Goal: Task Accomplishment & Management: Complete application form

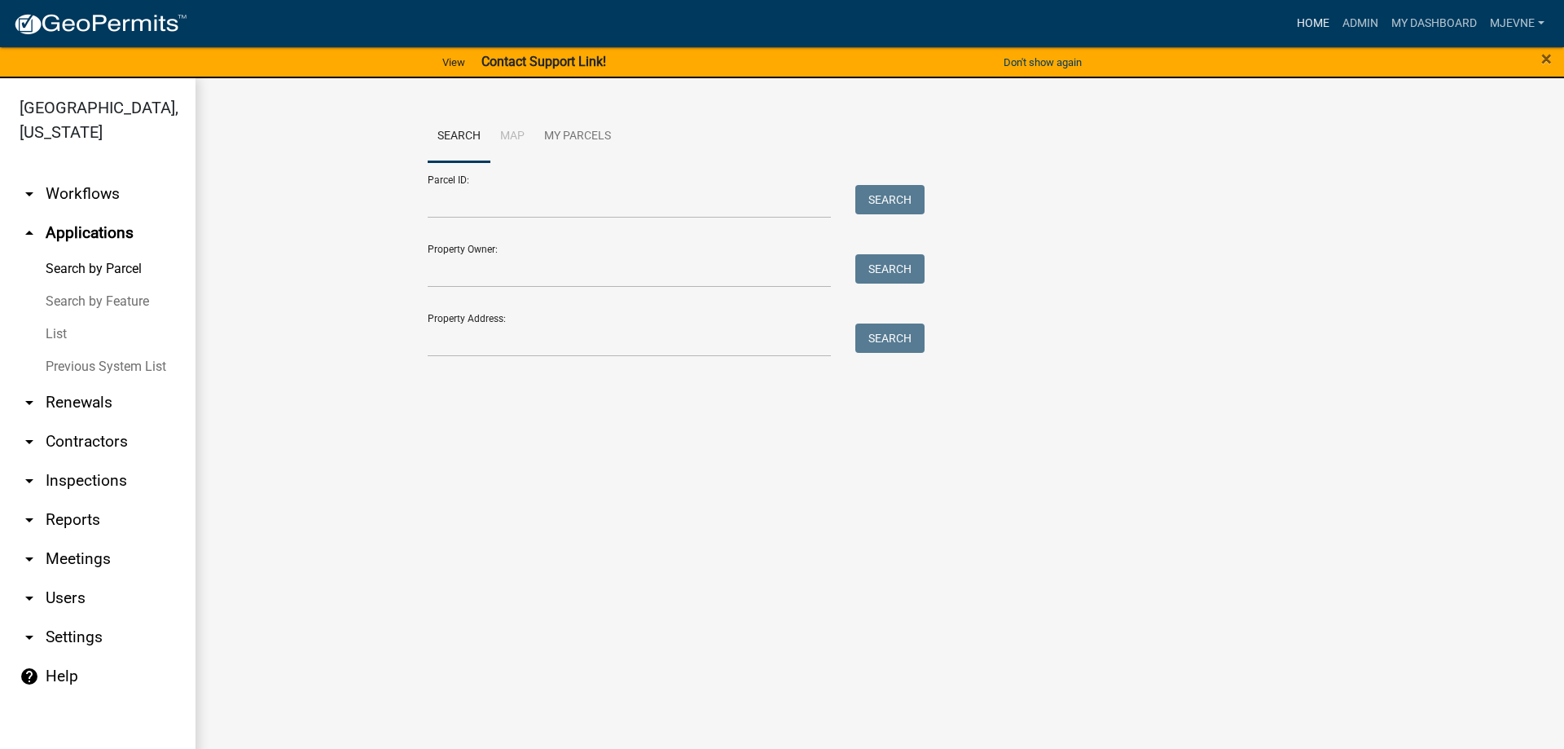
click at [1309, 19] on link "Home" at bounding box center [1313, 23] width 46 height 31
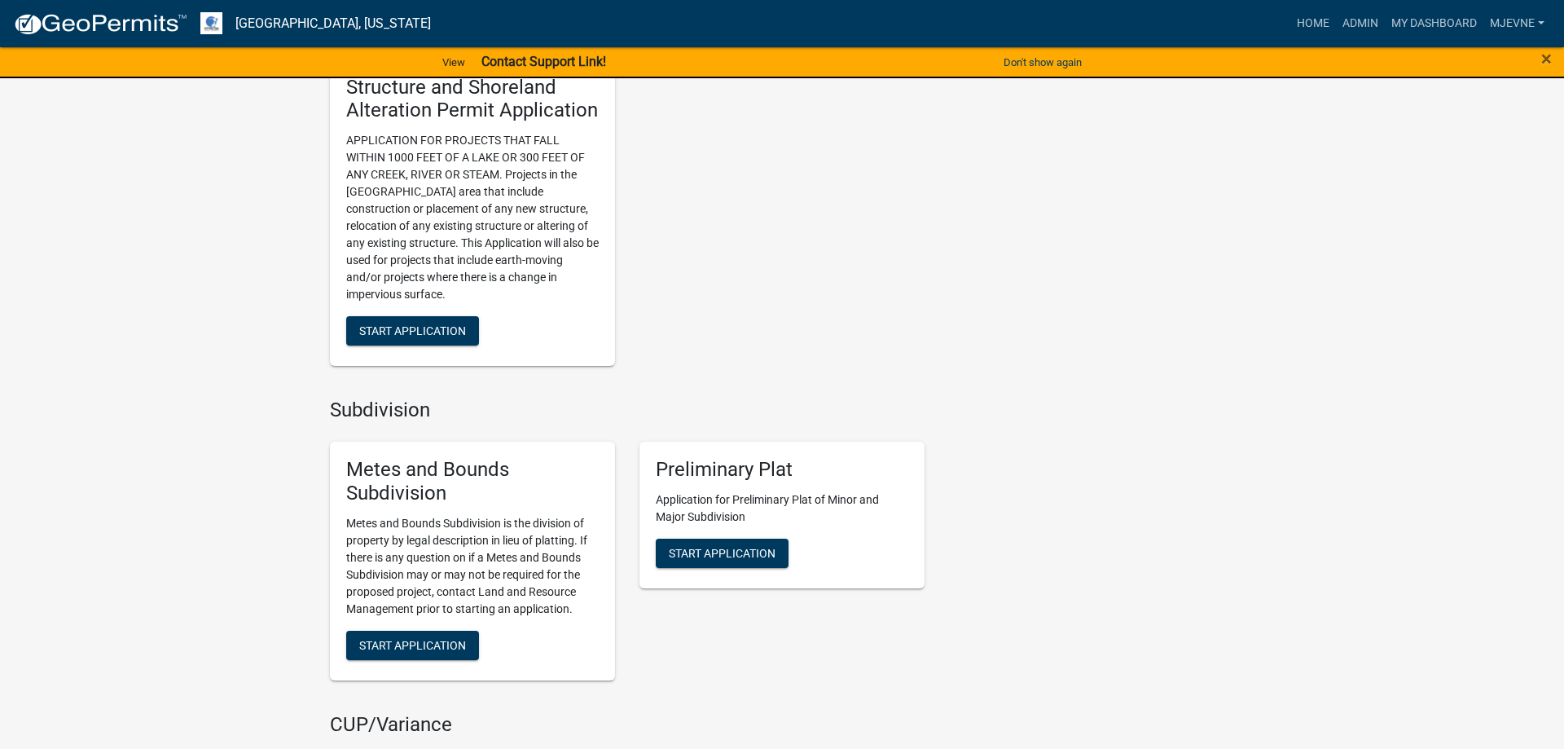
scroll to position [2161, 0]
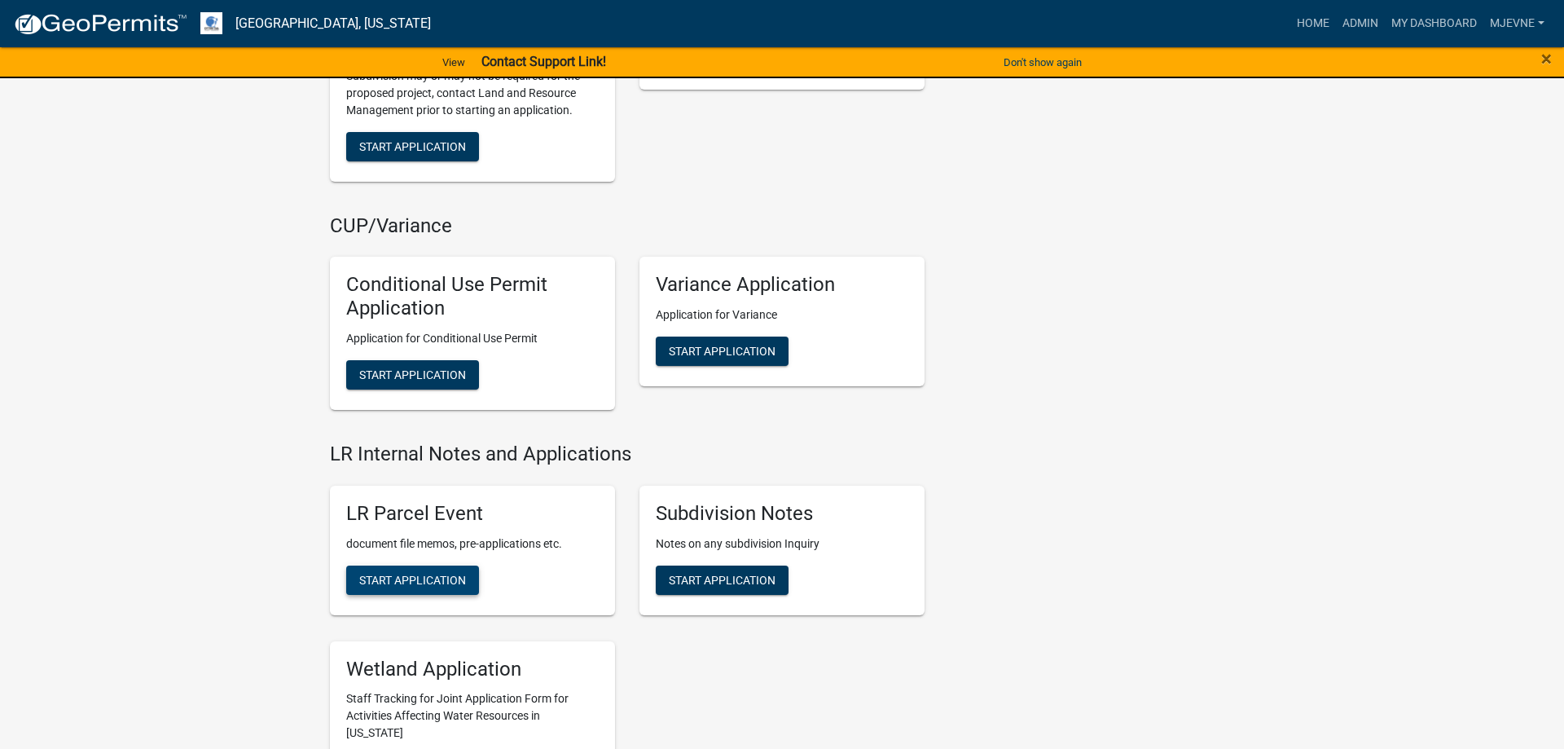
click at [411, 576] on span "Start Application" at bounding box center [412, 579] width 107 height 13
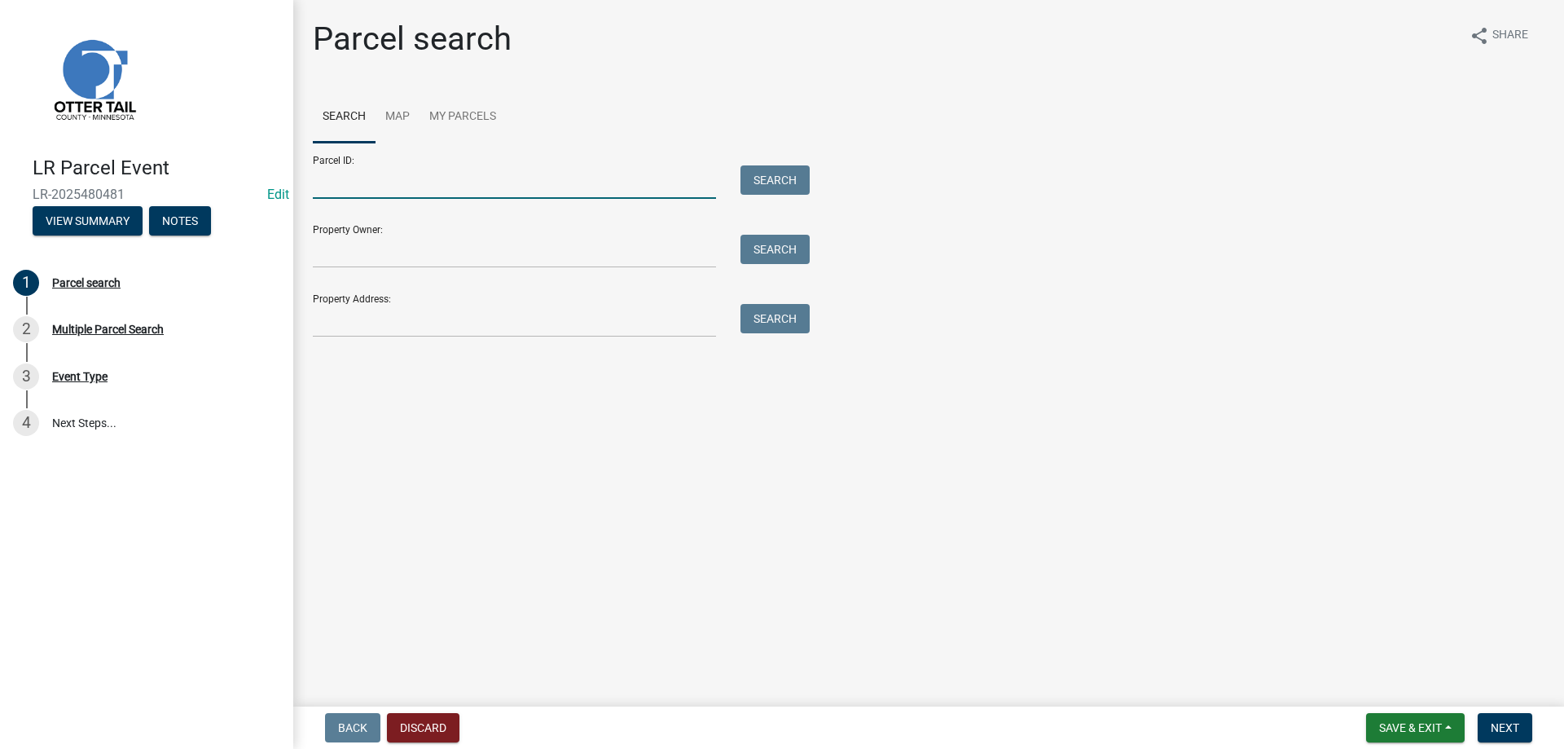
click at [376, 191] on input "Parcel ID:" at bounding box center [514, 181] width 403 height 33
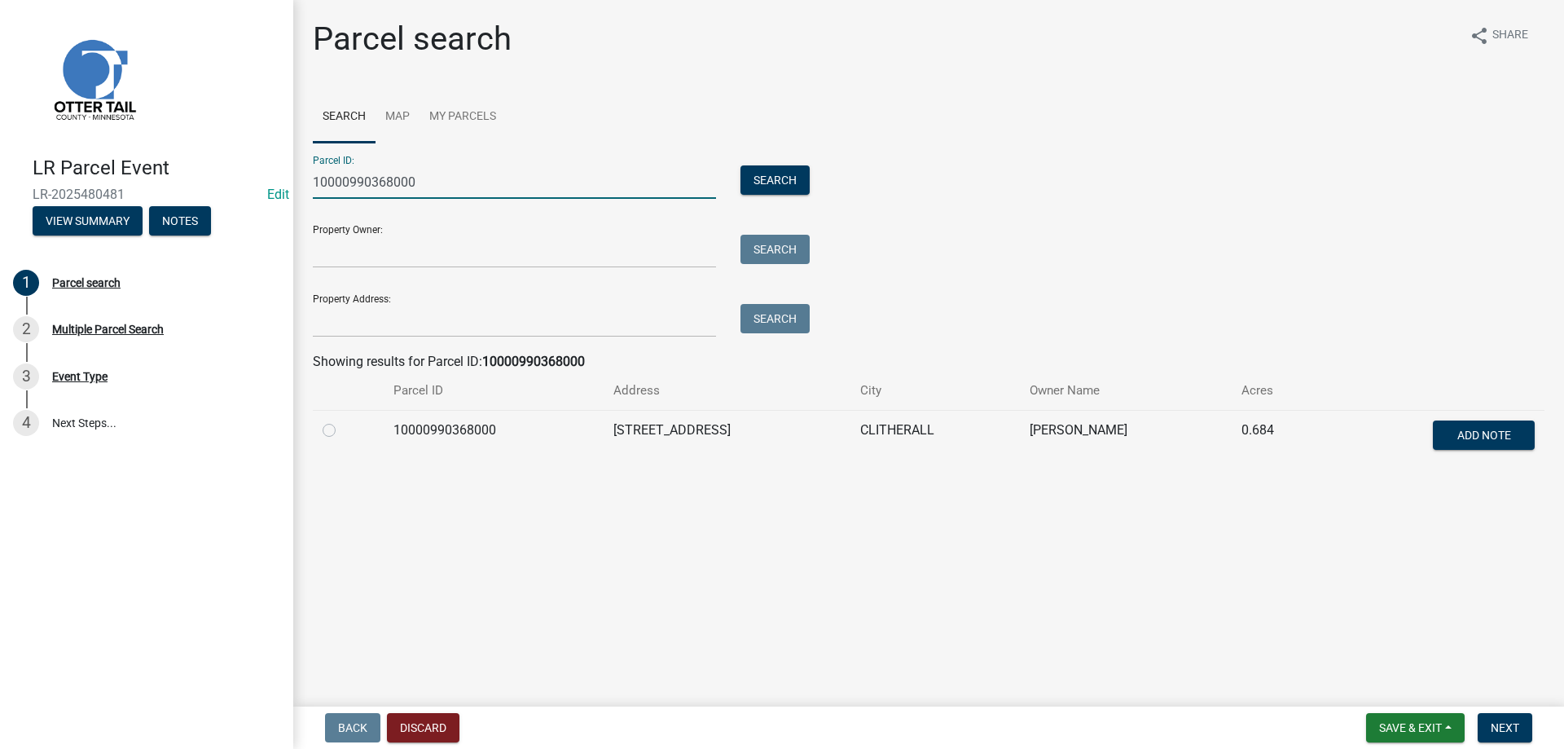
type input "10000990368000"
click at [342, 420] on label at bounding box center [342, 420] width 0 height 0
click at [342, 426] on input "radio" at bounding box center [347, 425] width 11 height 11
radio input "true"
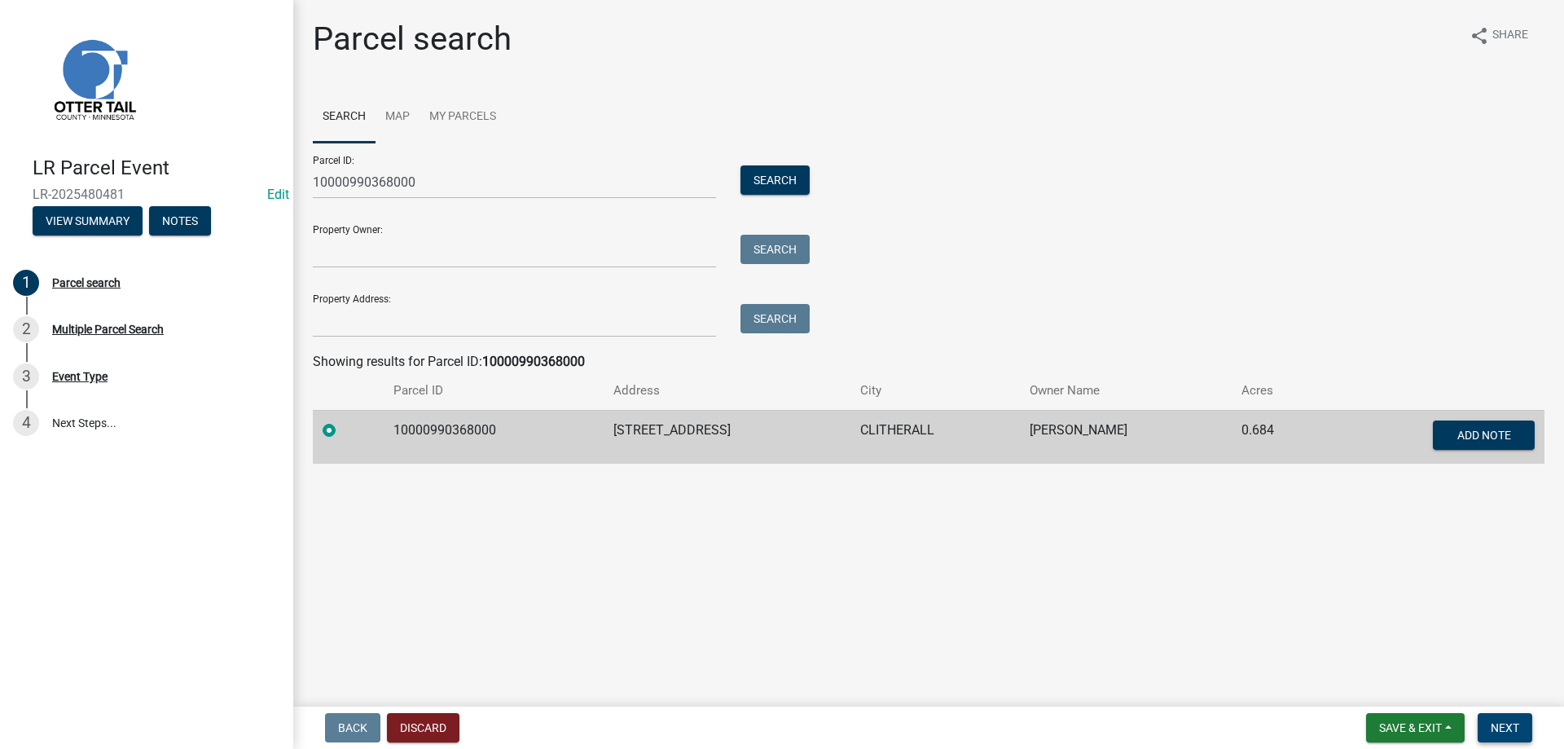
click at [1505, 731] on span "Next" at bounding box center [1505, 727] width 29 height 13
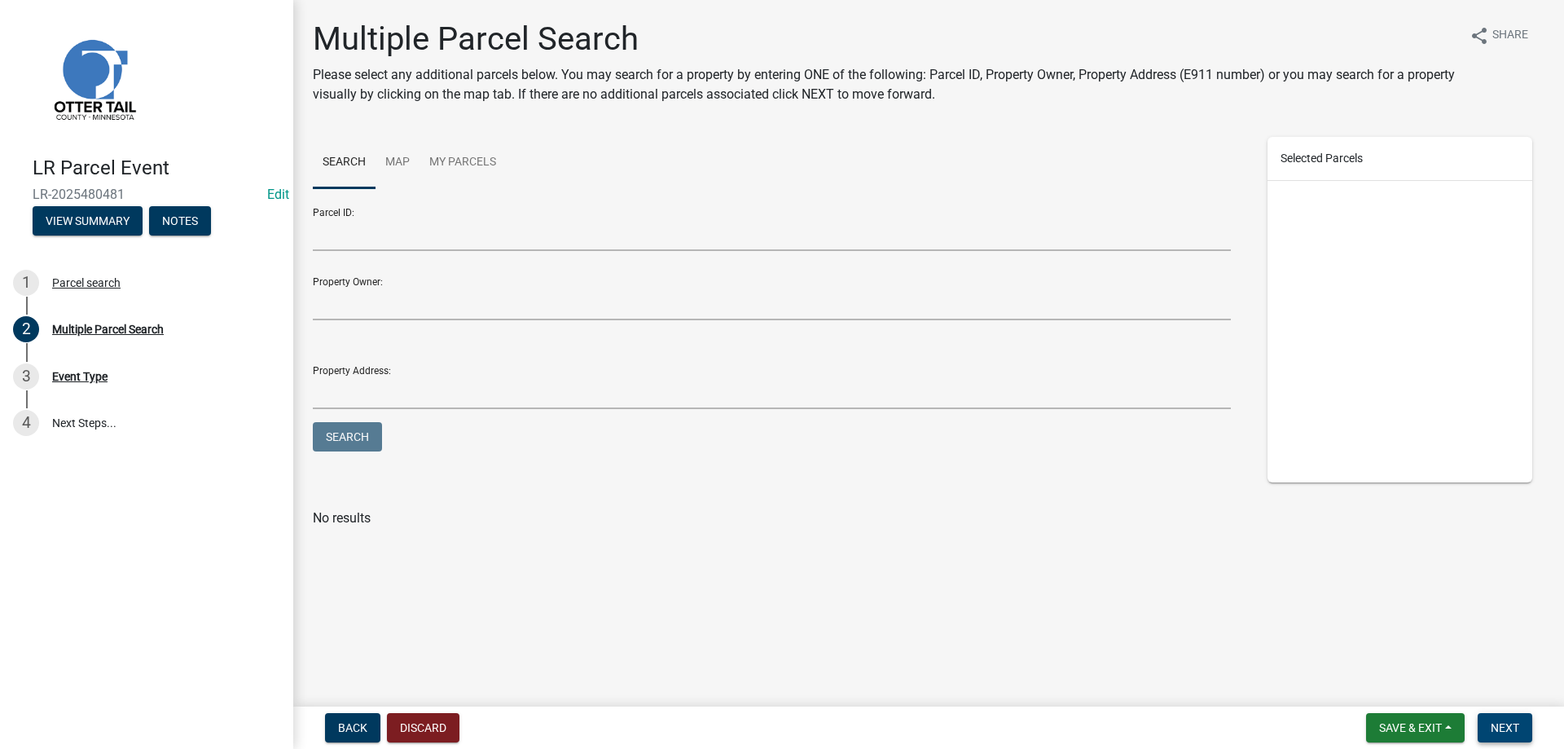
click at [1505, 731] on span "Next" at bounding box center [1505, 727] width 29 height 13
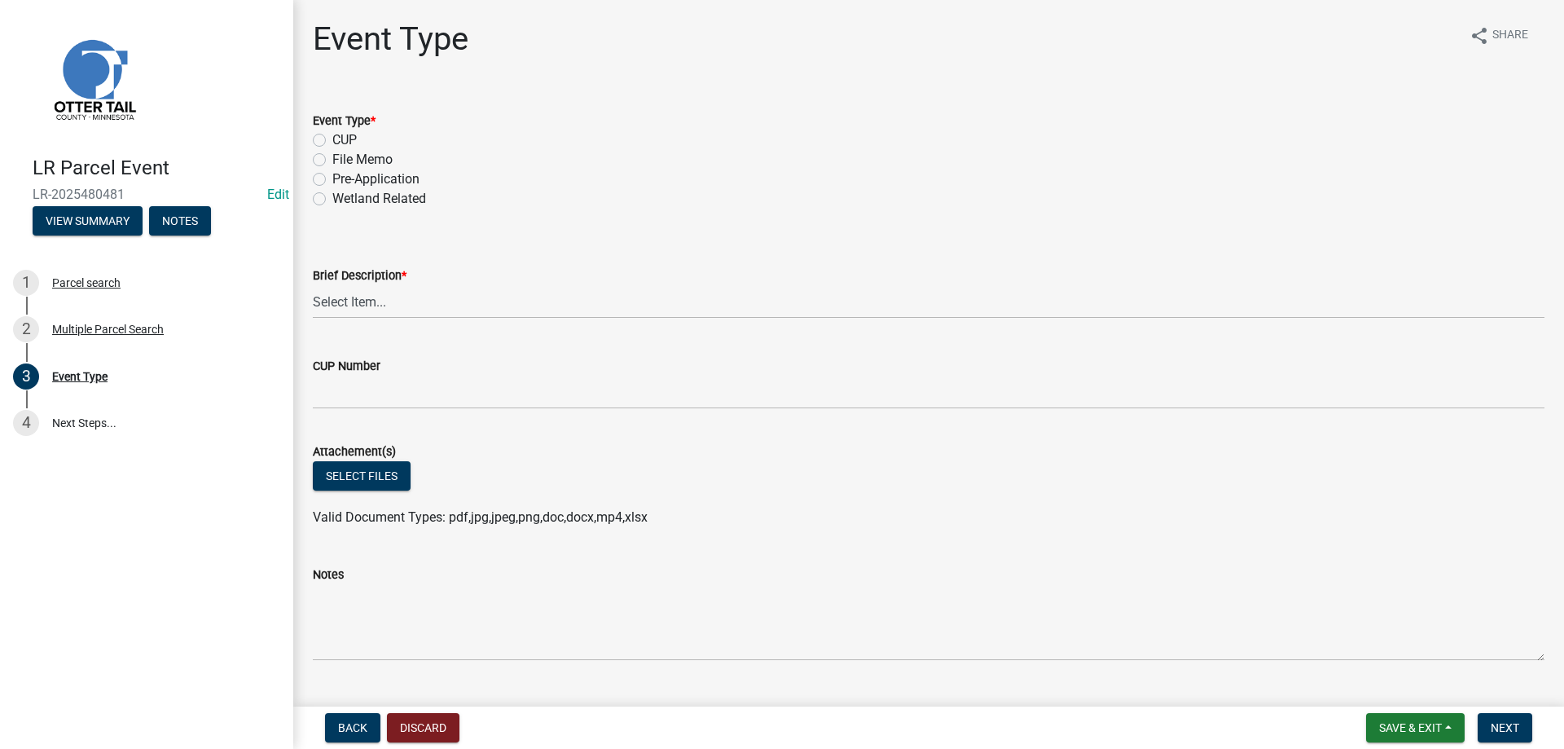
click at [332, 159] on label "File Memo" at bounding box center [362, 160] width 60 height 20
click at [332, 159] on input "File Memo" at bounding box center [337, 155] width 11 height 11
radio input "true"
click at [313, 285] on select "Select Item... Bluff Determination Building or Site line Complaint Corresponden…" at bounding box center [929, 301] width 1232 height 33
click option "Soils Letter" at bounding box center [0, 0] width 0 height 0
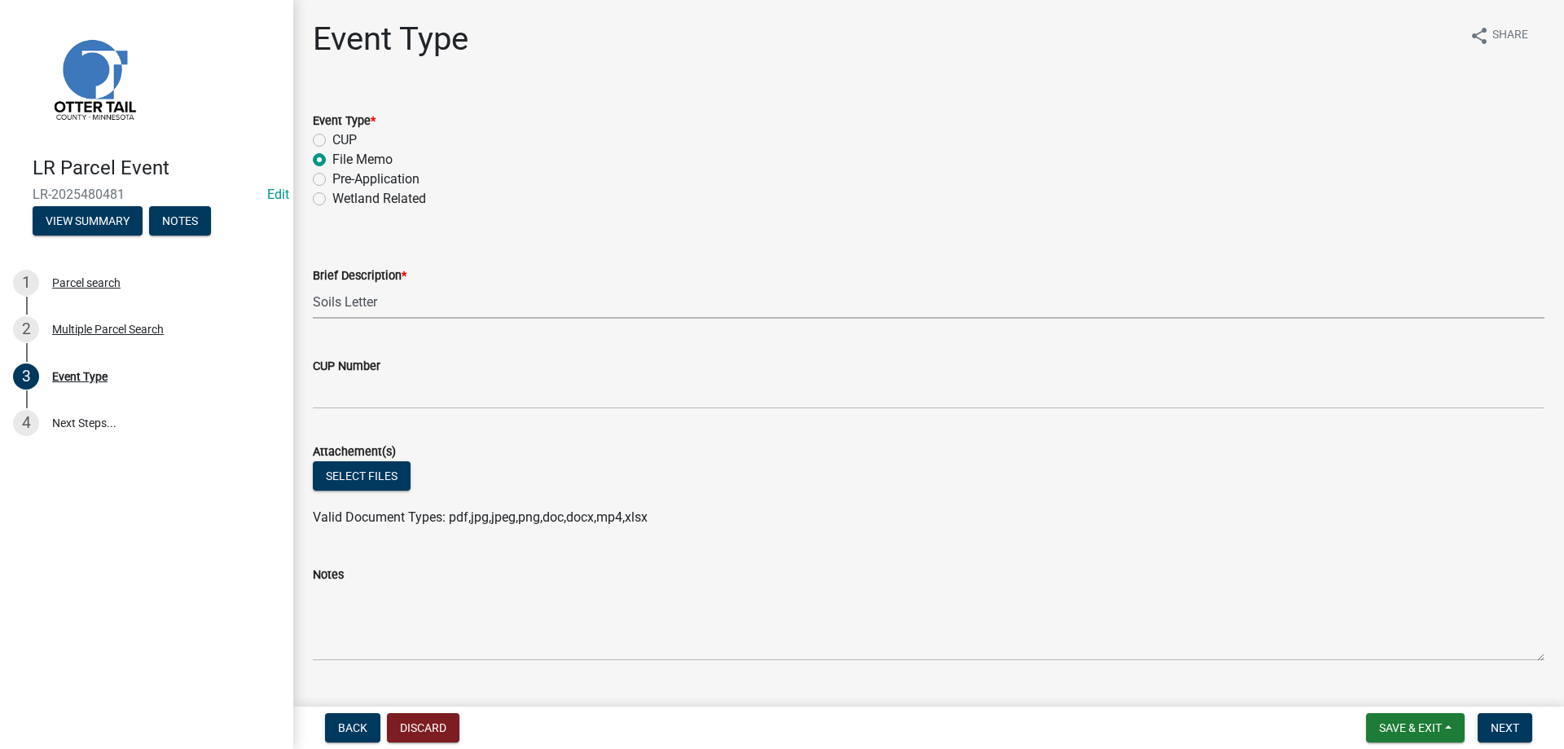
select select "bc5aa519-3cf5-4629-aac2-1a51af55b843"
click at [354, 477] on button "Select files" at bounding box center [362, 475] width 98 height 29
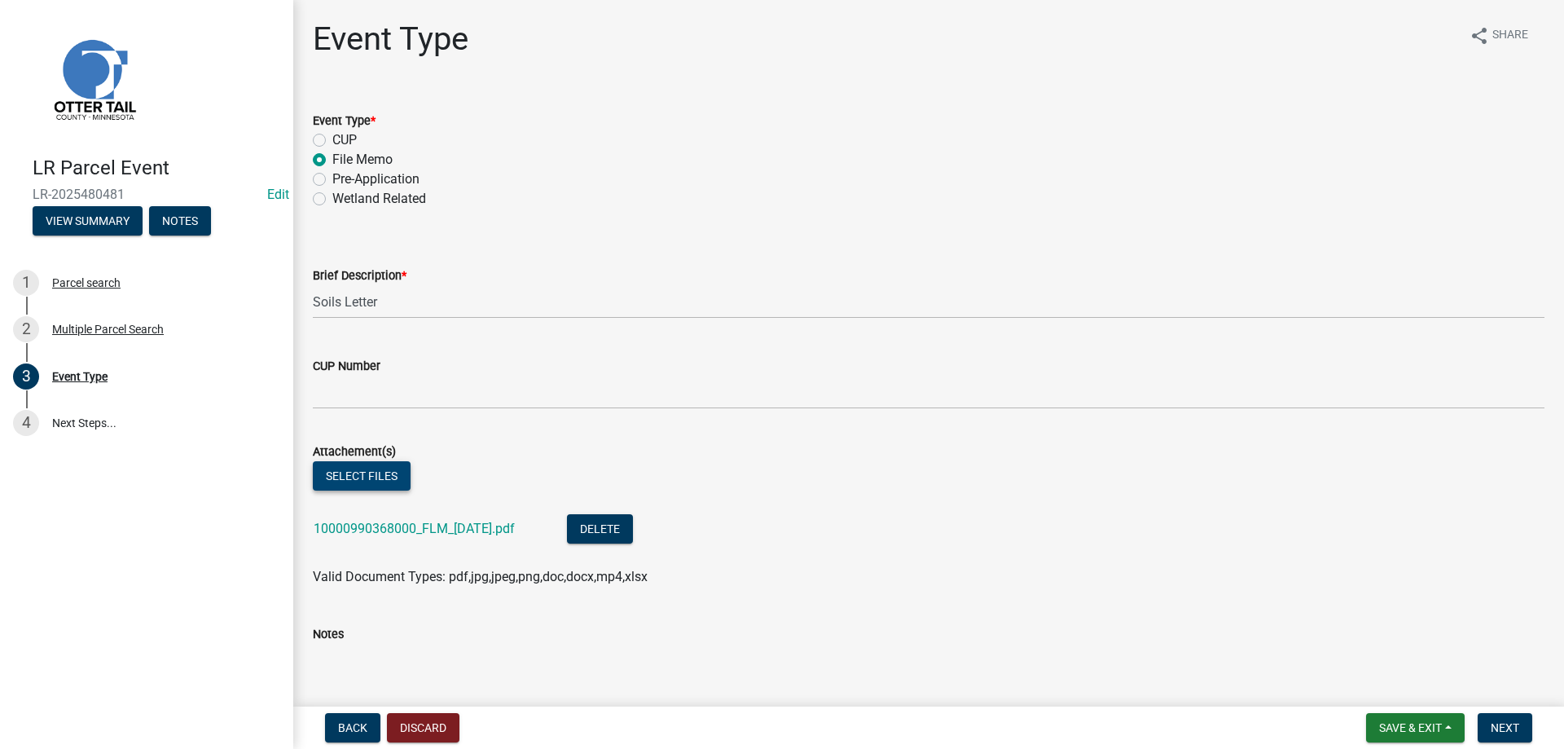
scroll to position [297, 0]
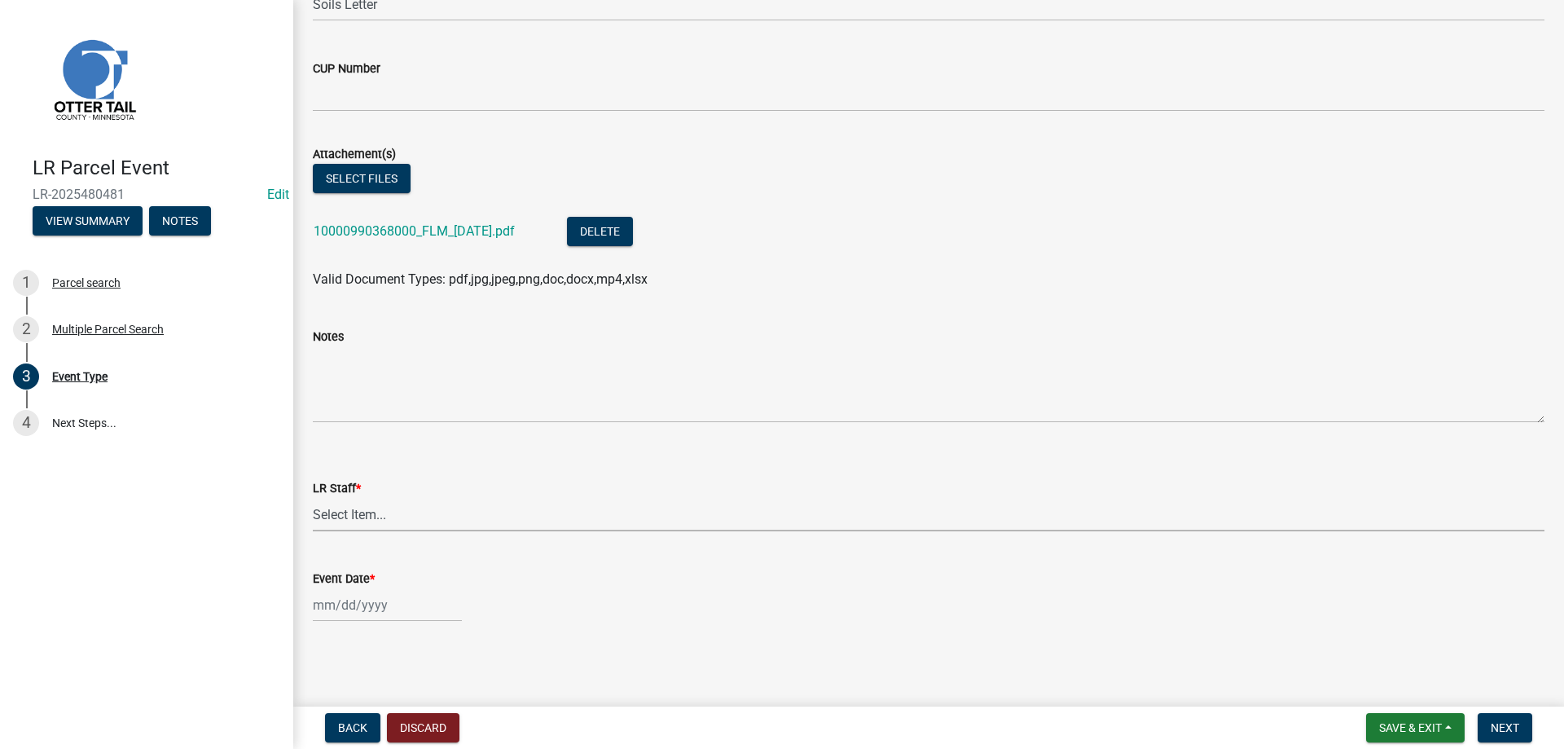
click at [313, 498] on select "Select Item... [PERSON_NAME] [PERSON_NAME] [PERSON_NAME] [PERSON_NAME] [PERSON_…" at bounding box center [929, 514] width 1232 height 33
click option "[PERSON_NAME]" at bounding box center [0, 0] width 0 height 0
select select "b4c12476-3918-4c31-b34d-126d47b866fd"
click at [336, 602] on input "Event Date *" at bounding box center [387, 604] width 149 height 33
select select "9"
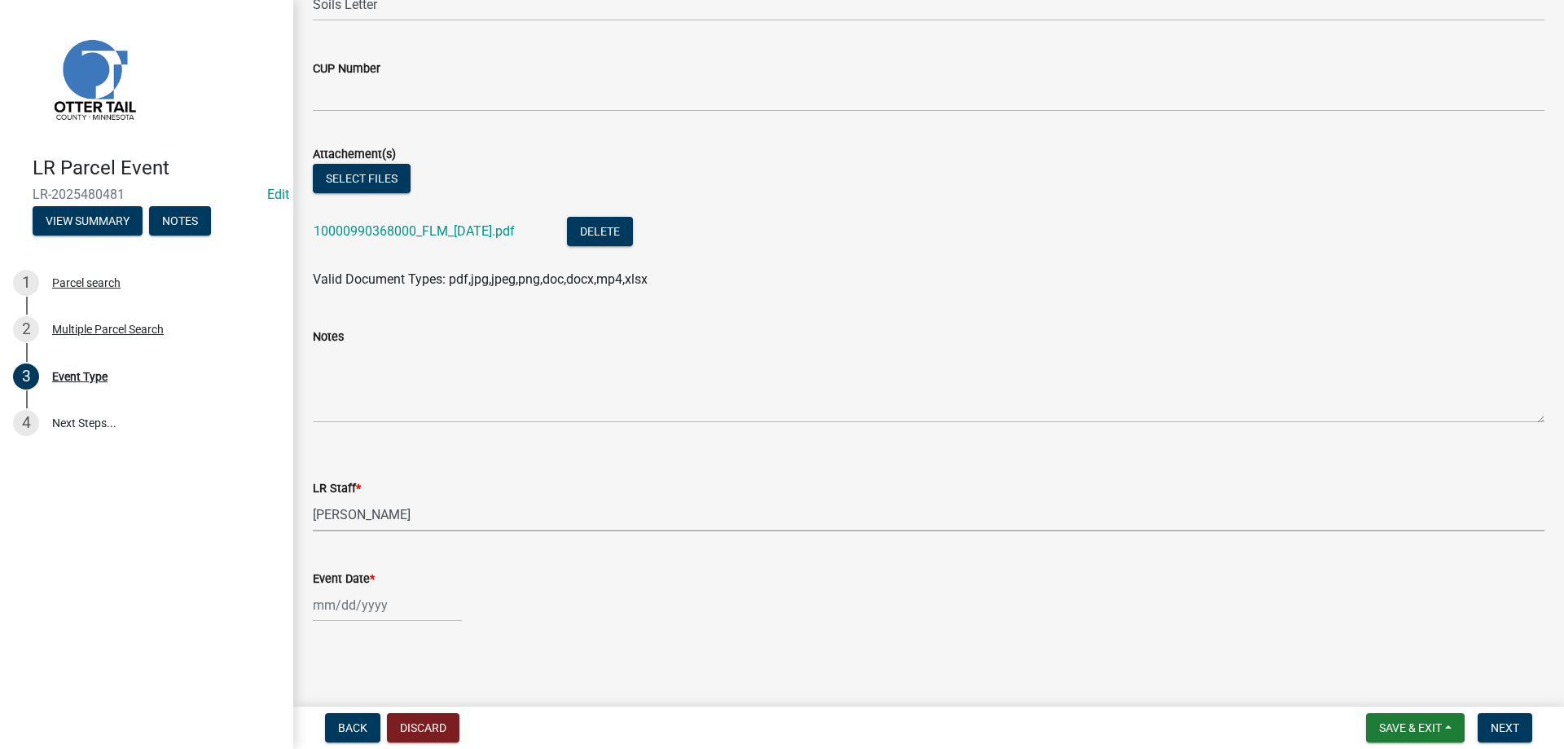
select select "2025"
click at [400, 490] on div "18" at bounding box center [407, 492] width 26 height 26
type input "[DATE]"
click at [1513, 724] on span "Next" at bounding box center [1505, 727] width 29 height 13
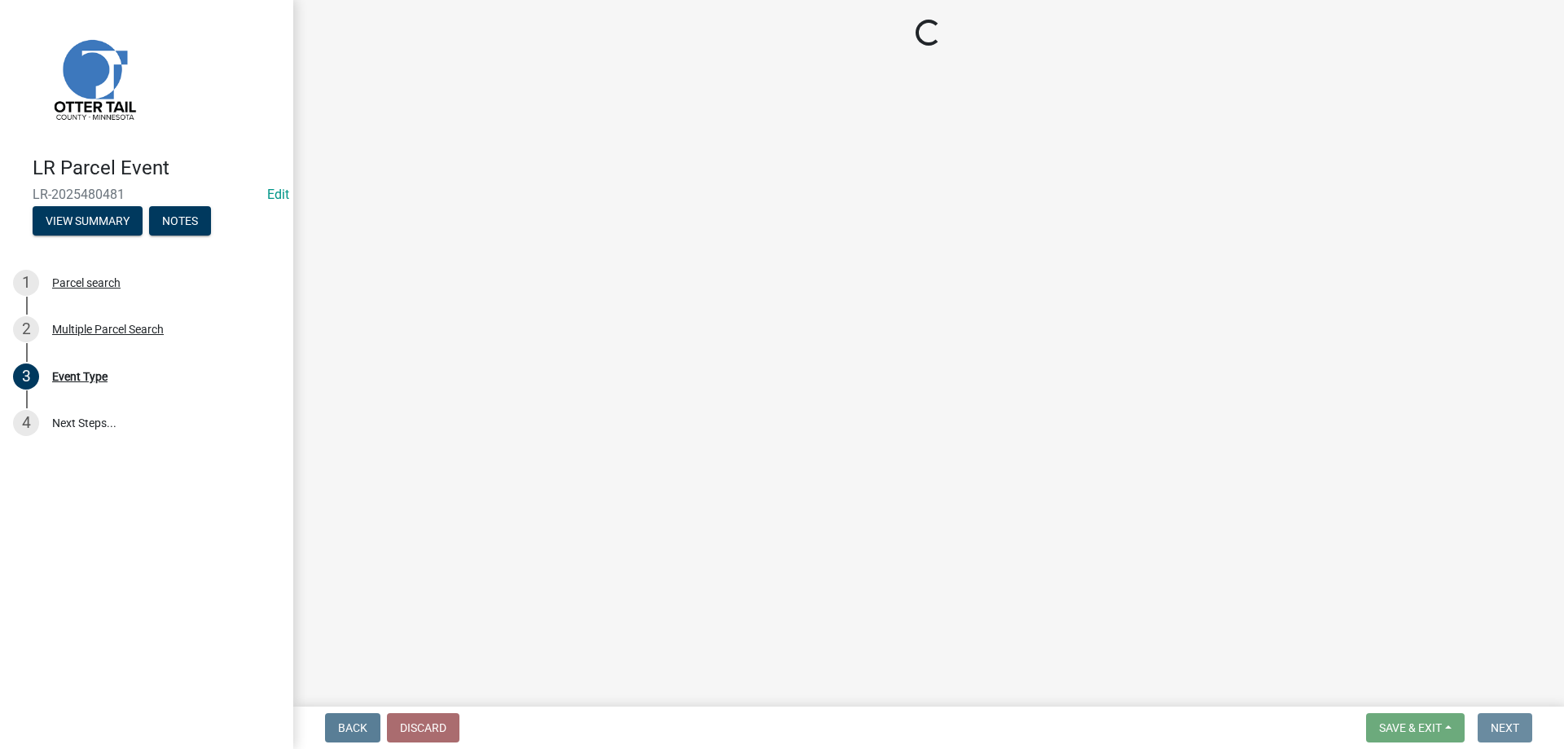
scroll to position [0, 0]
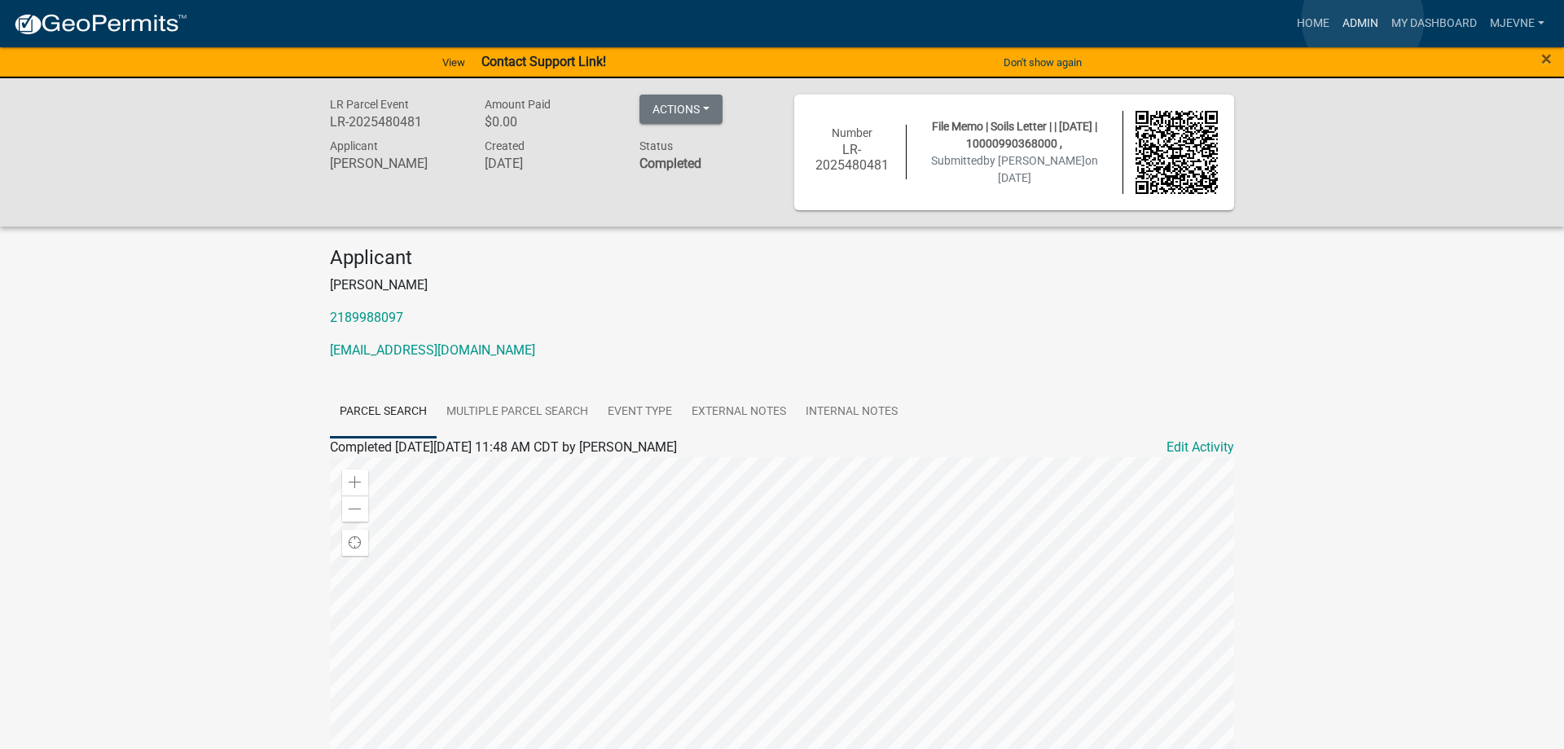
click at [1363, 20] on link "Admin" at bounding box center [1360, 23] width 49 height 31
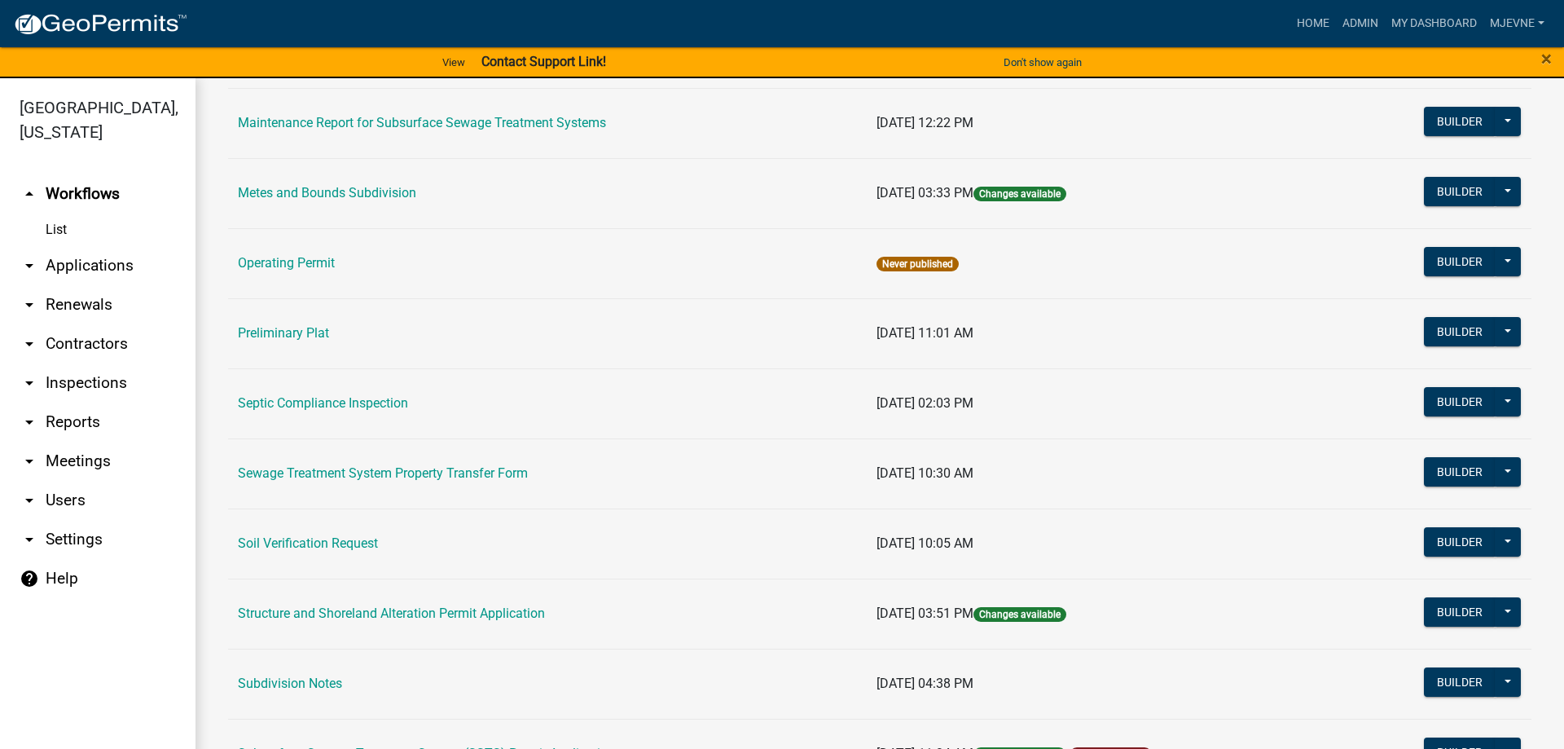
scroll to position [650, 0]
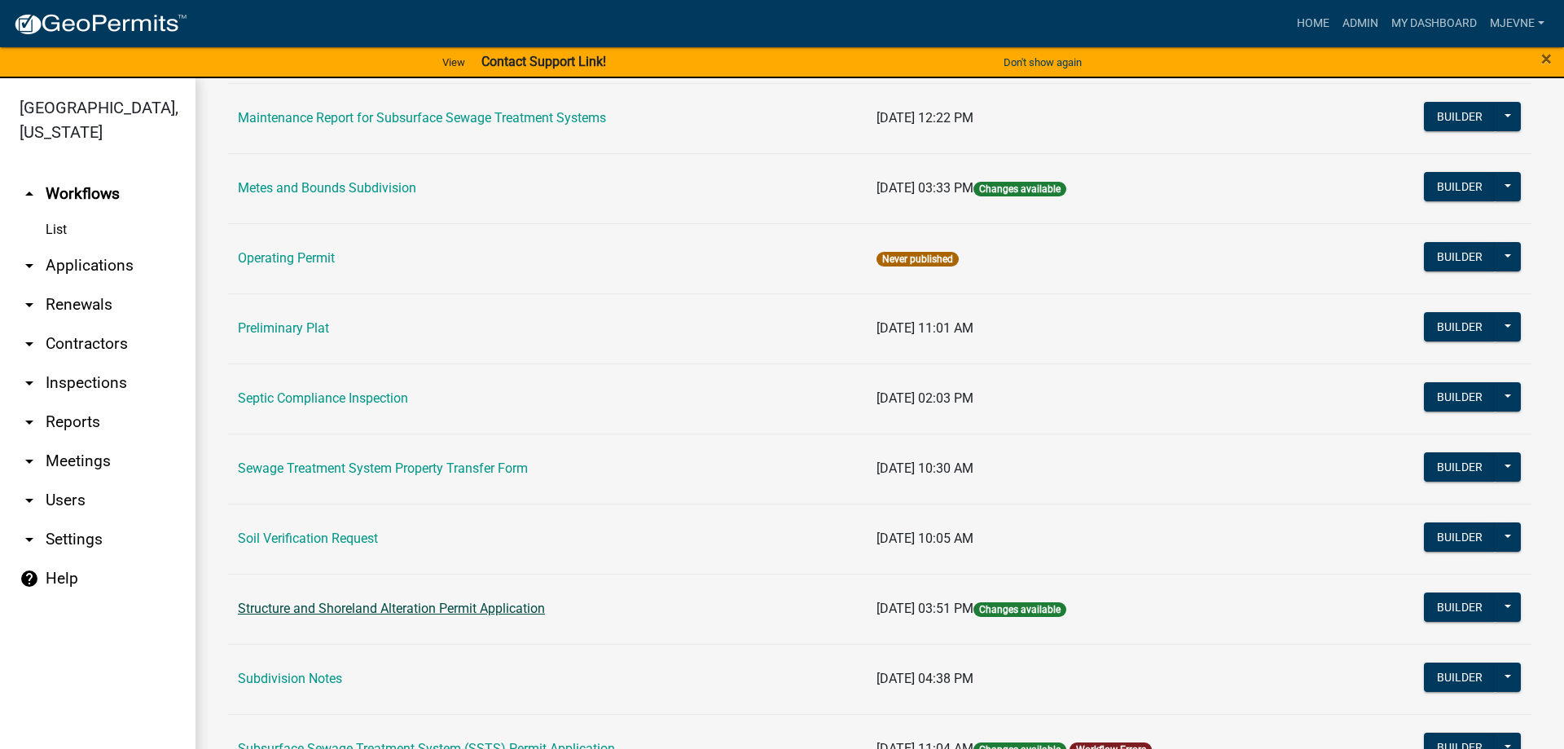
click at [397, 609] on link "Structure and Shoreland Alteration Permit Application" at bounding box center [391, 607] width 307 height 15
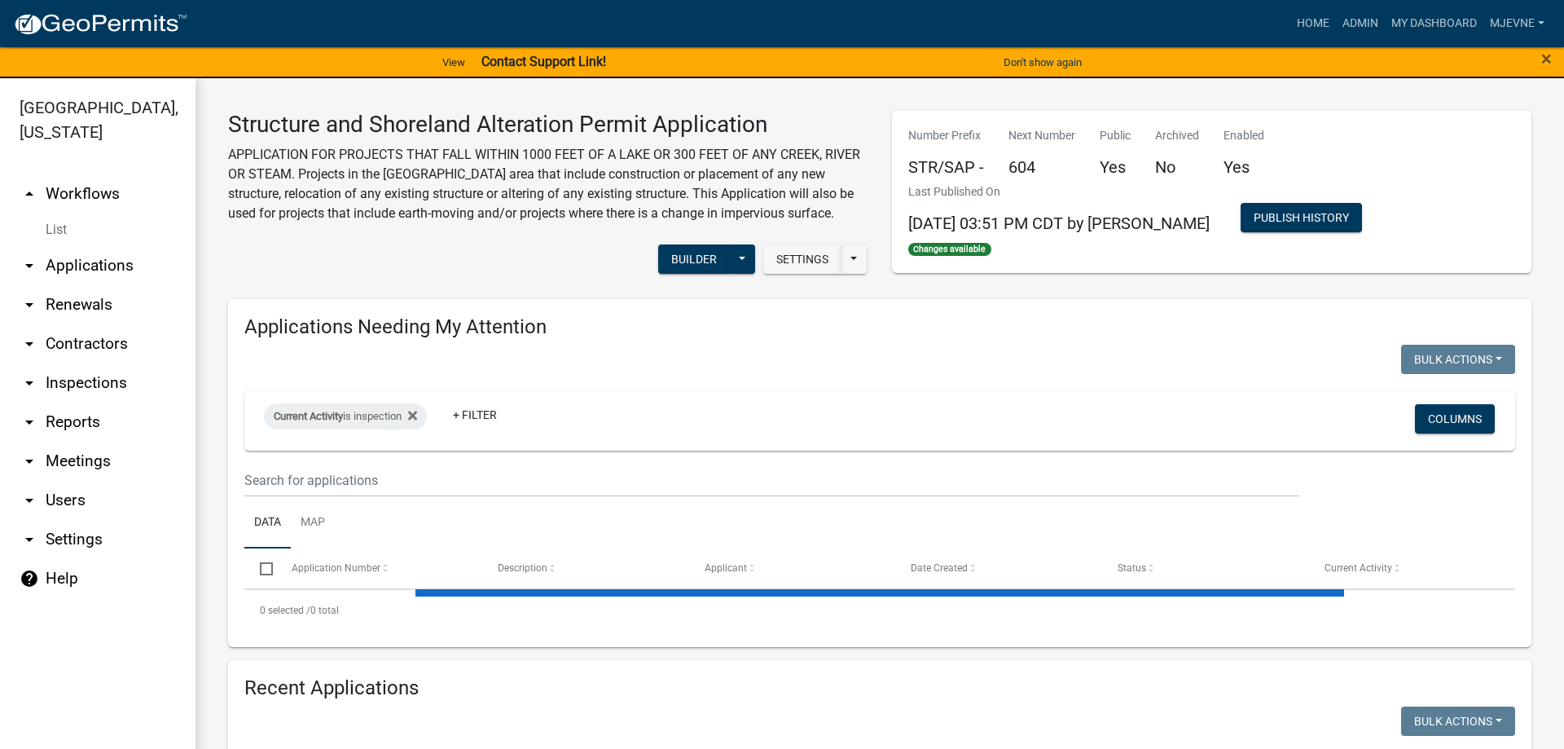
select select "1: 25"
select select "3: 100"
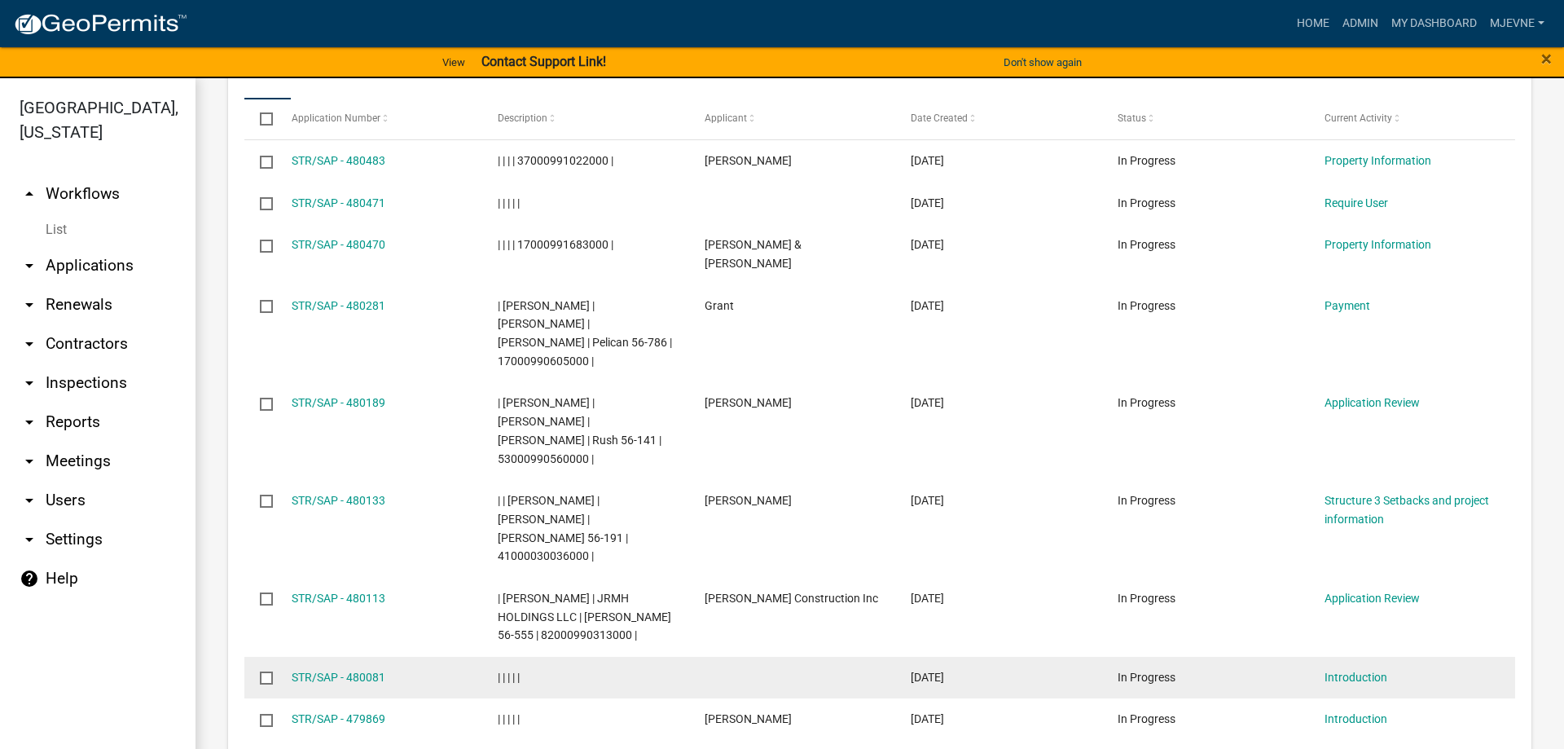
scroll to position [3622, 0]
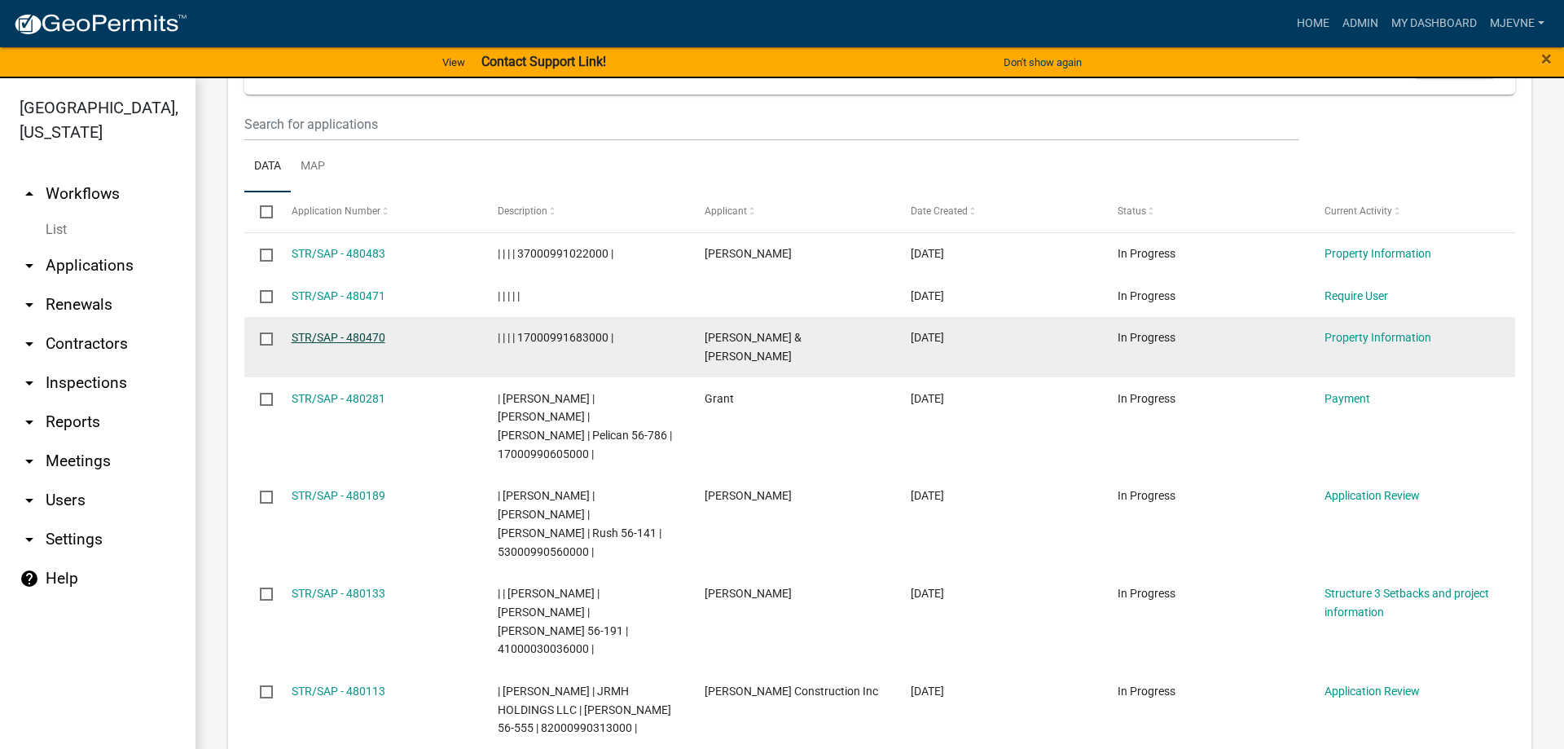
click at [329, 331] on link "STR/SAP - 480470" at bounding box center [339, 337] width 94 height 13
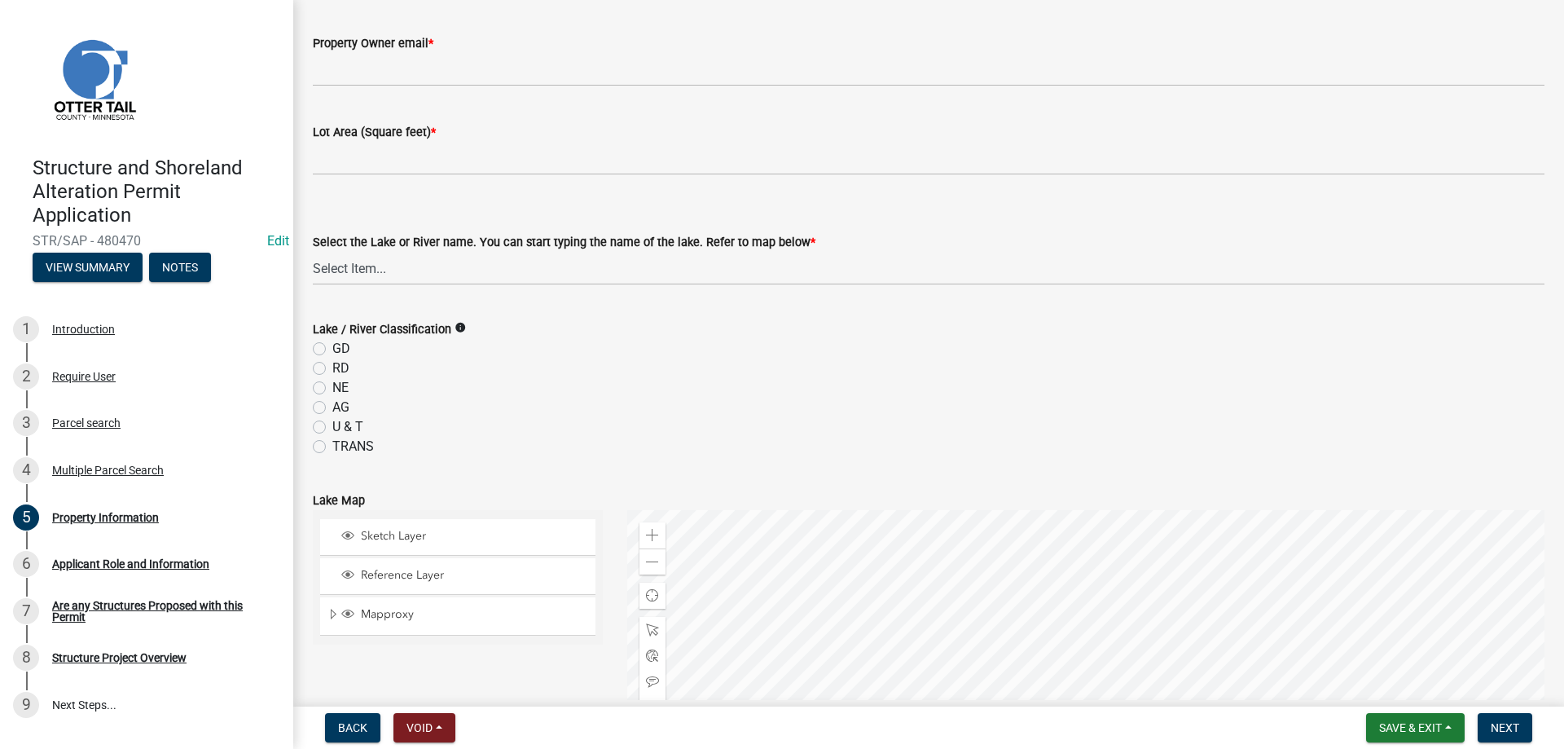
scroll to position [371, 0]
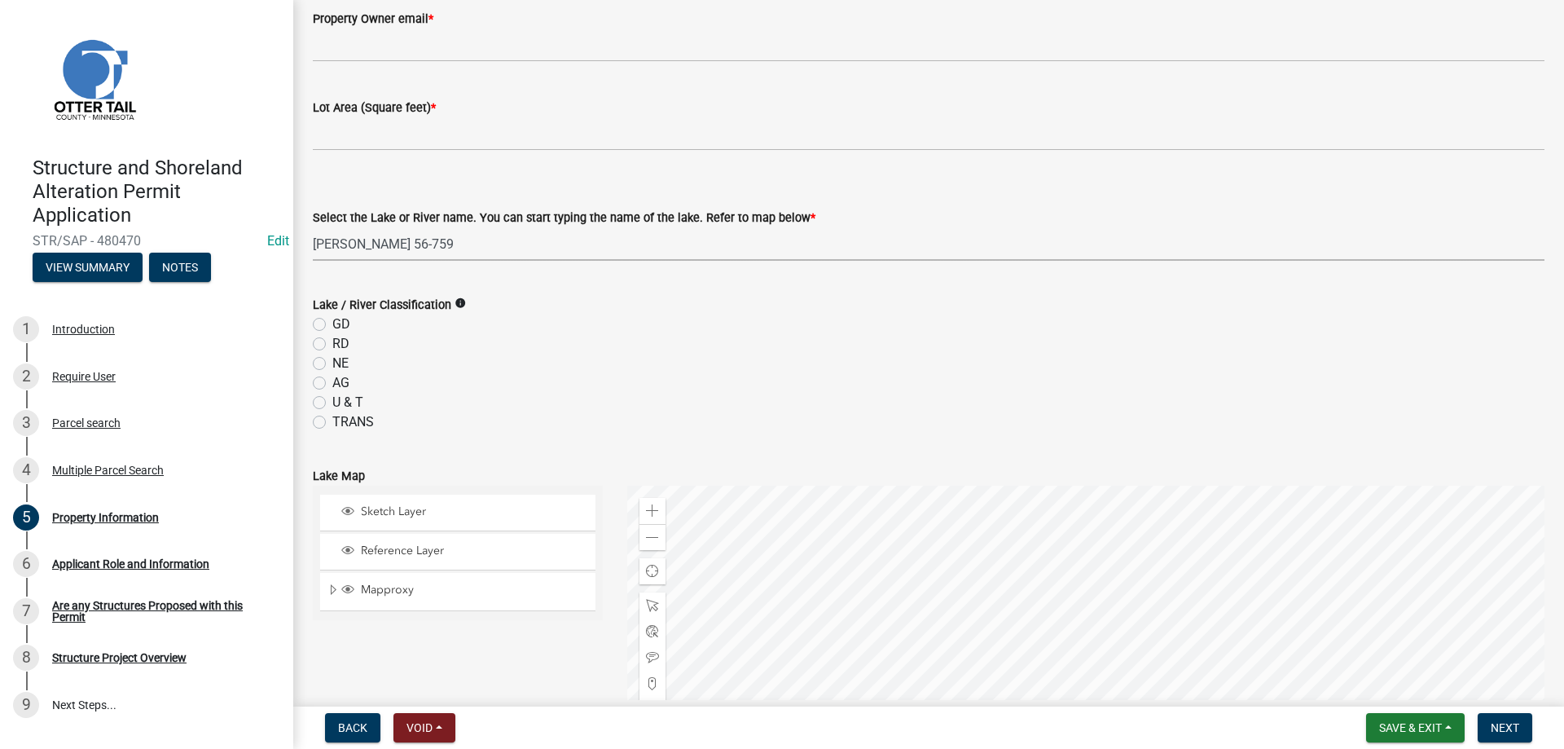
click option "Franklin 56-759" at bounding box center [0, 0] width 0 height 0
select select "fd4633de-75d4-49de-aef5-ccd60eee912f"
click at [332, 344] on label "RD" at bounding box center [340, 344] width 17 height 20
click at [332, 344] on input "RD" at bounding box center [337, 339] width 11 height 11
radio input "true"
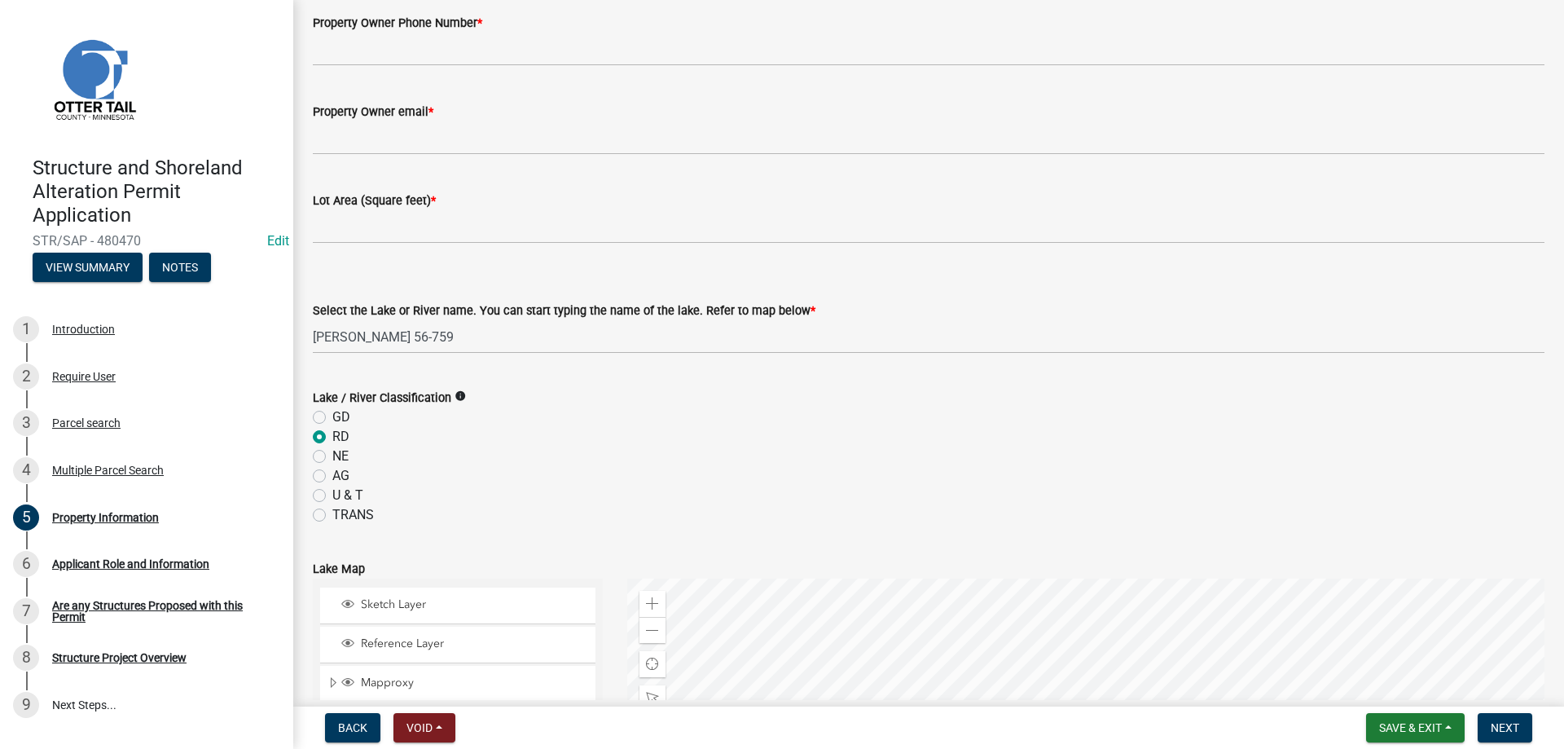
scroll to position [0, 0]
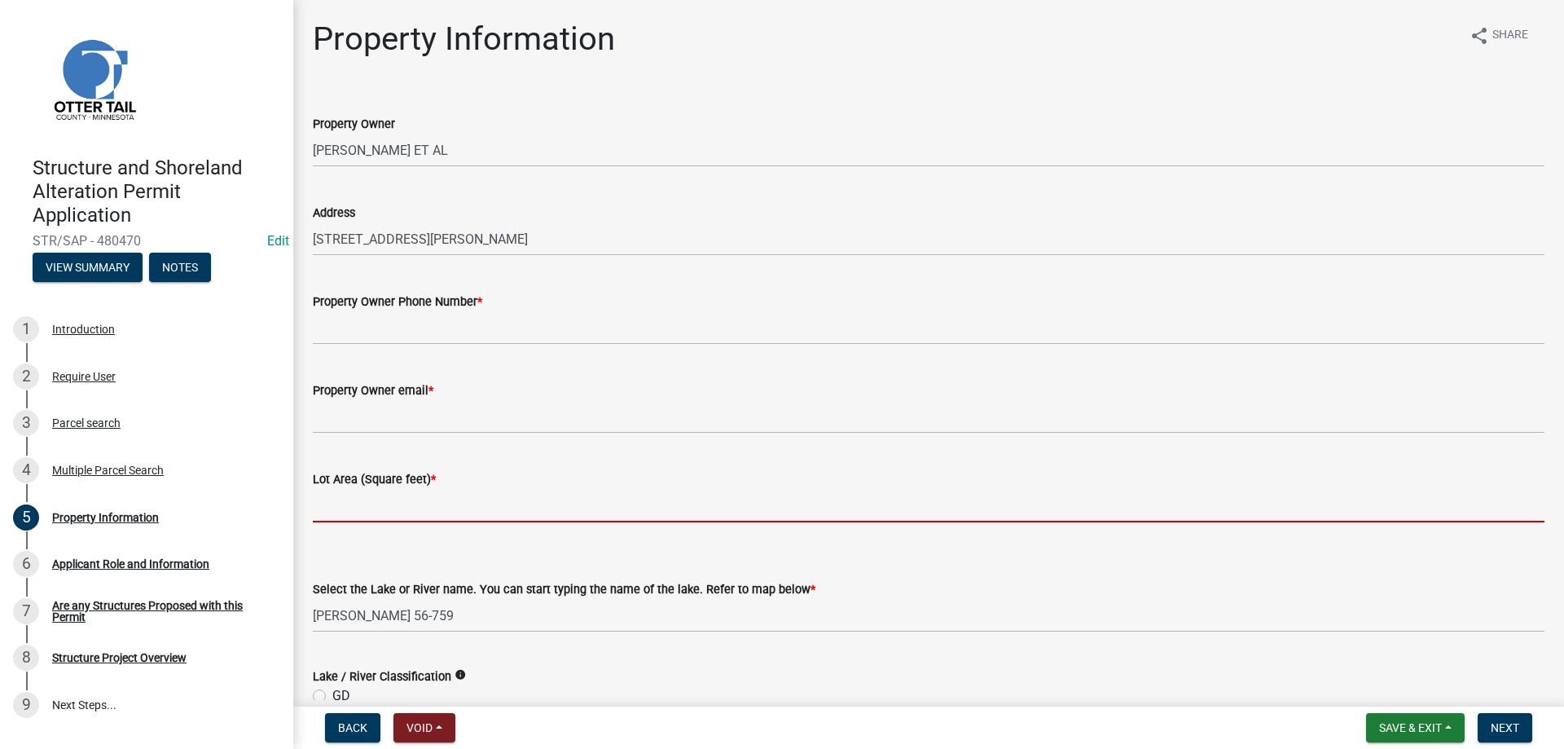
click at [351, 511] on input "text" at bounding box center [929, 505] width 1232 height 33
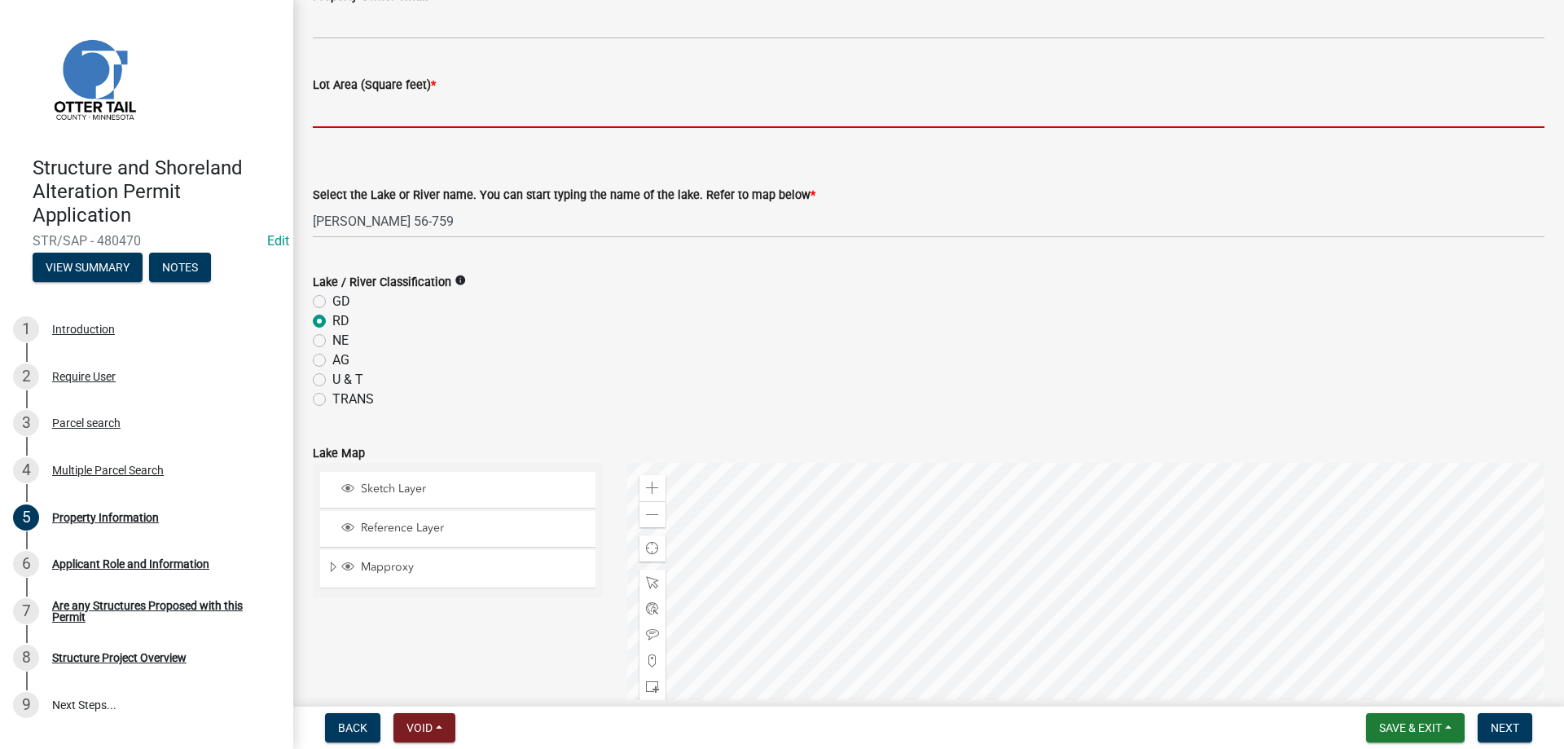
scroll to position [371, 0]
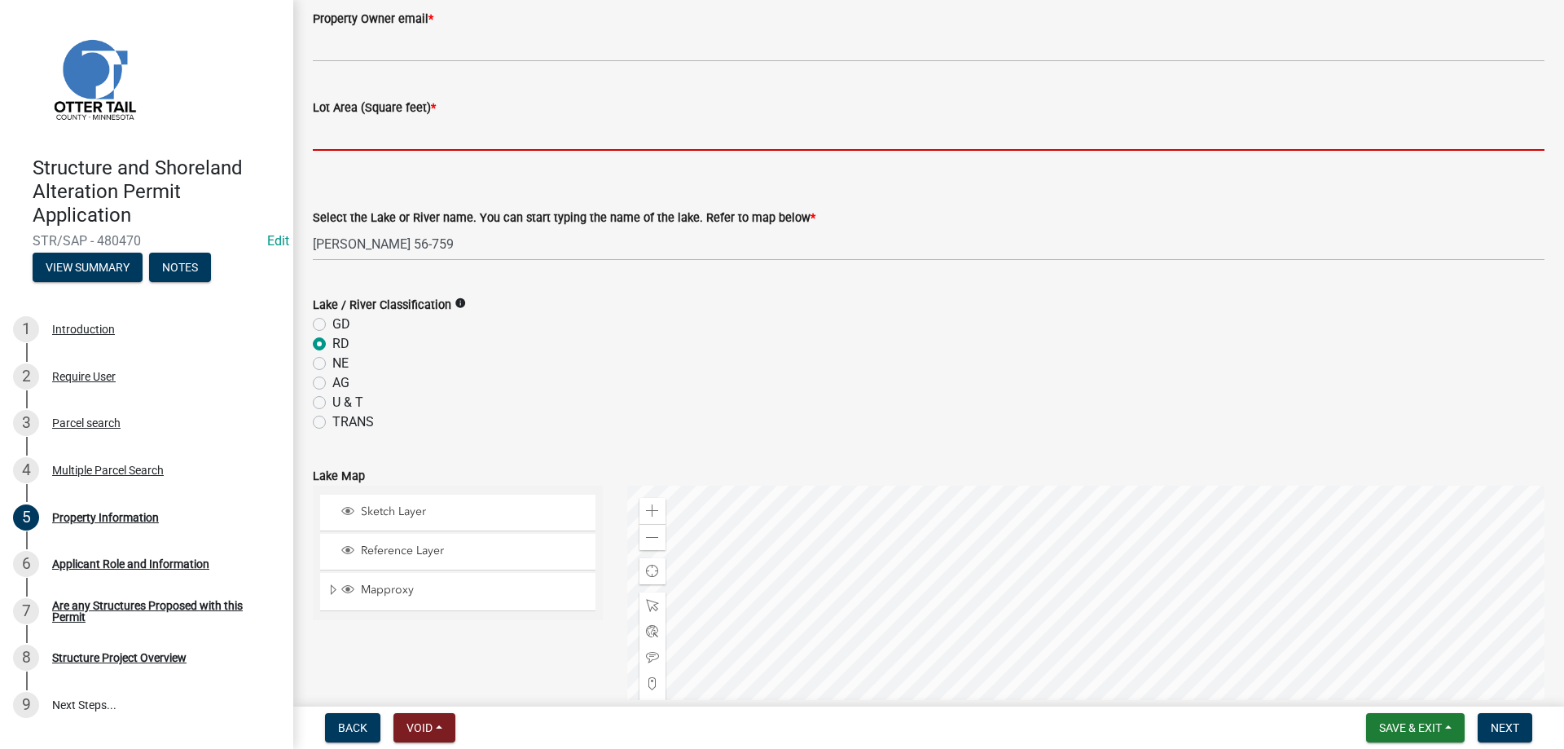
click at [767, 119] on input "text" at bounding box center [929, 133] width 1232 height 33
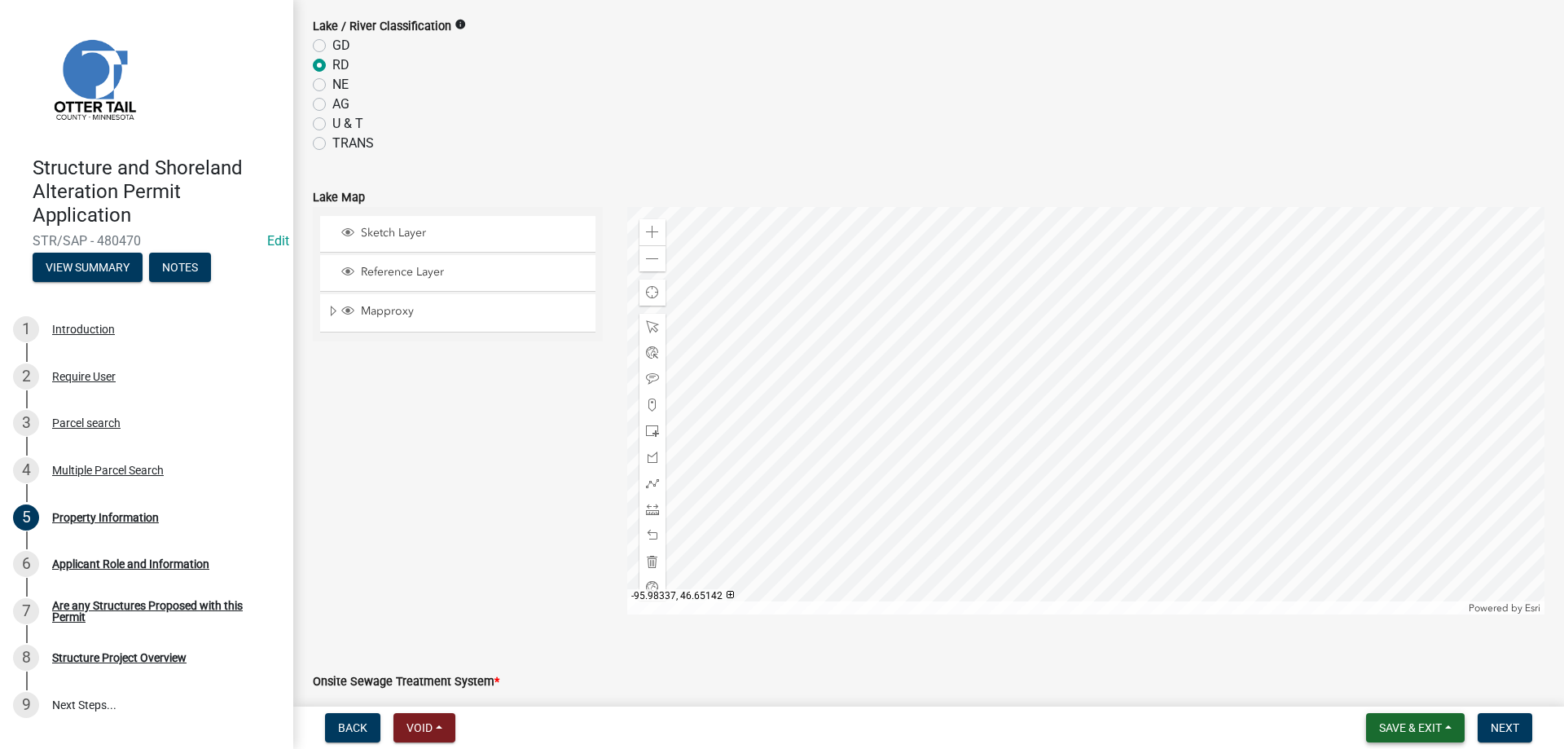
click at [1404, 728] on span "Save & Exit" at bounding box center [1410, 727] width 63 height 13
click at [678, 660] on form "Onsite Sewage Treatment System * Select Item... L&R Certificate of Compliance w…" at bounding box center [929, 688] width 1232 height 73
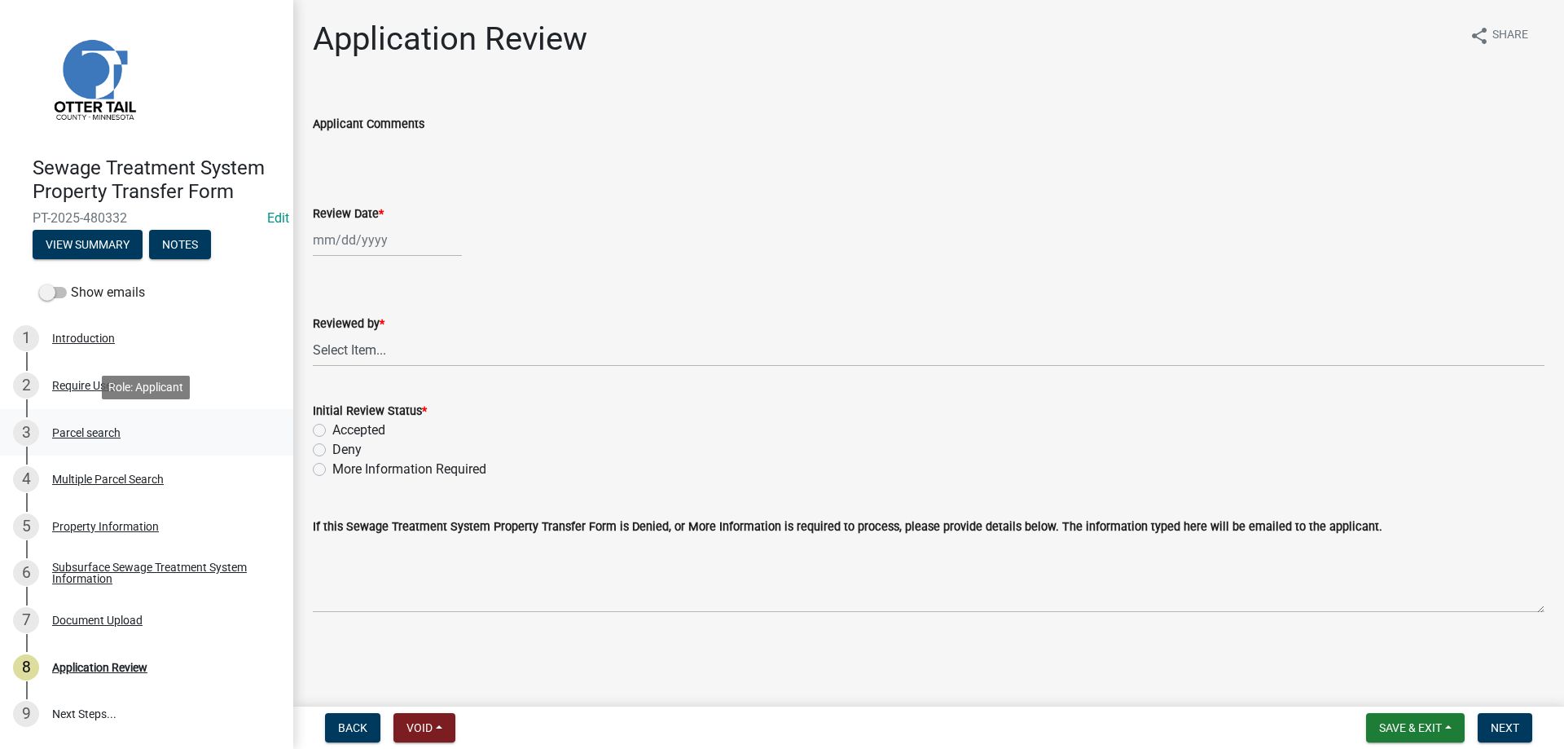
click at [74, 437] on div "Parcel search" at bounding box center [86, 432] width 68 height 11
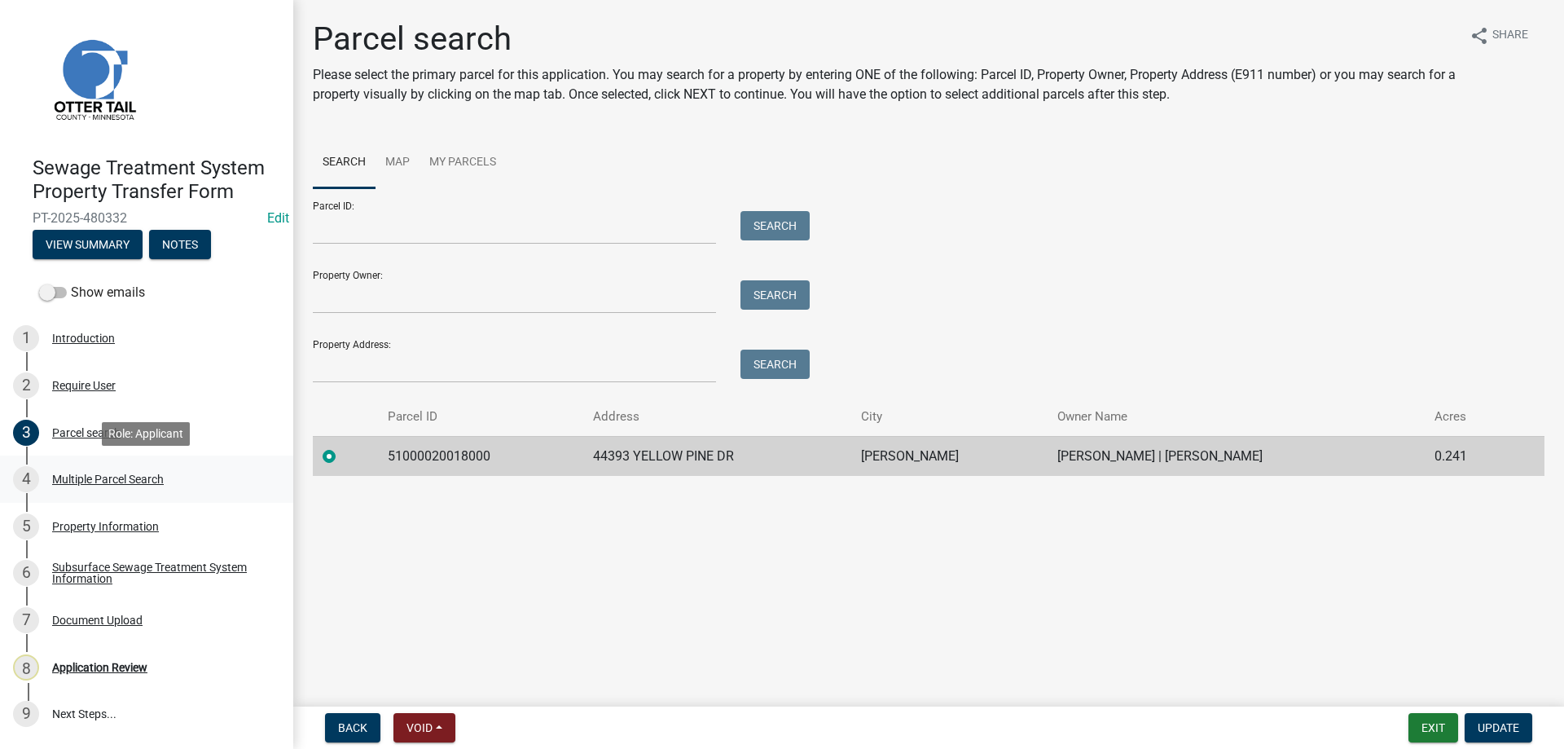
click at [108, 478] on div "Multiple Parcel Search" at bounding box center [108, 478] width 112 height 11
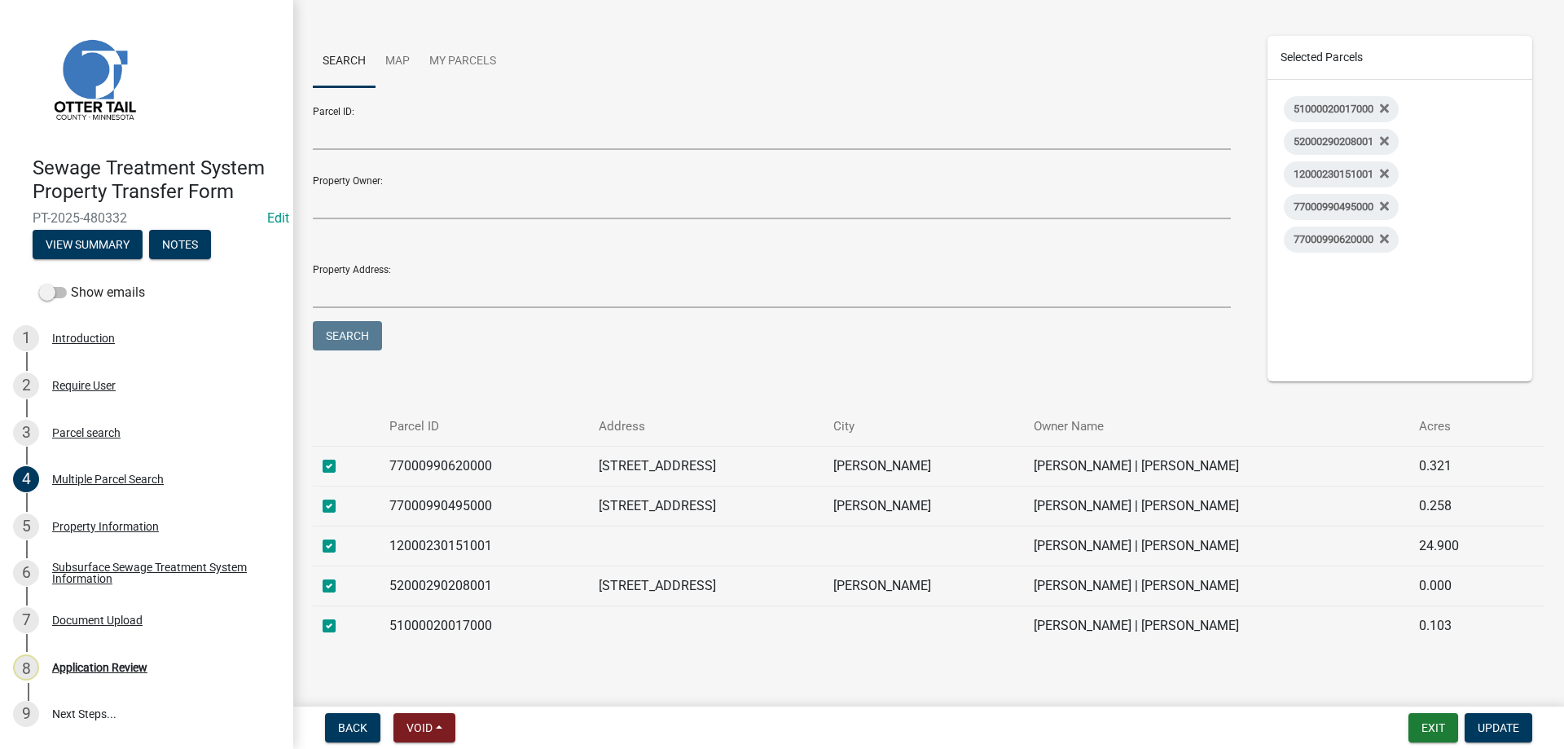
scroll to position [143, 0]
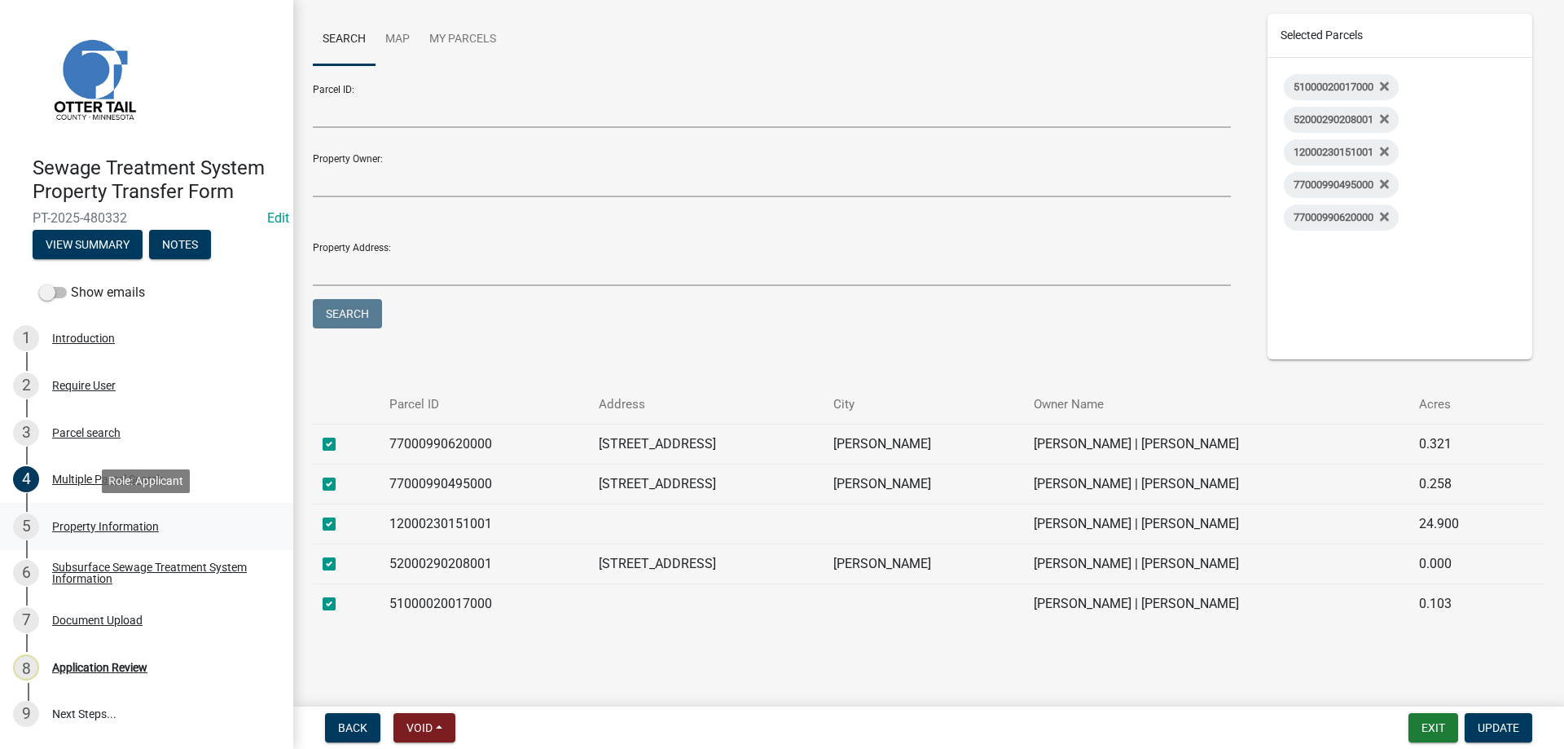
click at [93, 529] on div "Property Information" at bounding box center [105, 526] width 107 height 11
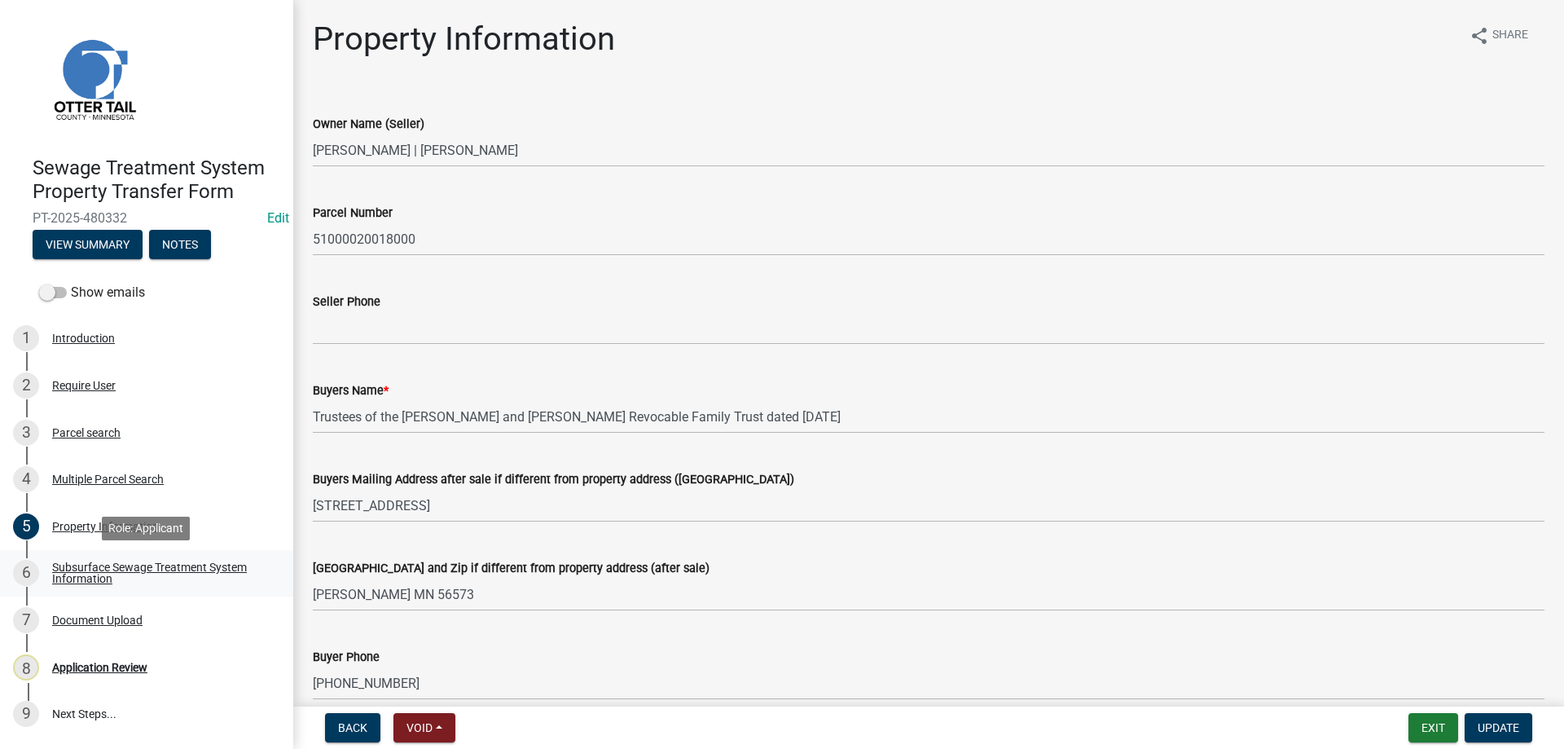
click at [83, 570] on div "Subsurface Sewage Treatment System Information" at bounding box center [159, 572] width 215 height 23
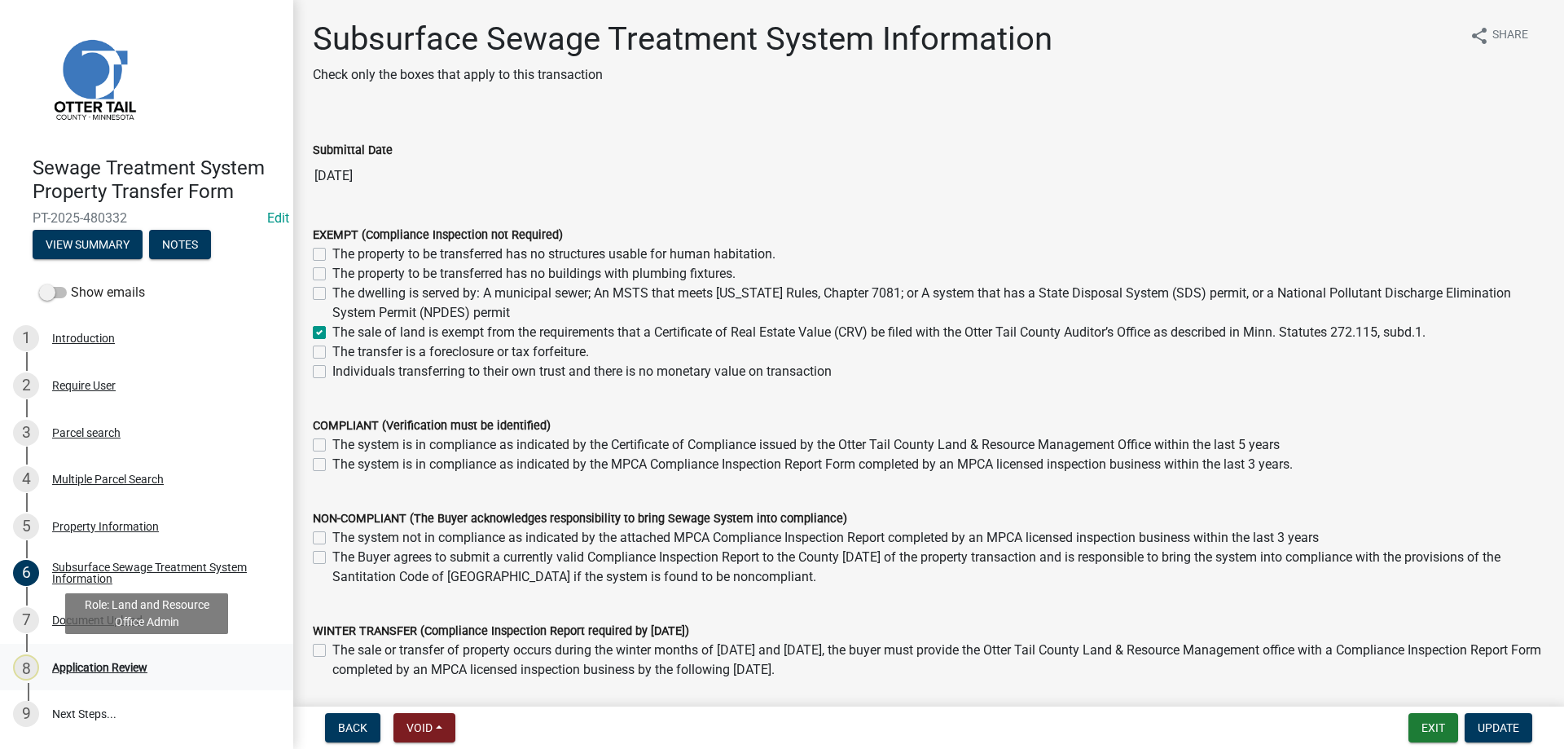
click at [95, 664] on div "Application Review" at bounding box center [99, 667] width 95 height 11
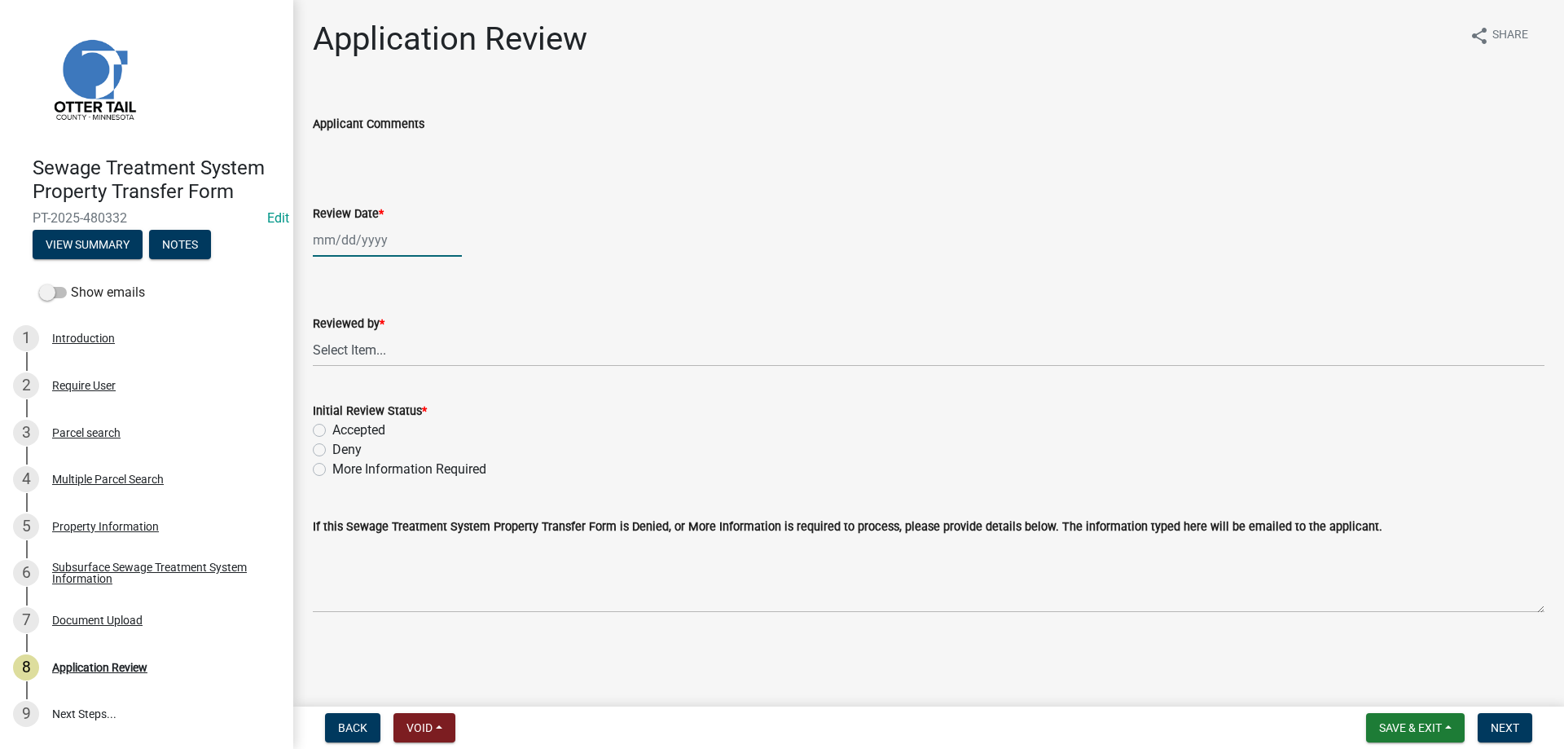
click at [352, 244] on input "Review Date *" at bounding box center [387, 239] width 149 height 33
select select "9"
select select "2025"
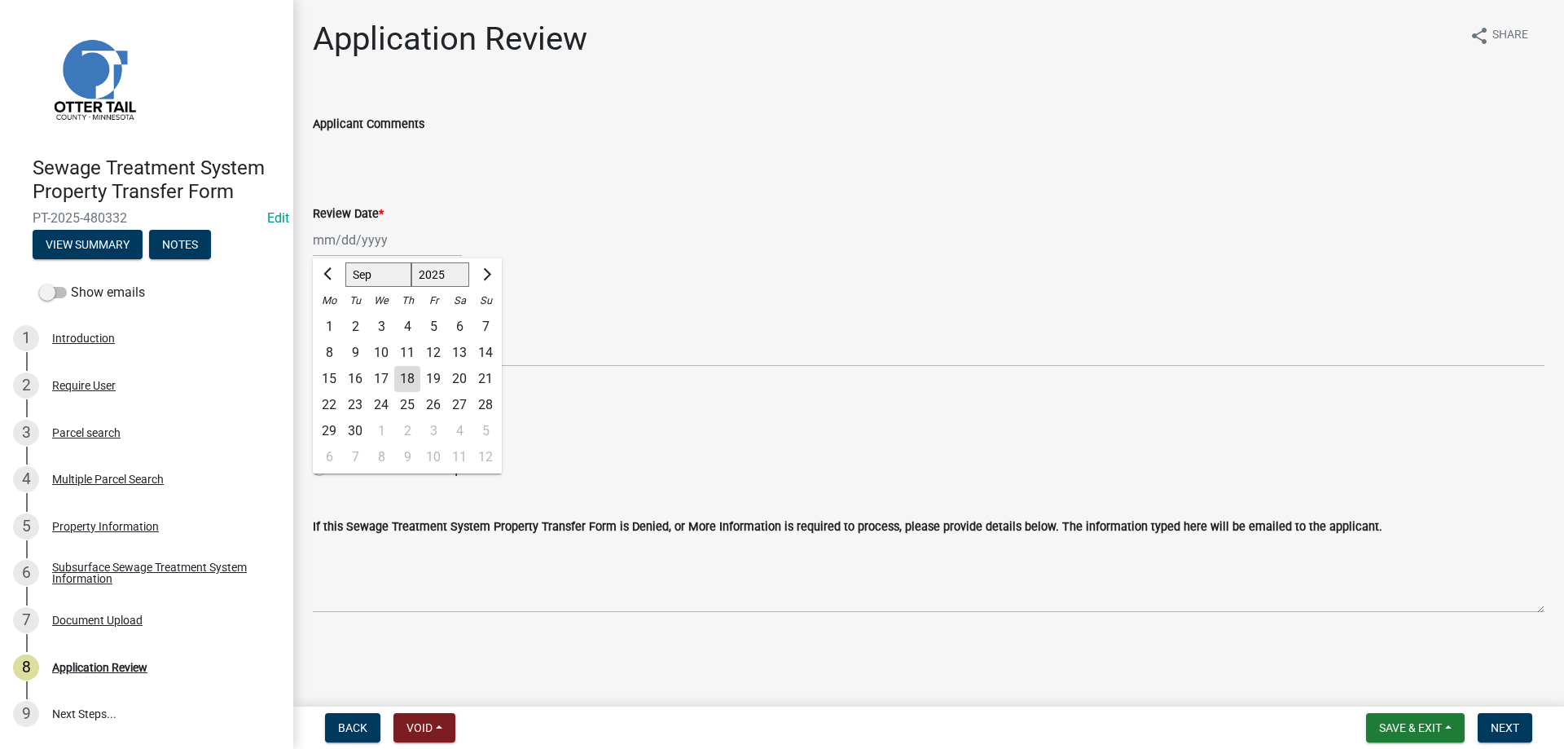
click at [412, 378] on div "18" at bounding box center [407, 379] width 26 height 26
type input "[DATE]"
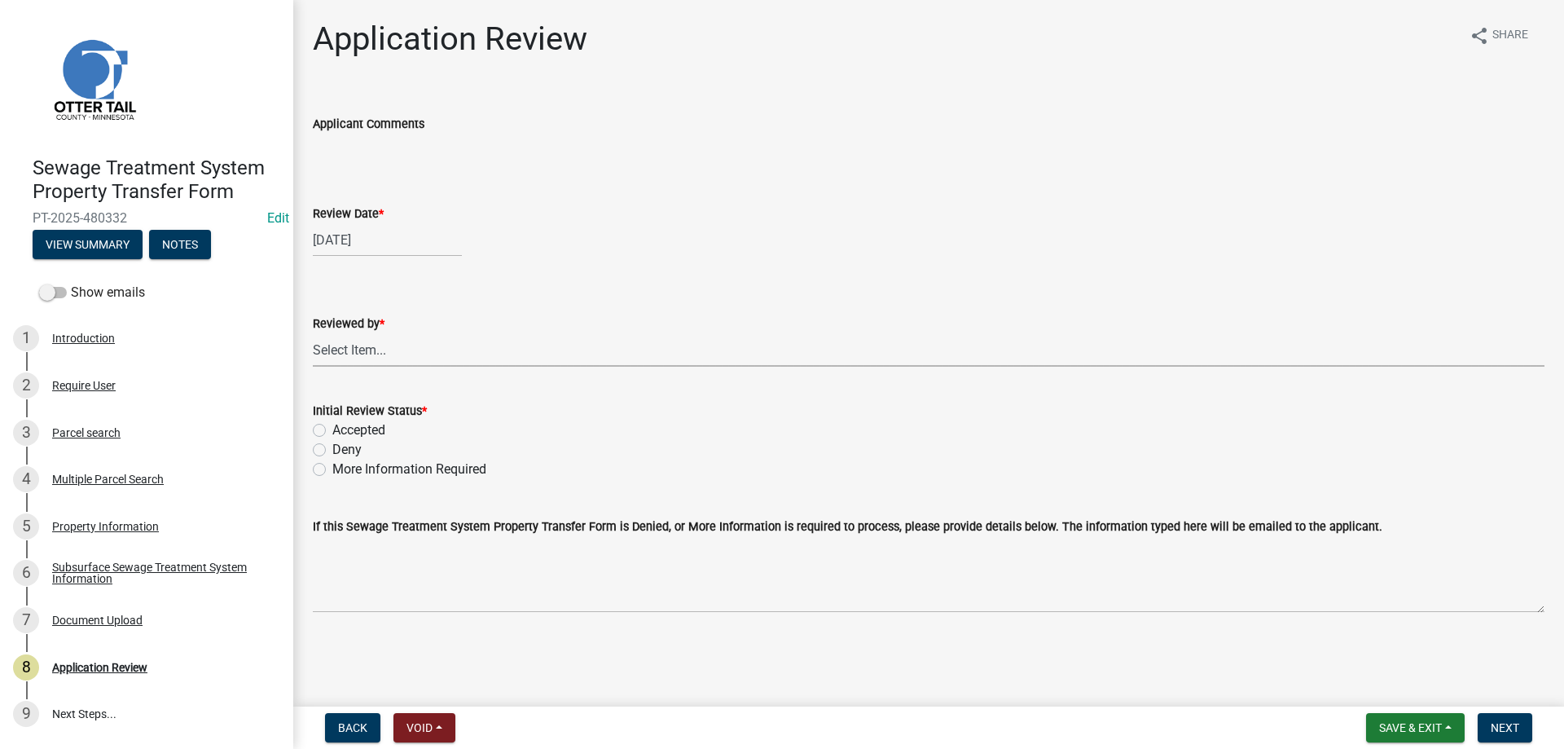
click at [313, 333] on select "Select Item... [PERSON_NAME] [PERSON_NAME] [PERSON_NAME] [PERSON_NAME] [PERSON_…" at bounding box center [929, 349] width 1232 height 33
click option "[PERSON_NAME]" at bounding box center [0, 0] width 0 height 0
select select "b4c12476-3918-4c31-b34d-126d47b866fd"
click at [332, 424] on label "Accepted" at bounding box center [358, 430] width 53 height 20
click at [332, 424] on input "Accepted" at bounding box center [337, 425] width 11 height 11
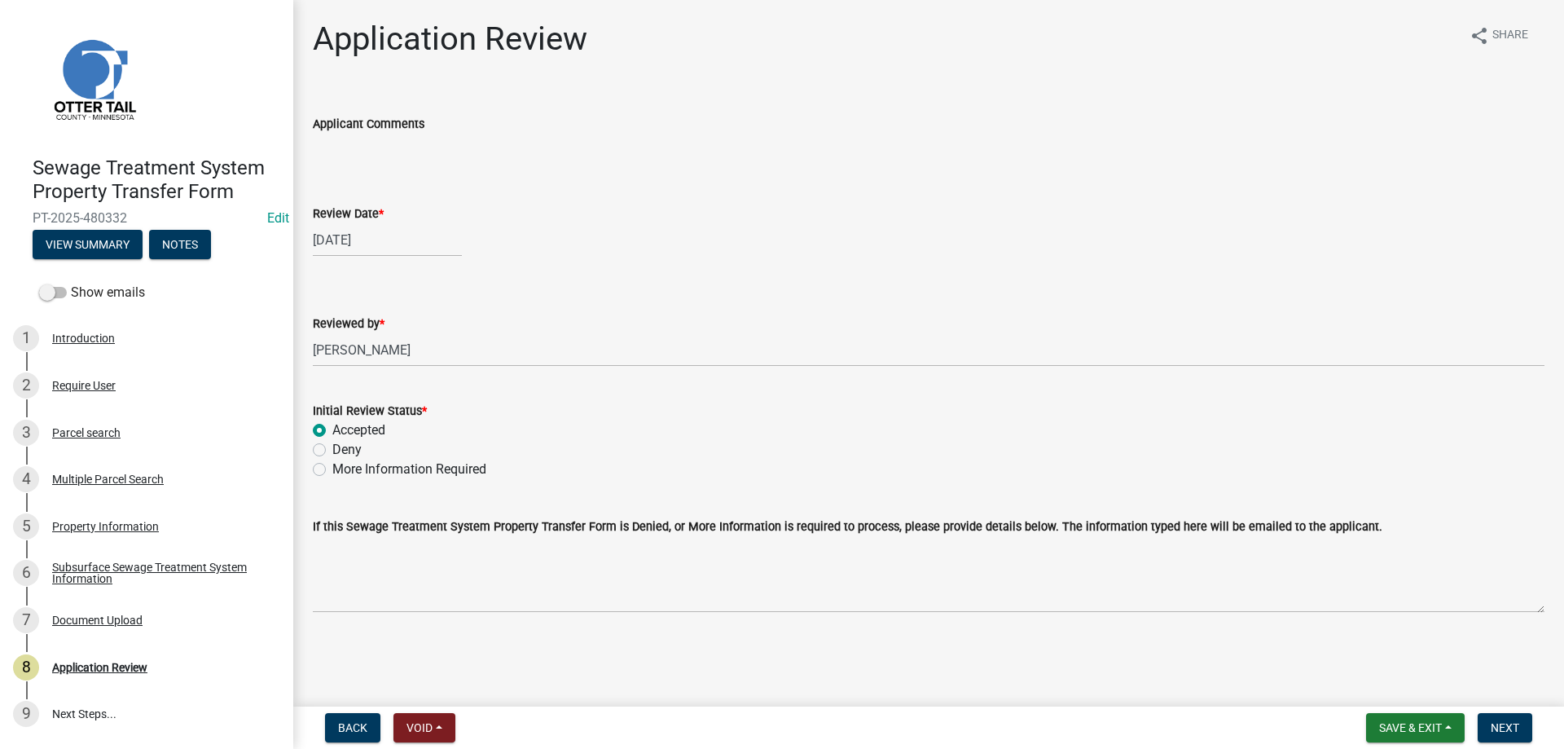
radio input "true"
click at [1492, 725] on span "Next" at bounding box center [1505, 727] width 29 height 13
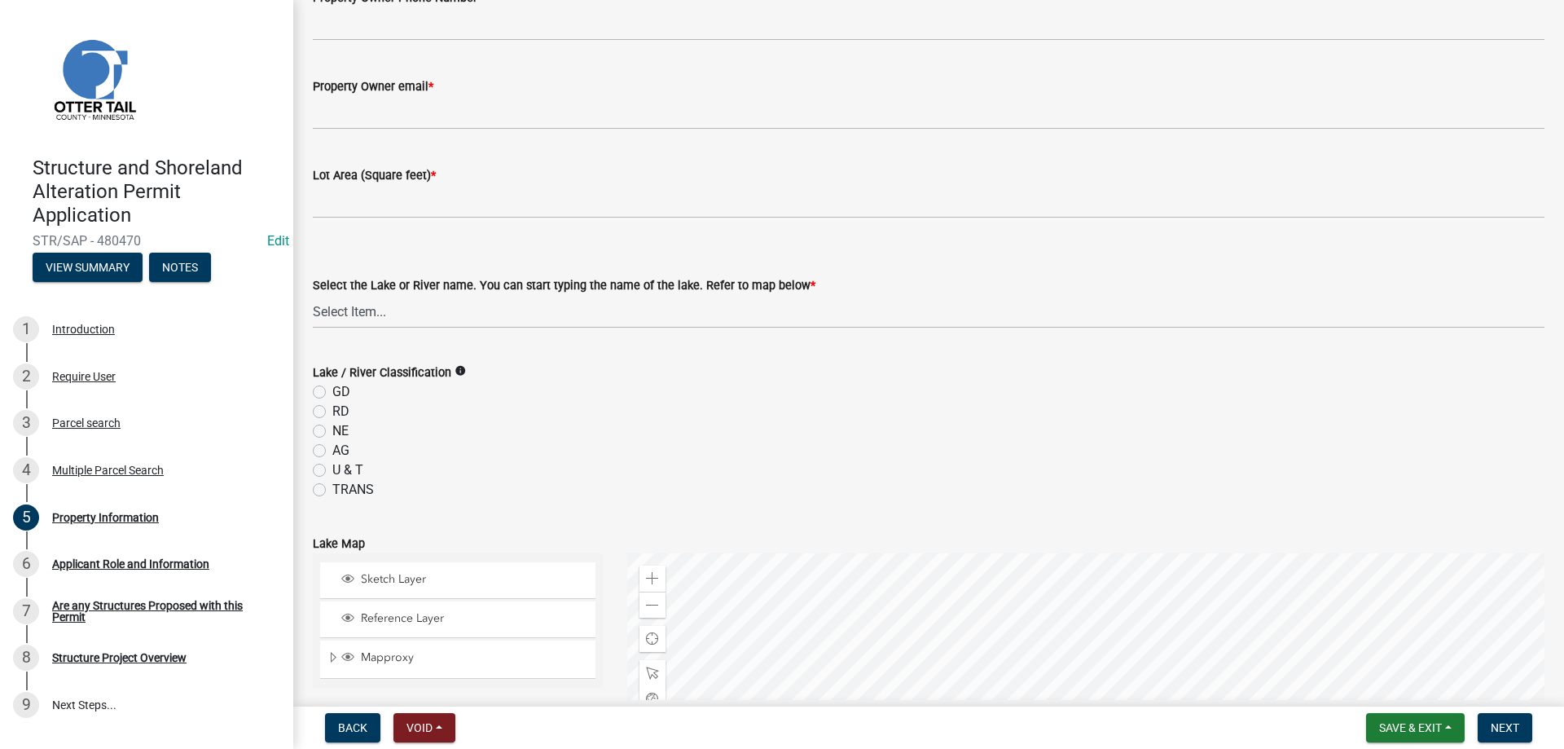
scroll to position [861, 0]
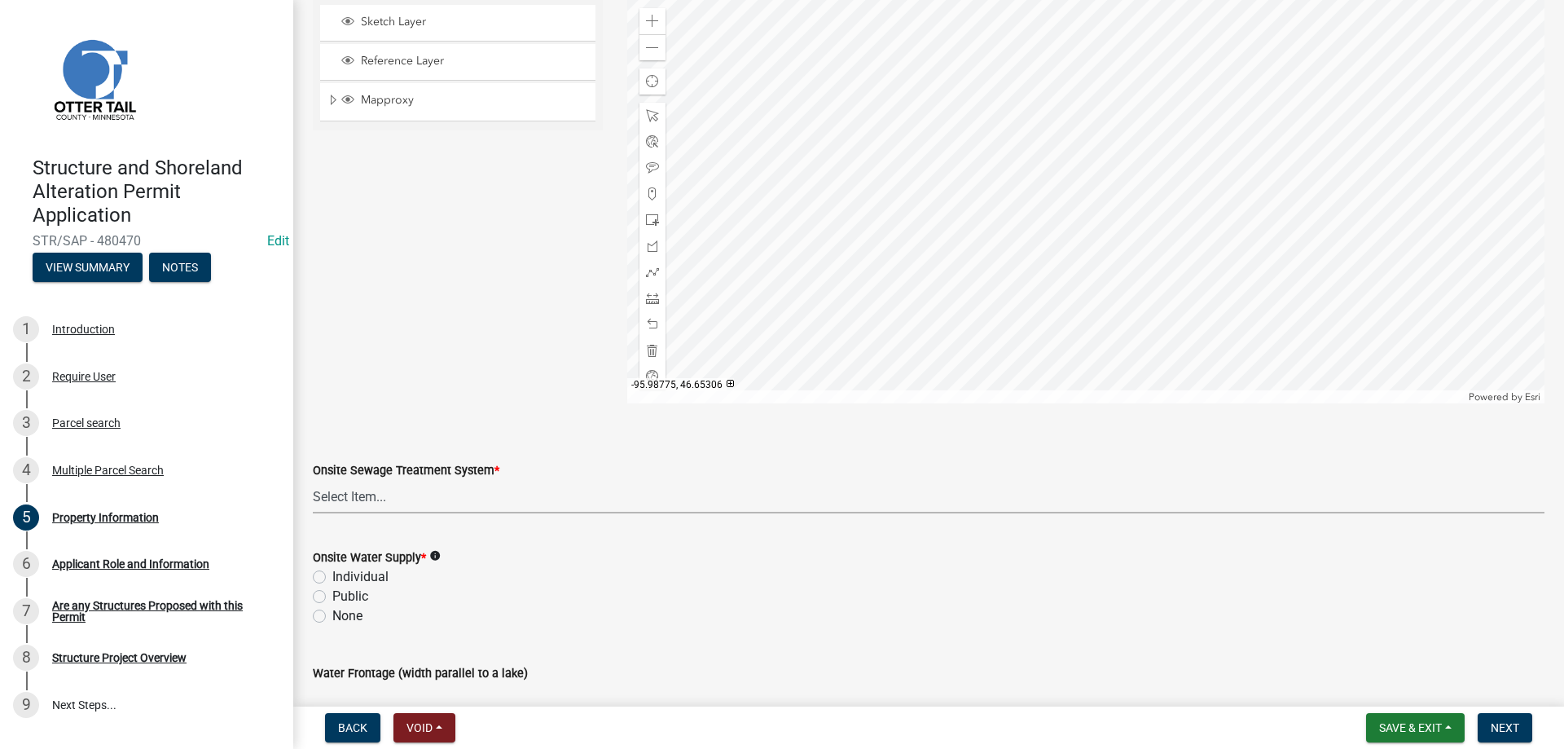
click at [313, 480] on select "Select Item... L&R Certificate of Compliance within 5yrs Compliance Inspection …" at bounding box center [929, 496] width 1232 height 33
click at [579, 474] on div "Onsite Sewage Treatment System *" at bounding box center [929, 470] width 1232 height 20
click at [313, 480] on select "Select Item... L&R Certificate of Compliance within 5yrs Compliance Inspection …" at bounding box center [929, 496] width 1232 height 33
click at [583, 479] on div "Onsite Sewage Treatment System *" at bounding box center [929, 470] width 1232 height 20
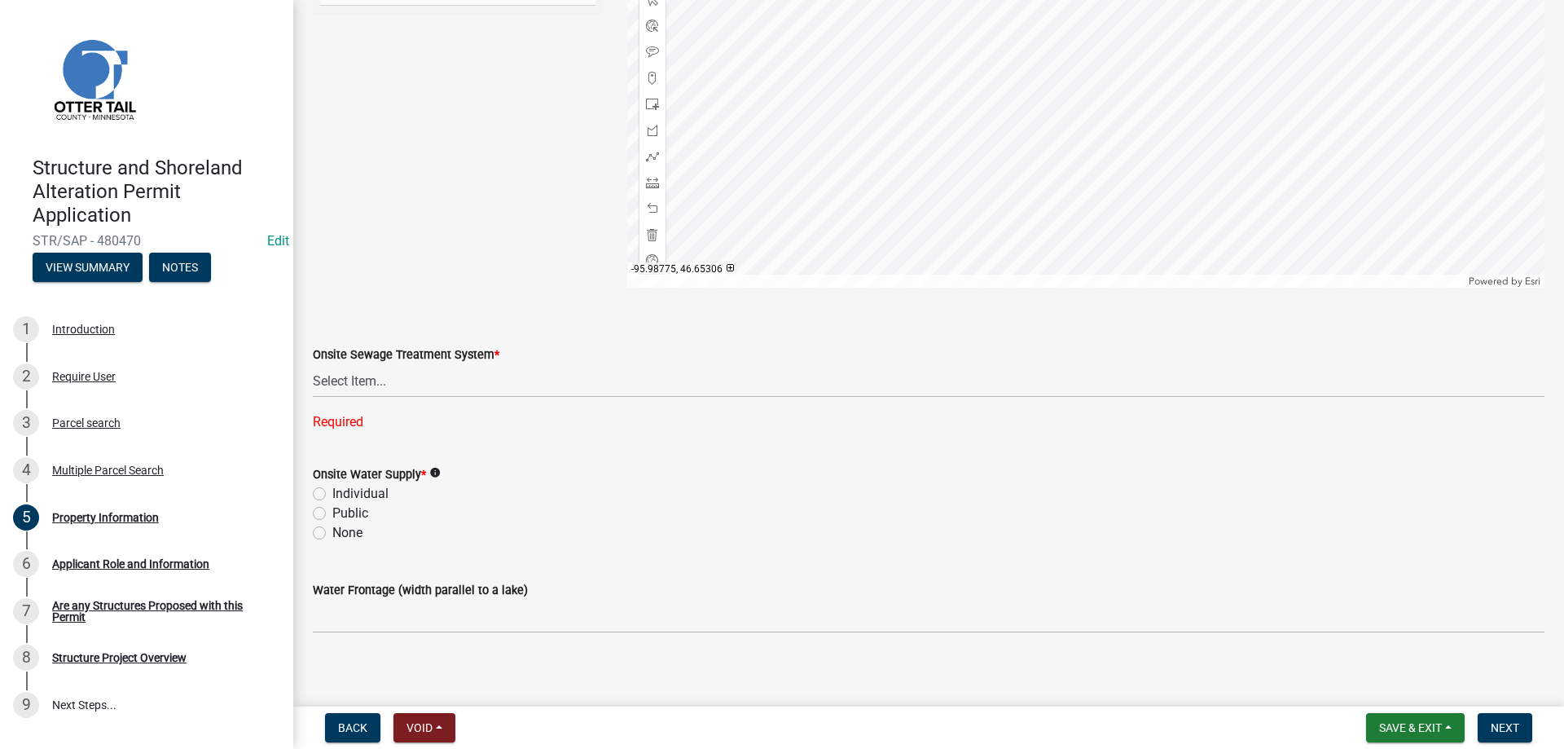
scroll to position [987, 0]
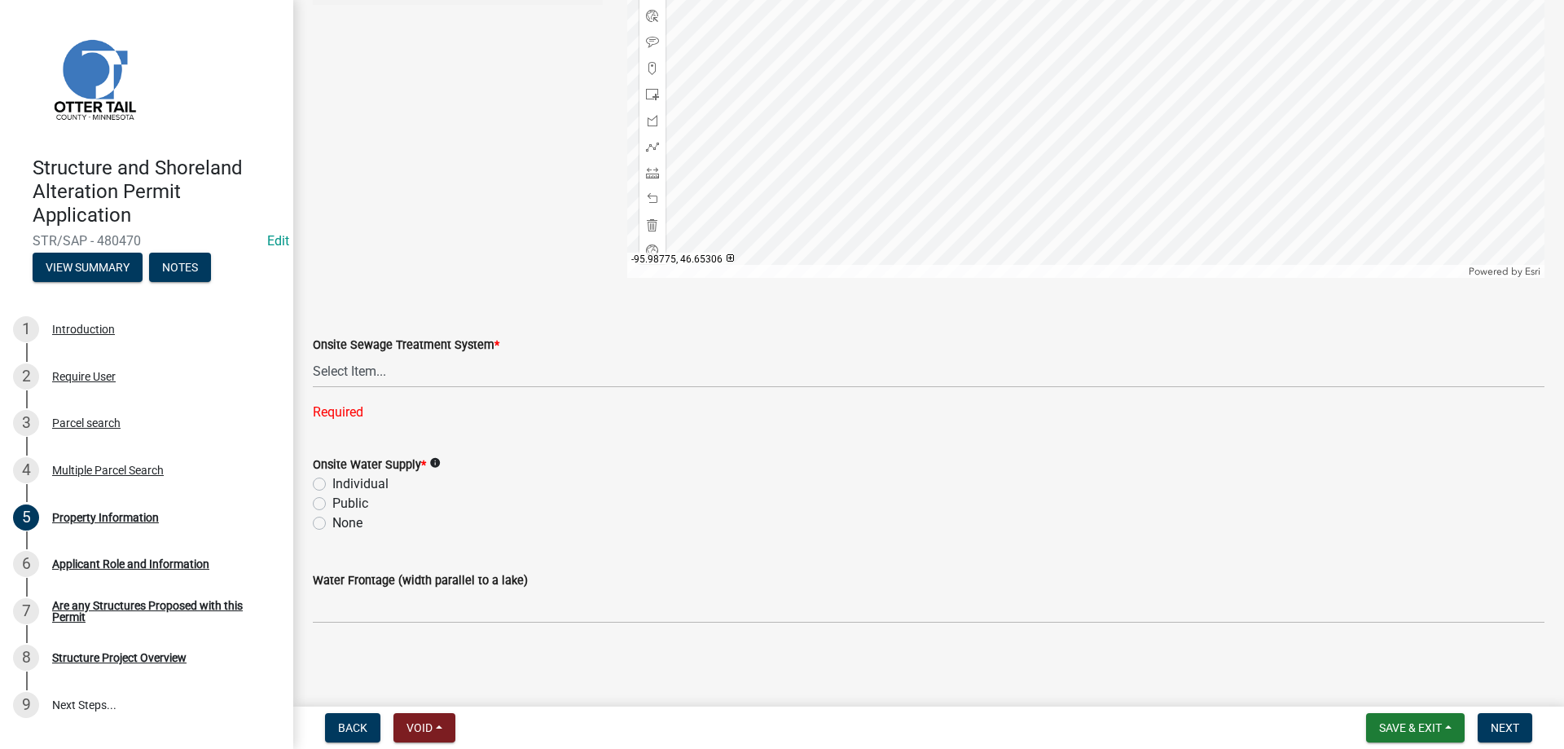
click at [332, 481] on label "Individual" at bounding box center [360, 484] width 56 height 20
click at [332, 481] on input "Individual" at bounding box center [337, 479] width 11 height 11
radio input "true"
click at [332, 503] on label "Public" at bounding box center [350, 504] width 36 height 20
click at [332, 503] on input "Public" at bounding box center [337, 499] width 11 height 11
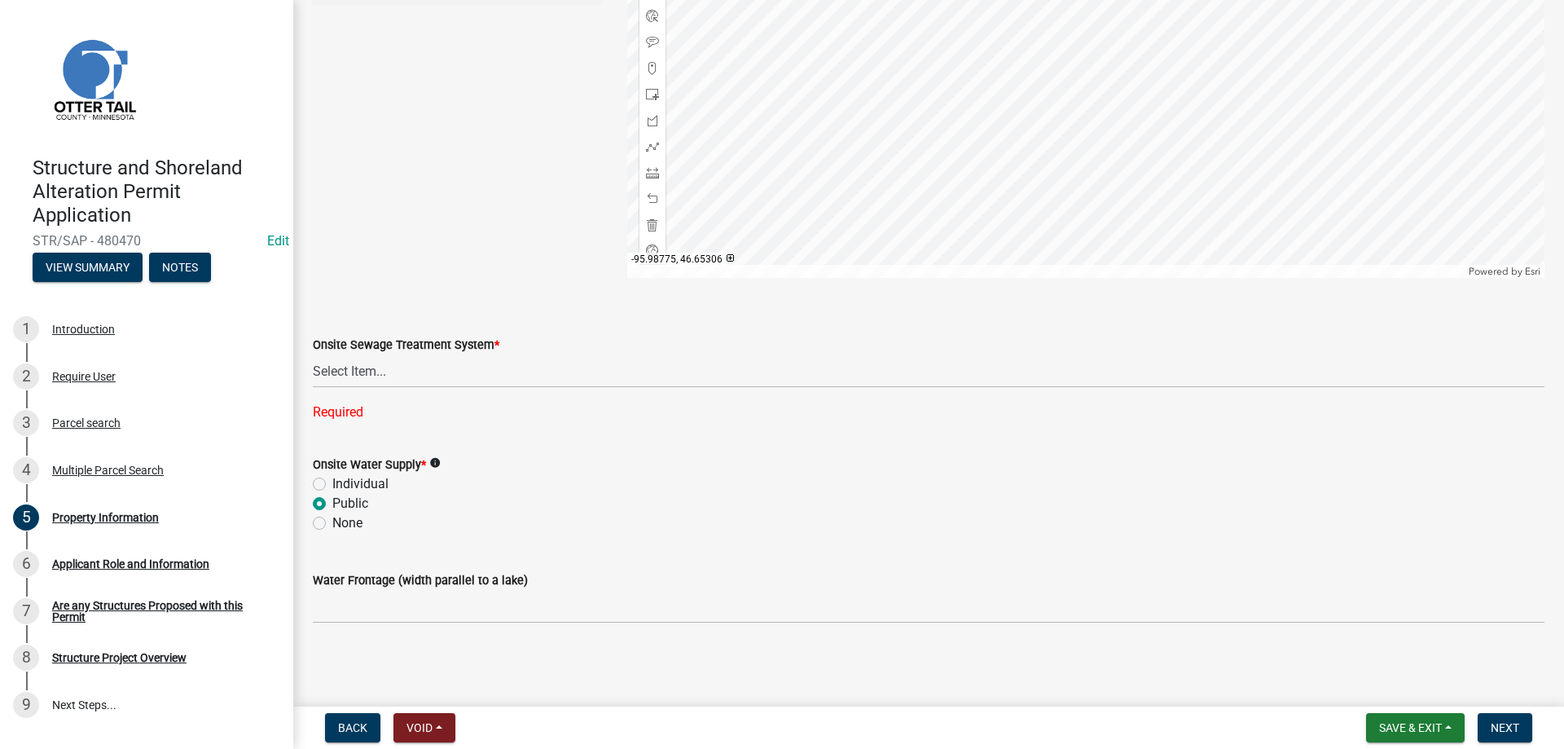
radio input "true"
click at [332, 522] on label "None" at bounding box center [347, 523] width 30 height 20
click at [332, 522] on input "None" at bounding box center [337, 518] width 11 height 11
radio input "true"
click at [616, 527] on div "None" at bounding box center [929, 523] width 1232 height 20
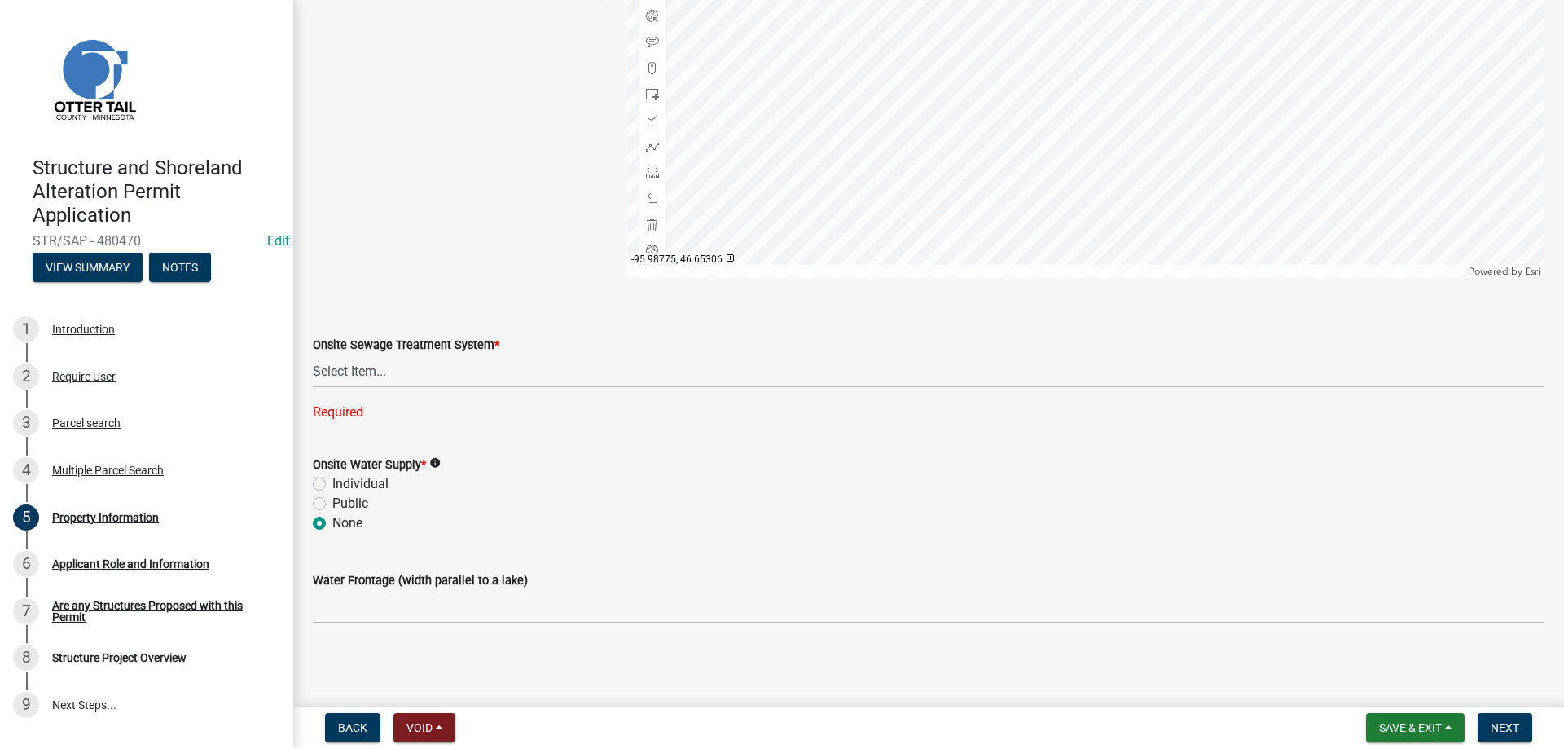
click at [468, 209] on div "Sketch Layer Reference Layer Mapproxy Municipalities Corporate Limits Low Level…" at bounding box center [458, 73] width 314 height 407
click at [652, 529] on div "None" at bounding box center [929, 523] width 1232 height 20
click at [756, 554] on div "Water Frontage (width parallel to a lake)" at bounding box center [929, 585] width 1232 height 76
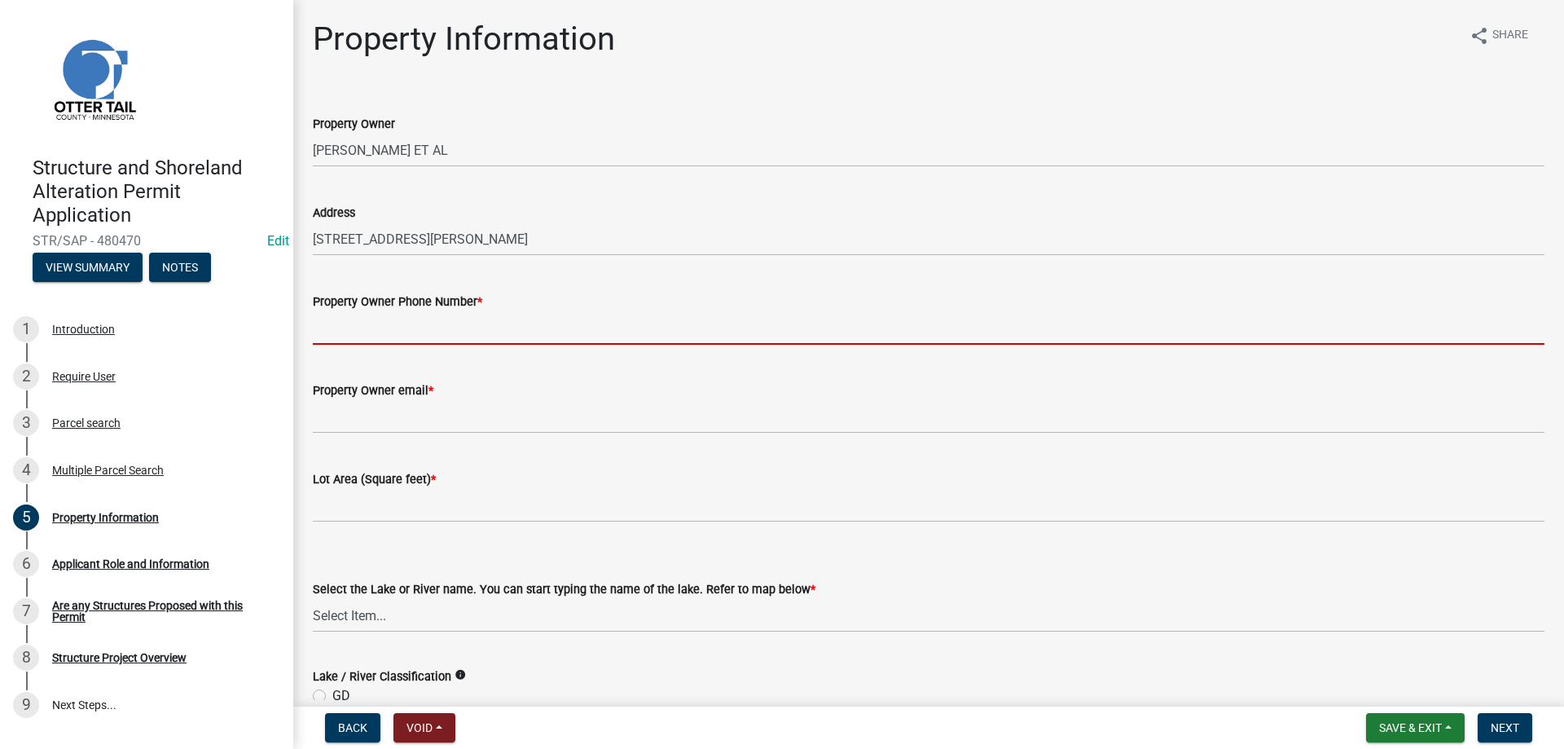
click at [359, 341] on input "Property Owner Phone Number *" at bounding box center [929, 327] width 1232 height 33
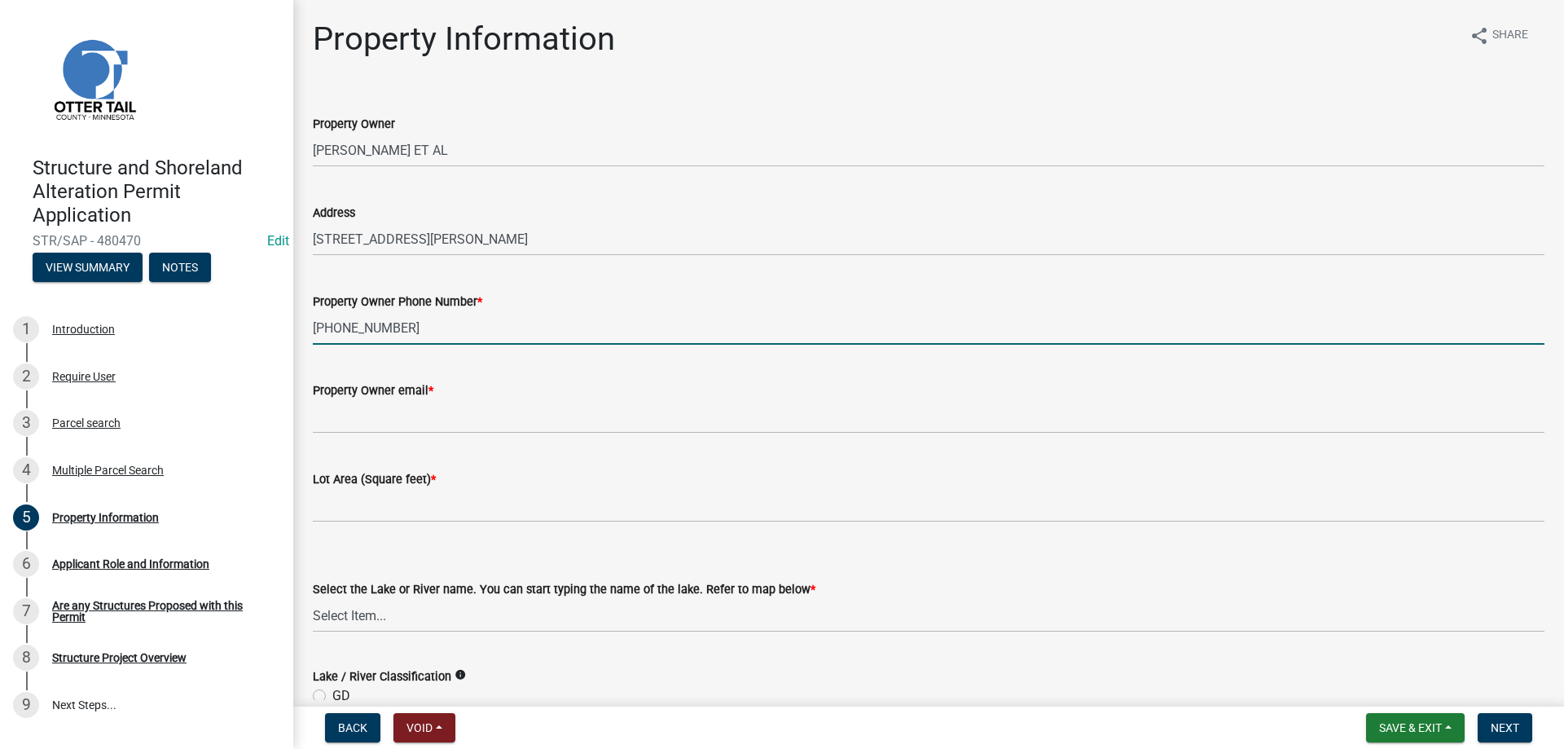
type input "218-686-1191"
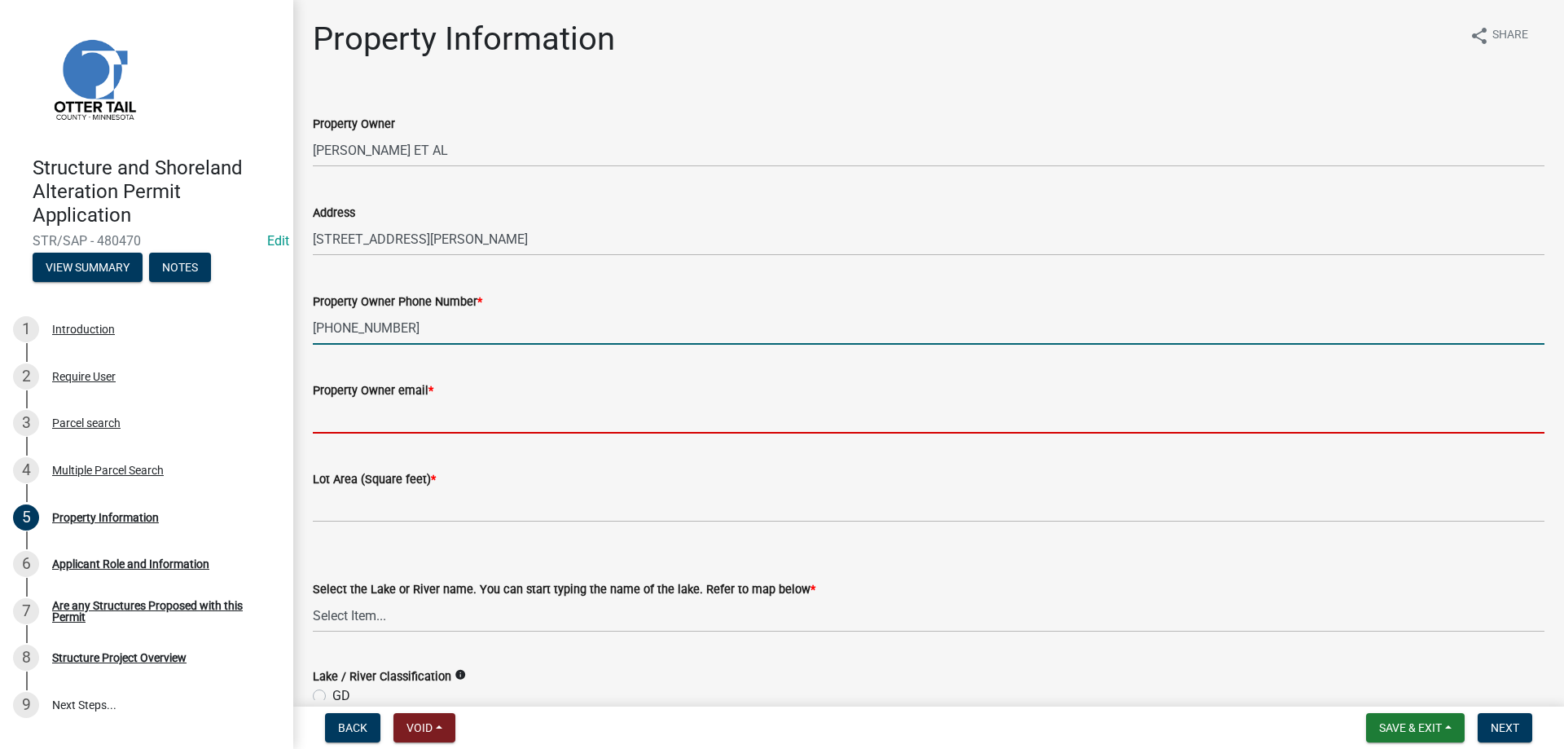
click at [371, 425] on input "Property Owner email *" at bounding box center [929, 416] width 1232 height 33
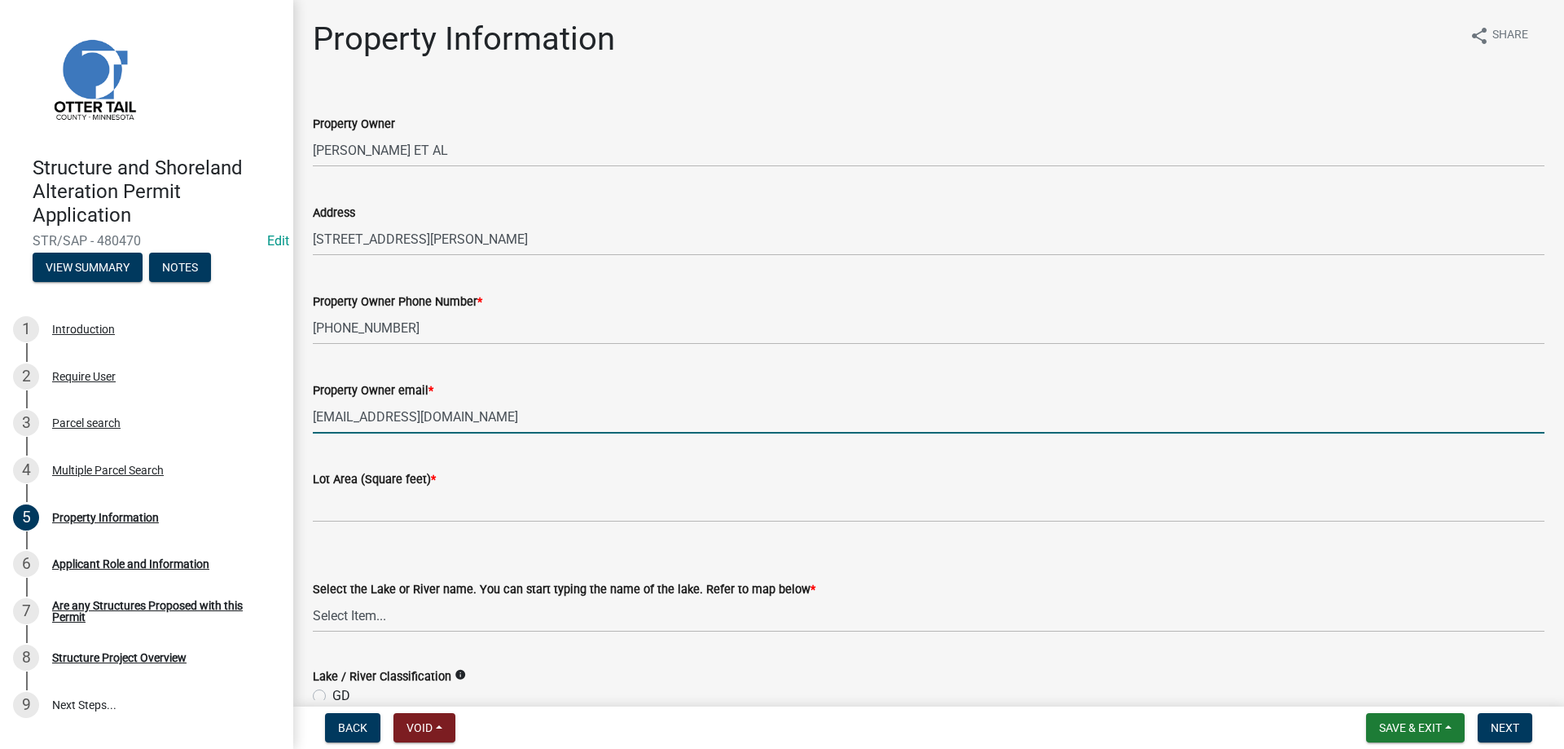
type input "jbchwski2@gmail.com"
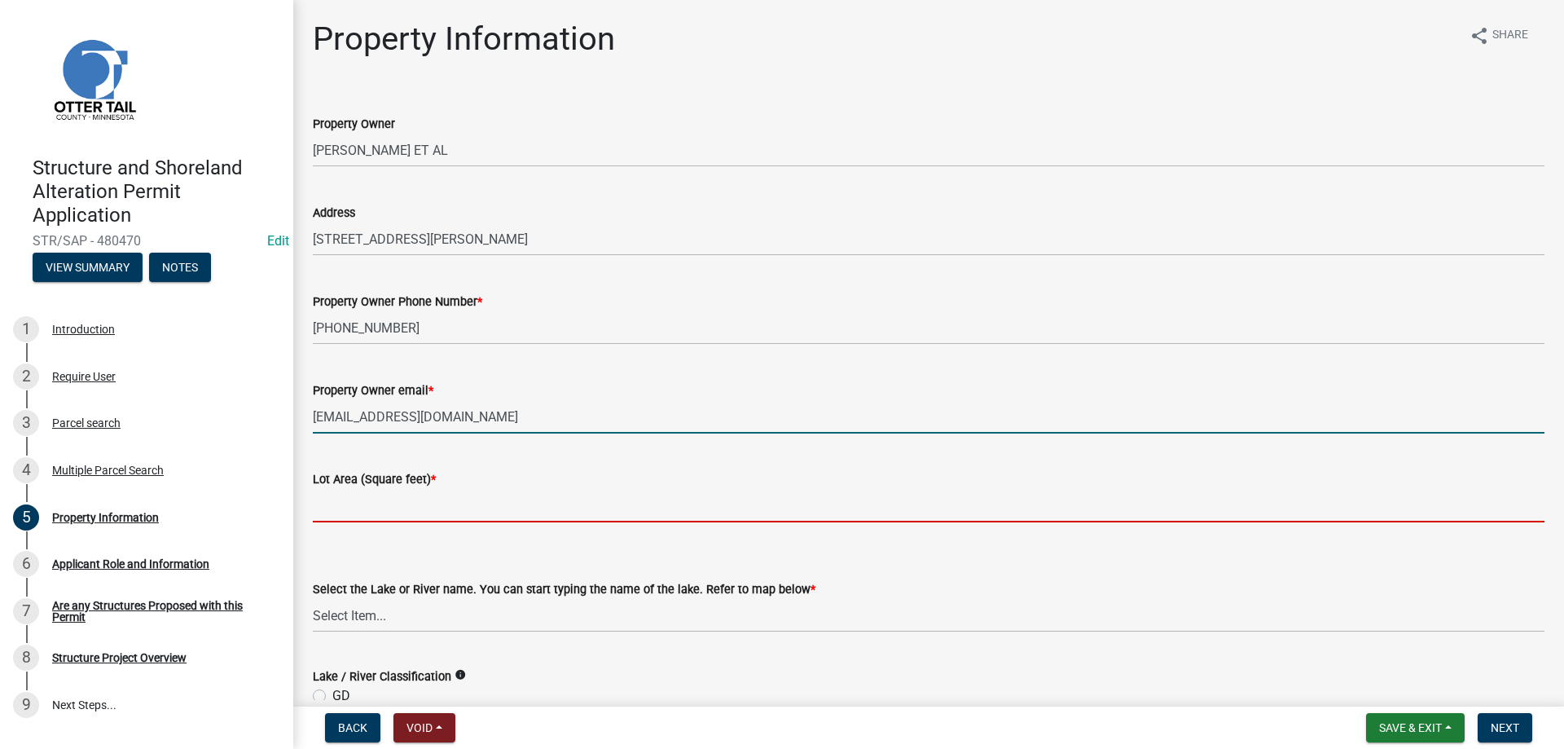
click at [350, 508] on input "text" at bounding box center [929, 505] width 1232 height 33
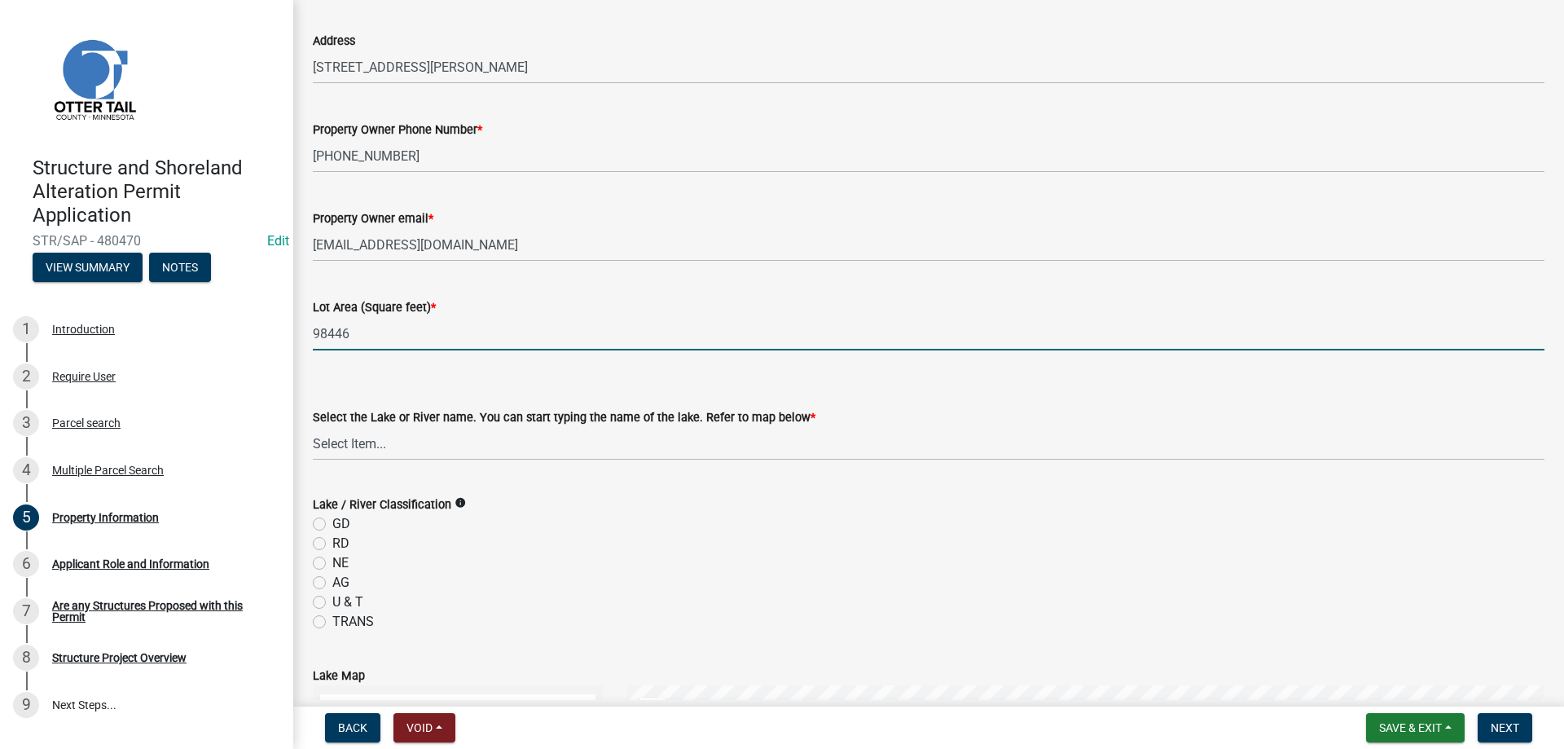
scroll to position [186, 0]
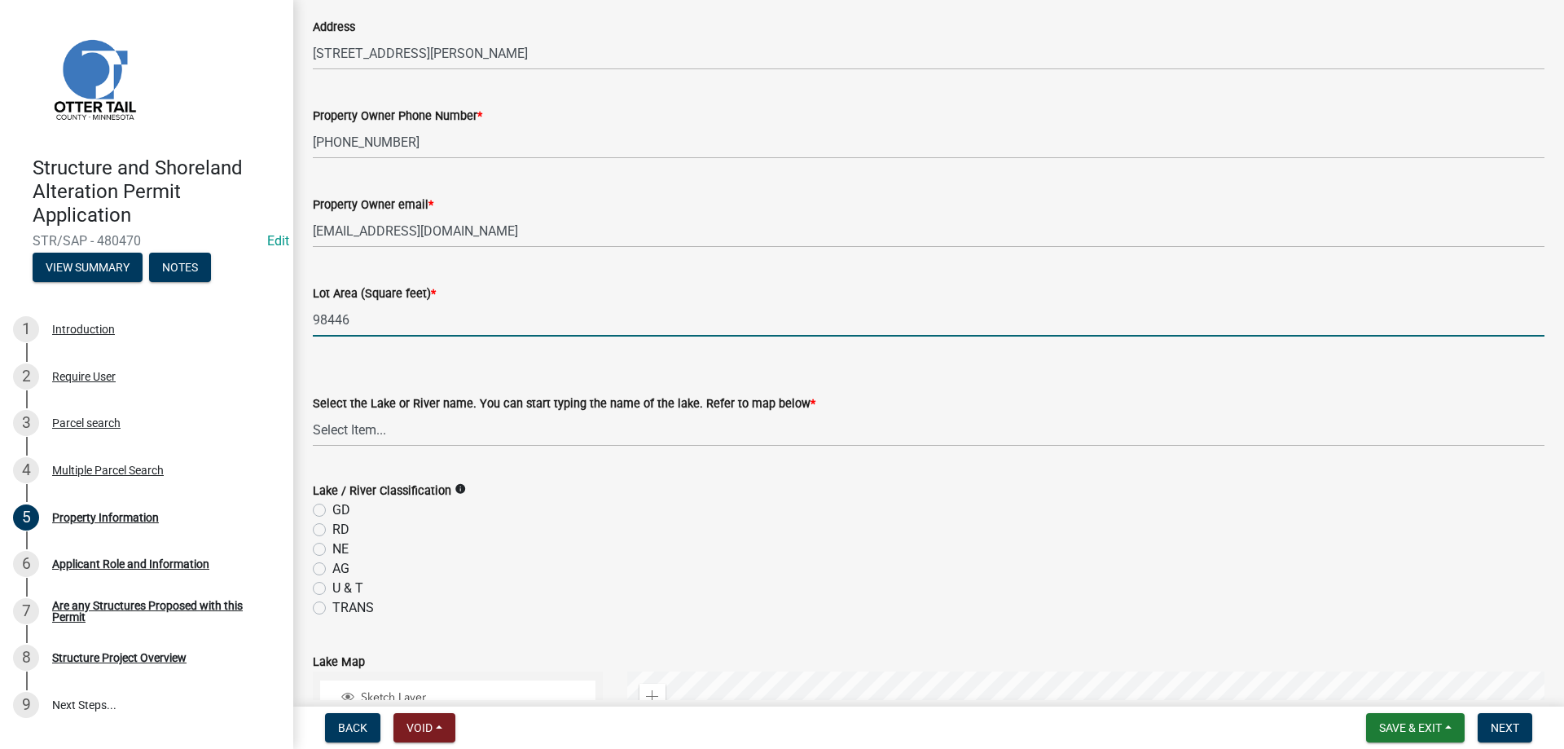
type input "98446"
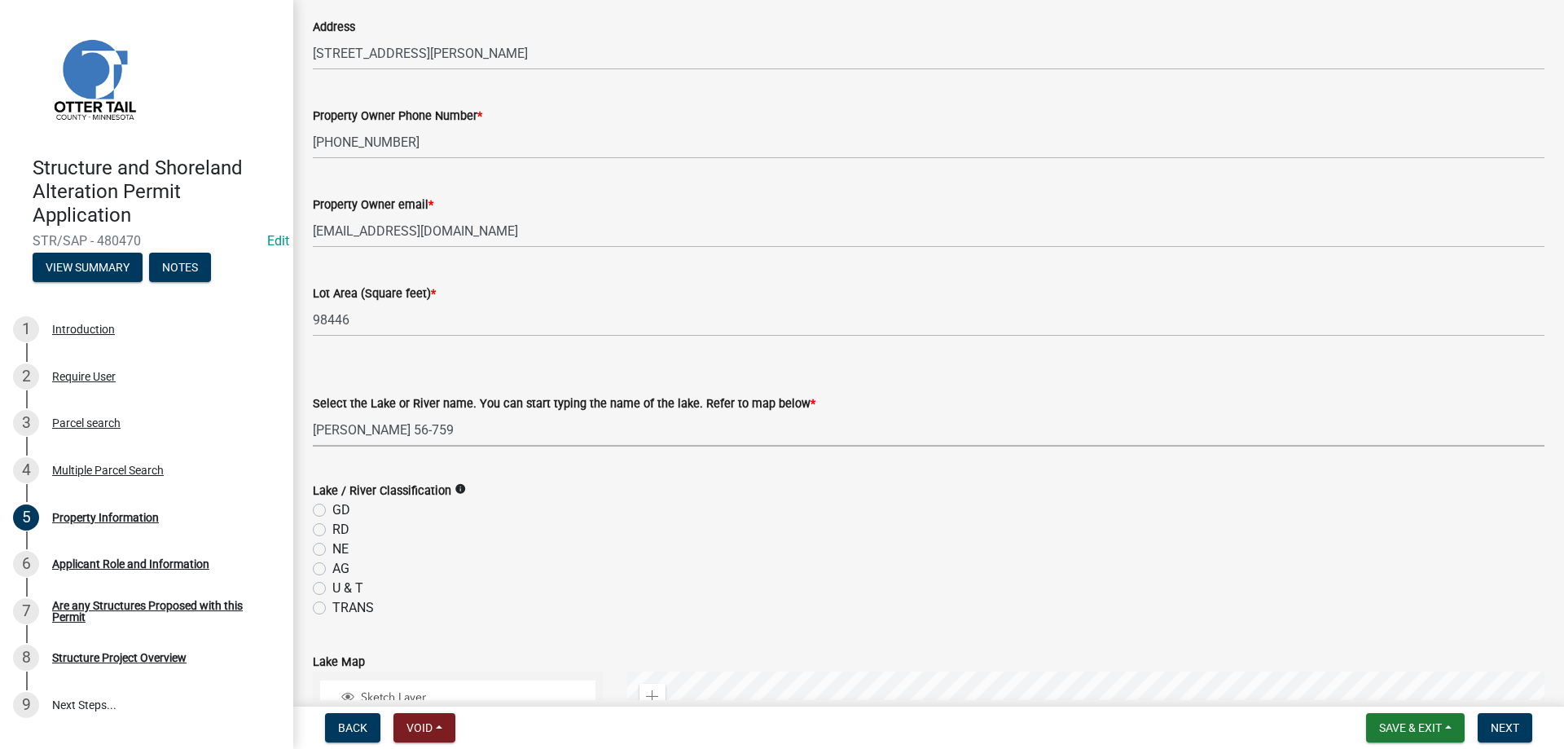
click option "Franklin 56-759" at bounding box center [0, 0] width 0 height 0
select select "fd4633de-75d4-49de-aef5-ccd60eee912f"
click at [332, 529] on label "RD" at bounding box center [340, 530] width 17 height 20
click at [332, 529] on input "RD" at bounding box center [337, 525] width 11 height 11
radio input "true"
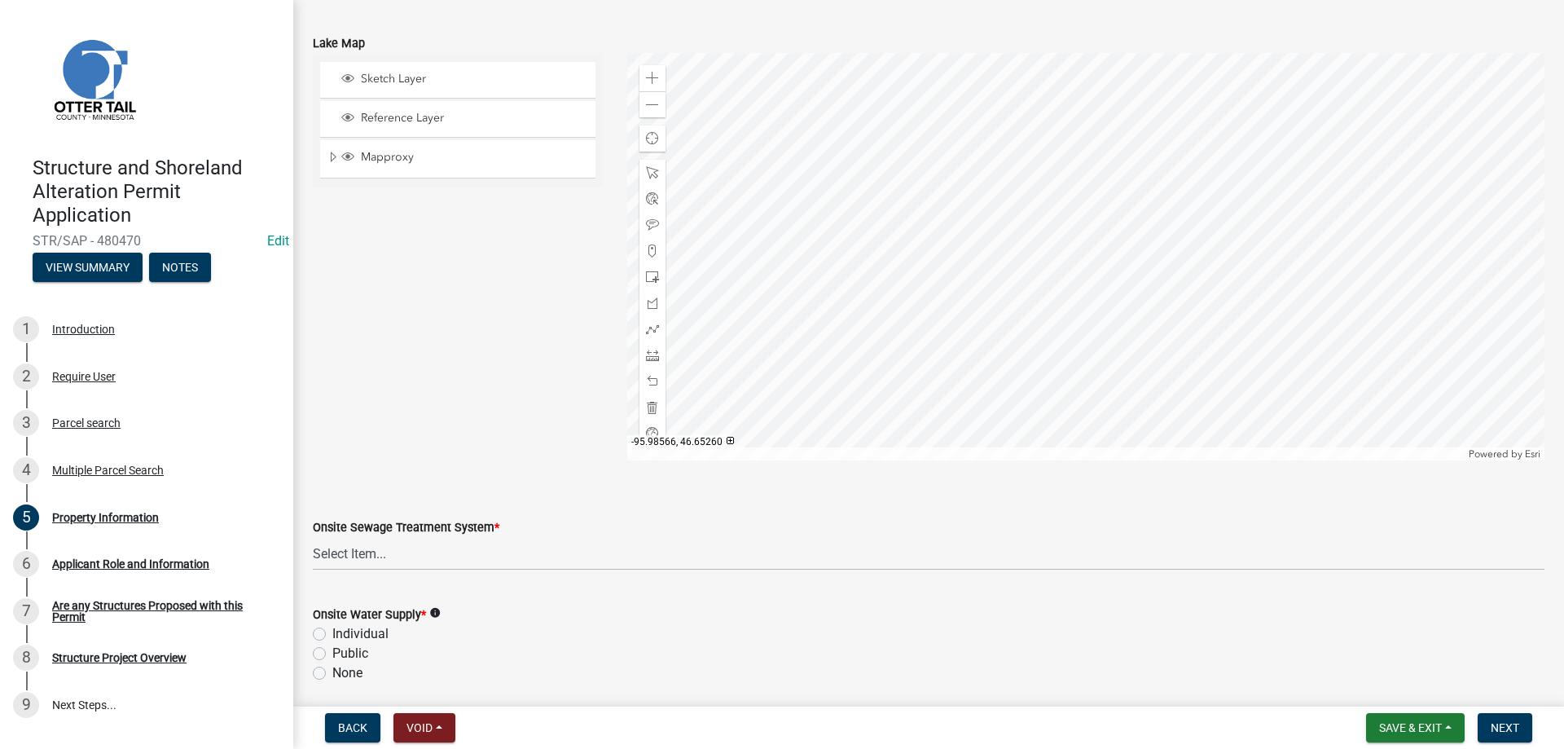
scroll to position [929, 0]
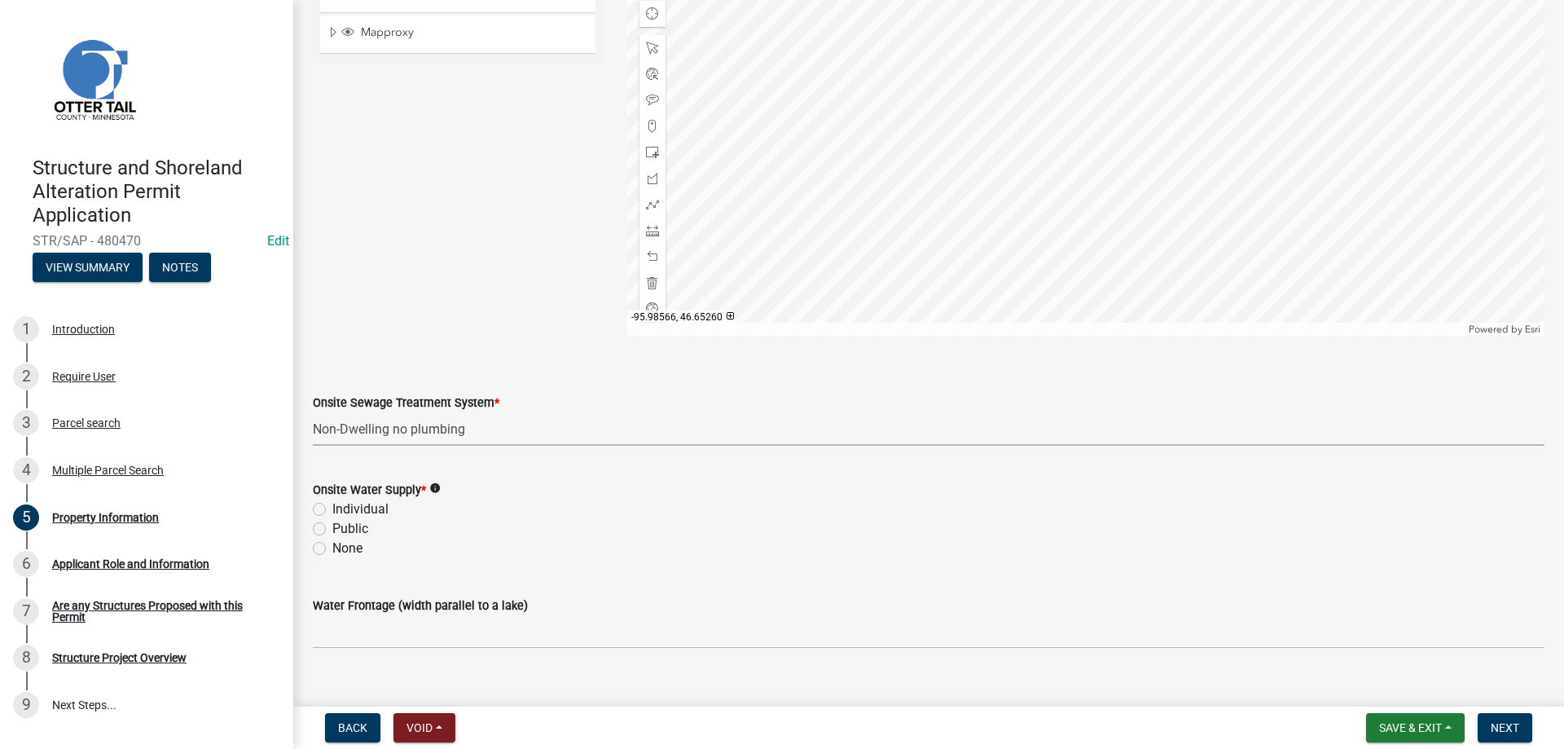
click option "Non-Dwelling no plumbing" at bounding box center [0, 0] width 0 height 0
select select "536c2d30-81d9-41b4-a753-c6560d717c74"
click at [332, 549] on label "None" at bounding box center [347, 548] width 30 height 20
click at [332, 549] on input "None" at bounding box center [337, 543] width 11 height 11
radio input "true"
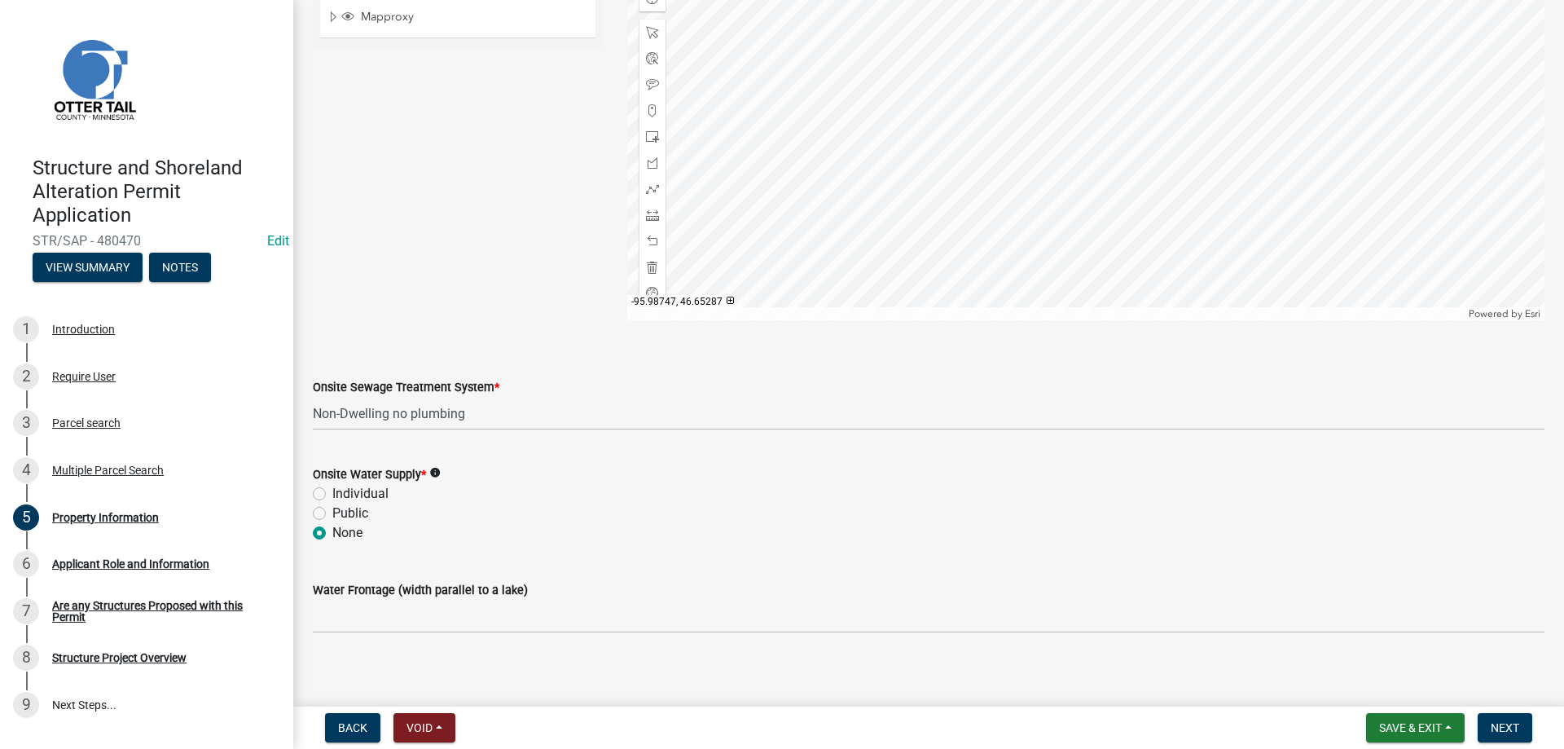
scroll to position [954, 0]
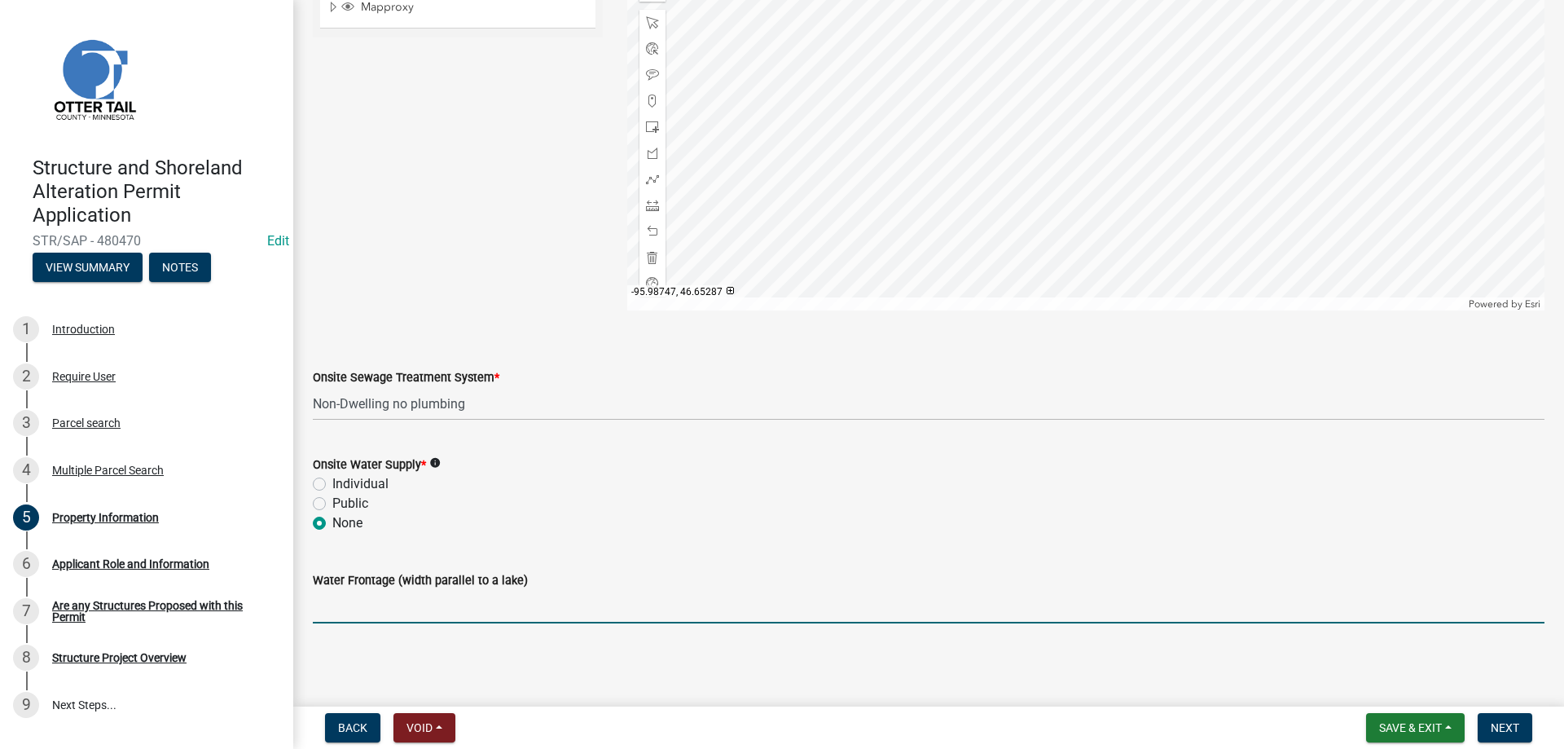
click at [341, 607] on input "Water Frontage (width parallel to a lake)" at bounding box center [929, 606] width 1232 height 33
type input "215"
click at [1402, 727] on span "Save & Exit" at bounding box center [1410, 727] width 63 height 13
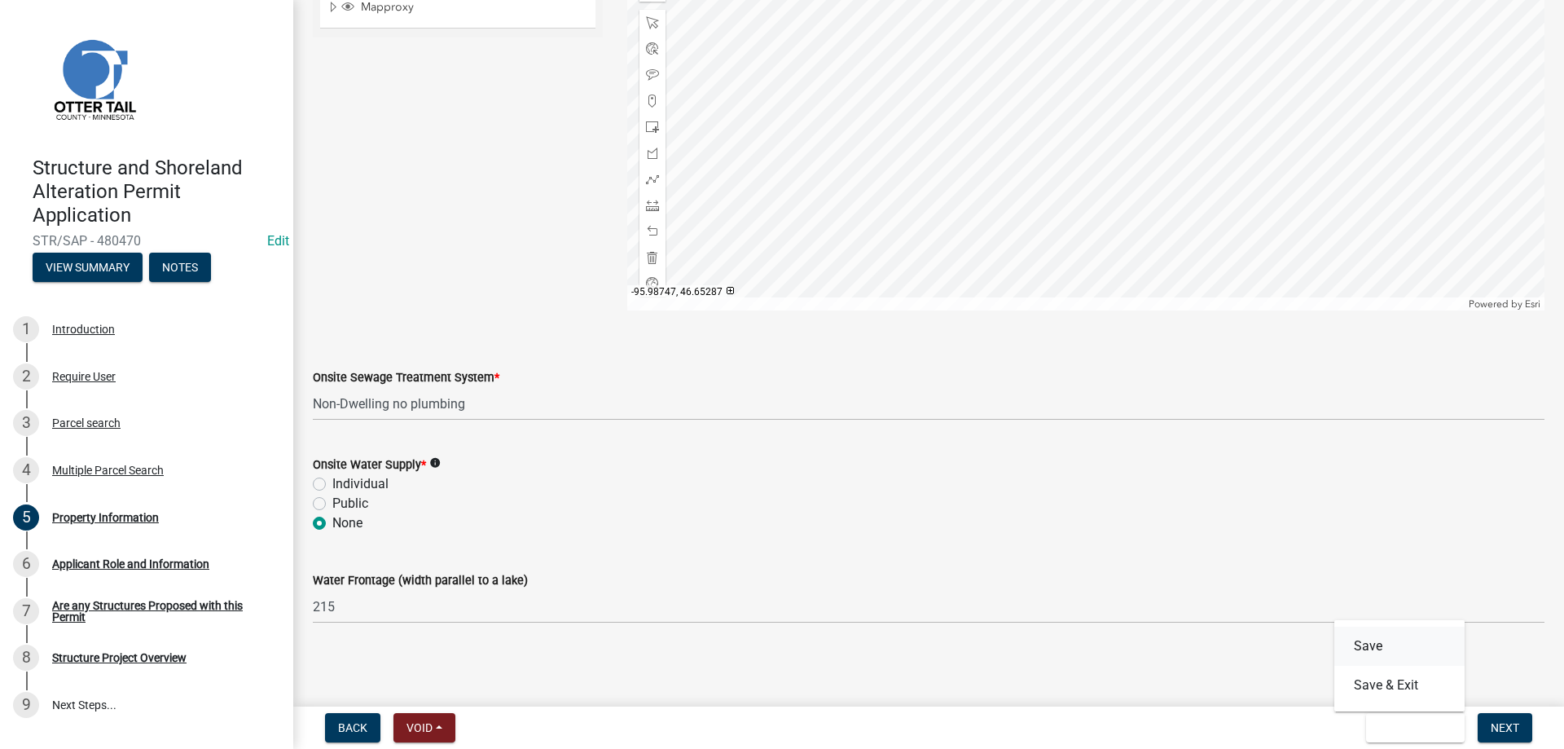
click at [1369, 646] on button "Save" at bounding box center [1399, 645] width 130 height 39
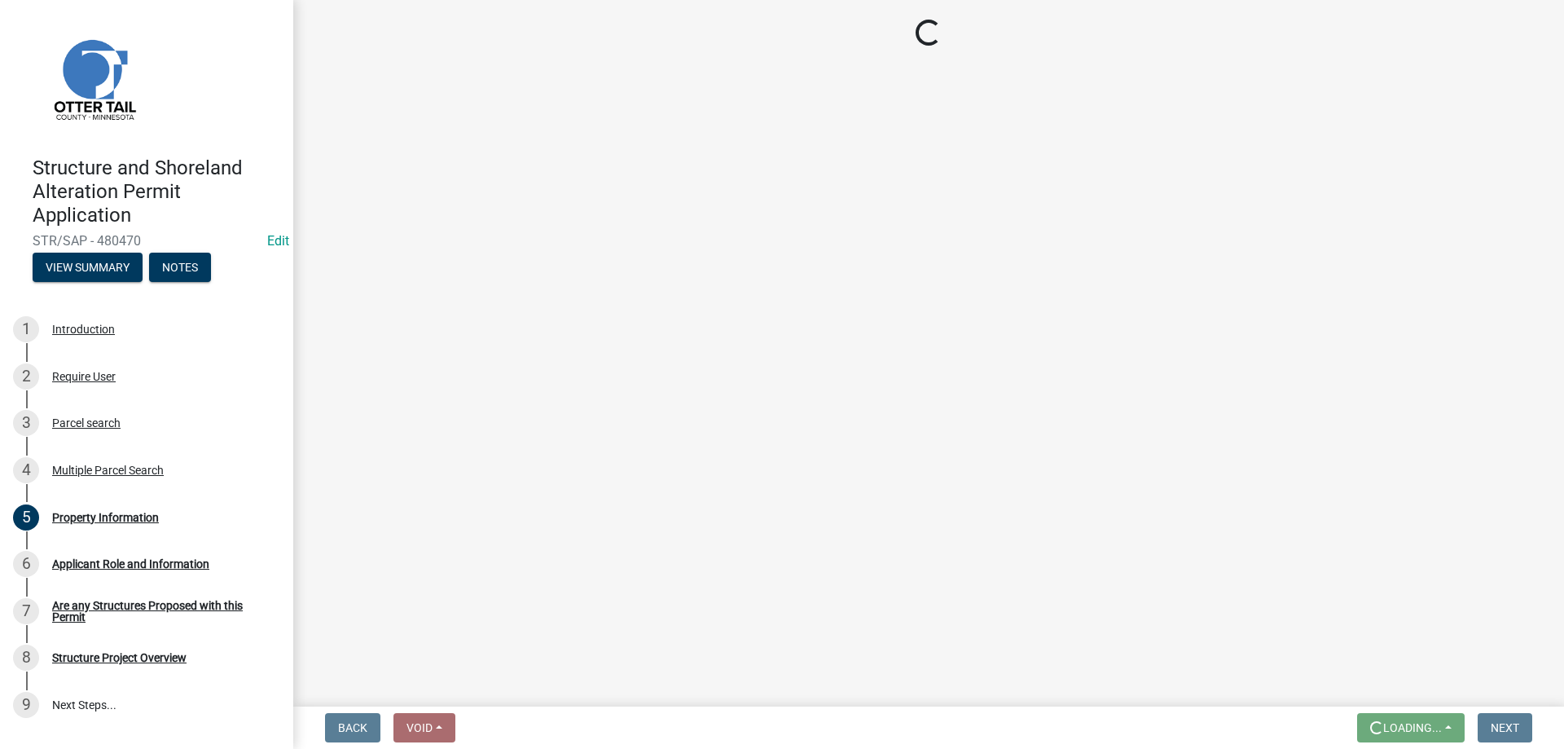
scroll to position [0, 0]
select select "fd4633de-75d4-49de-aef5-ccd60eee912f"
select select "536c2d30-81d9-41b4-a753-c6560d717c74"
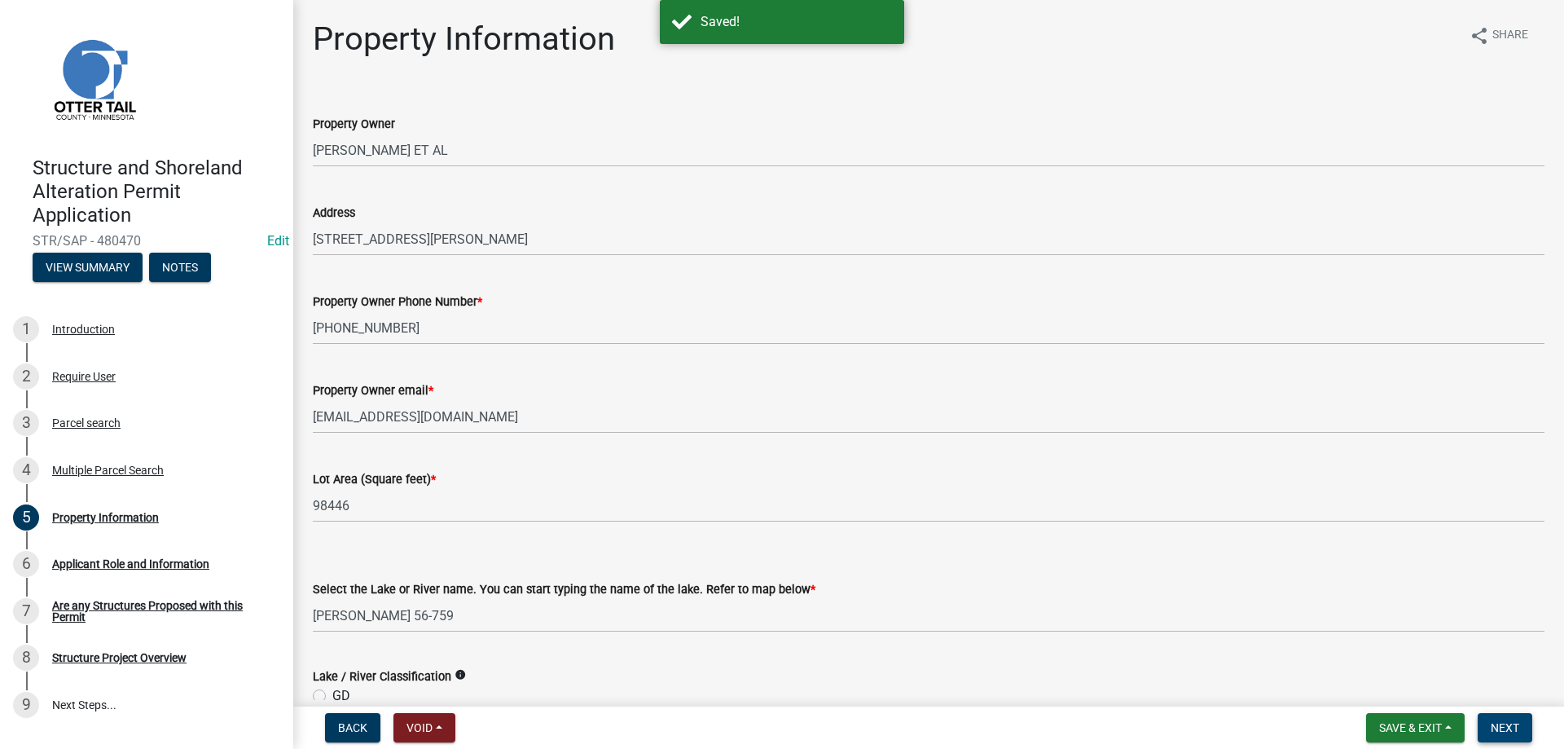
click at [1504, 730] on span "Next" at bounding box center [1505, 727] width 29 height 13
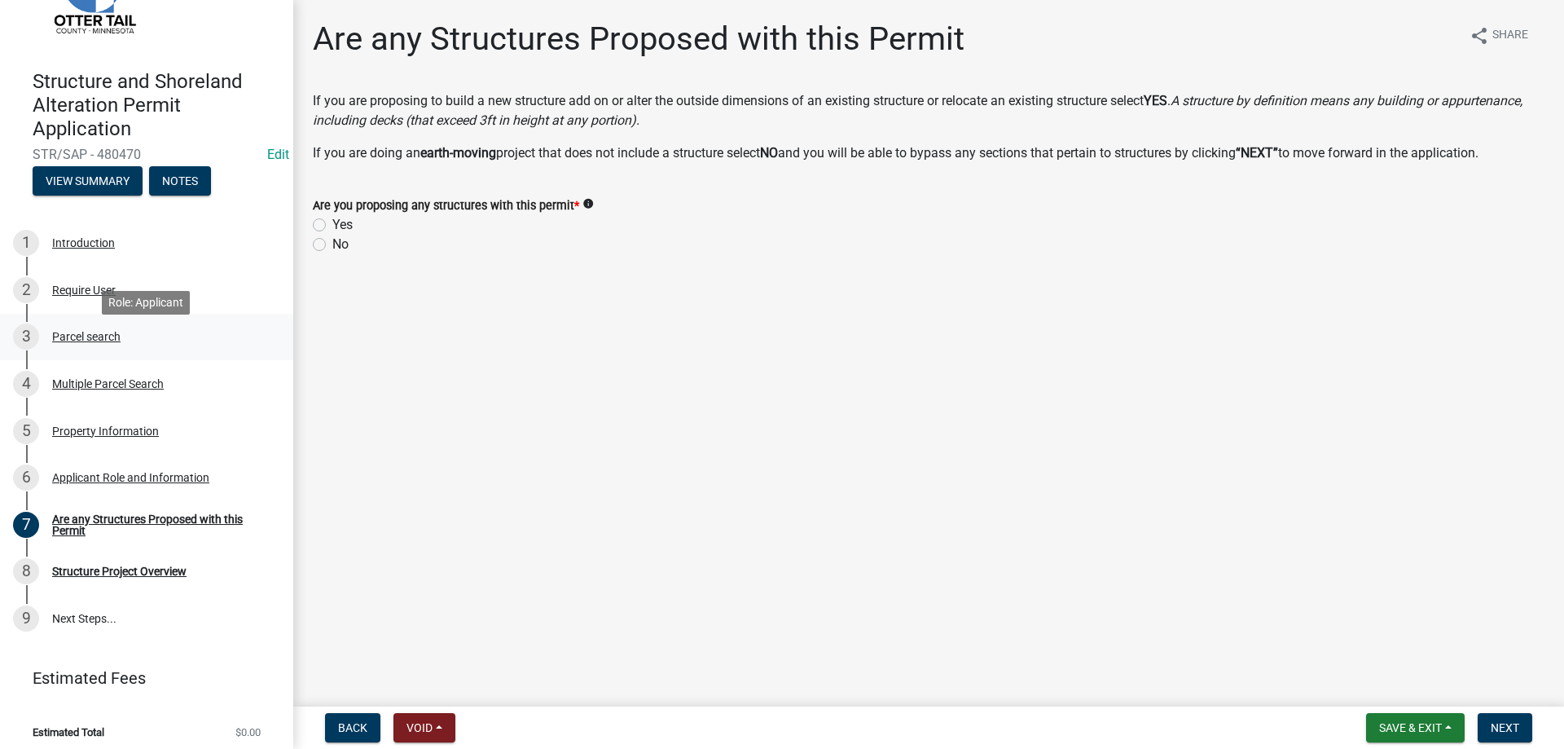
scroll to position [95, 0]
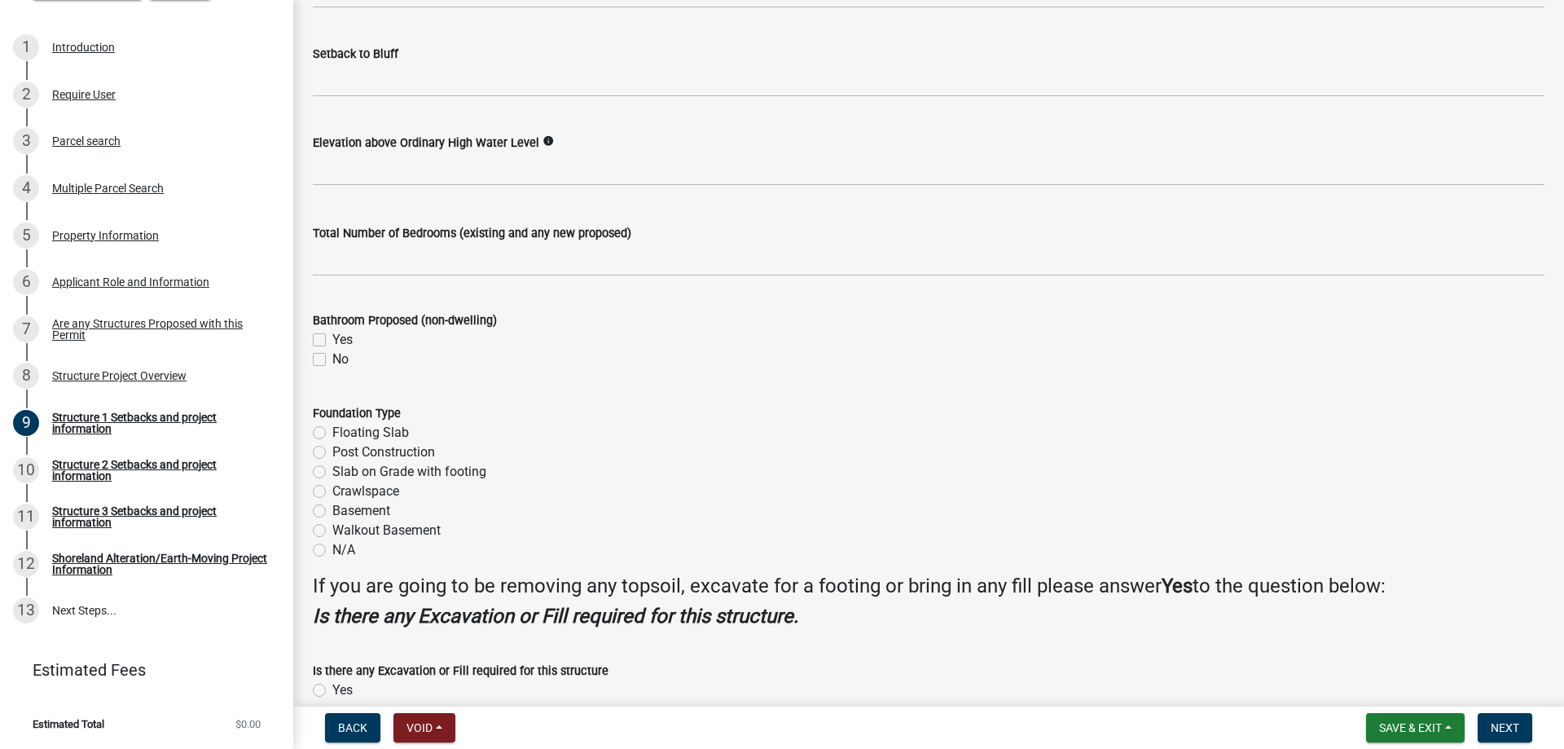
scroll to position [1840, 0]
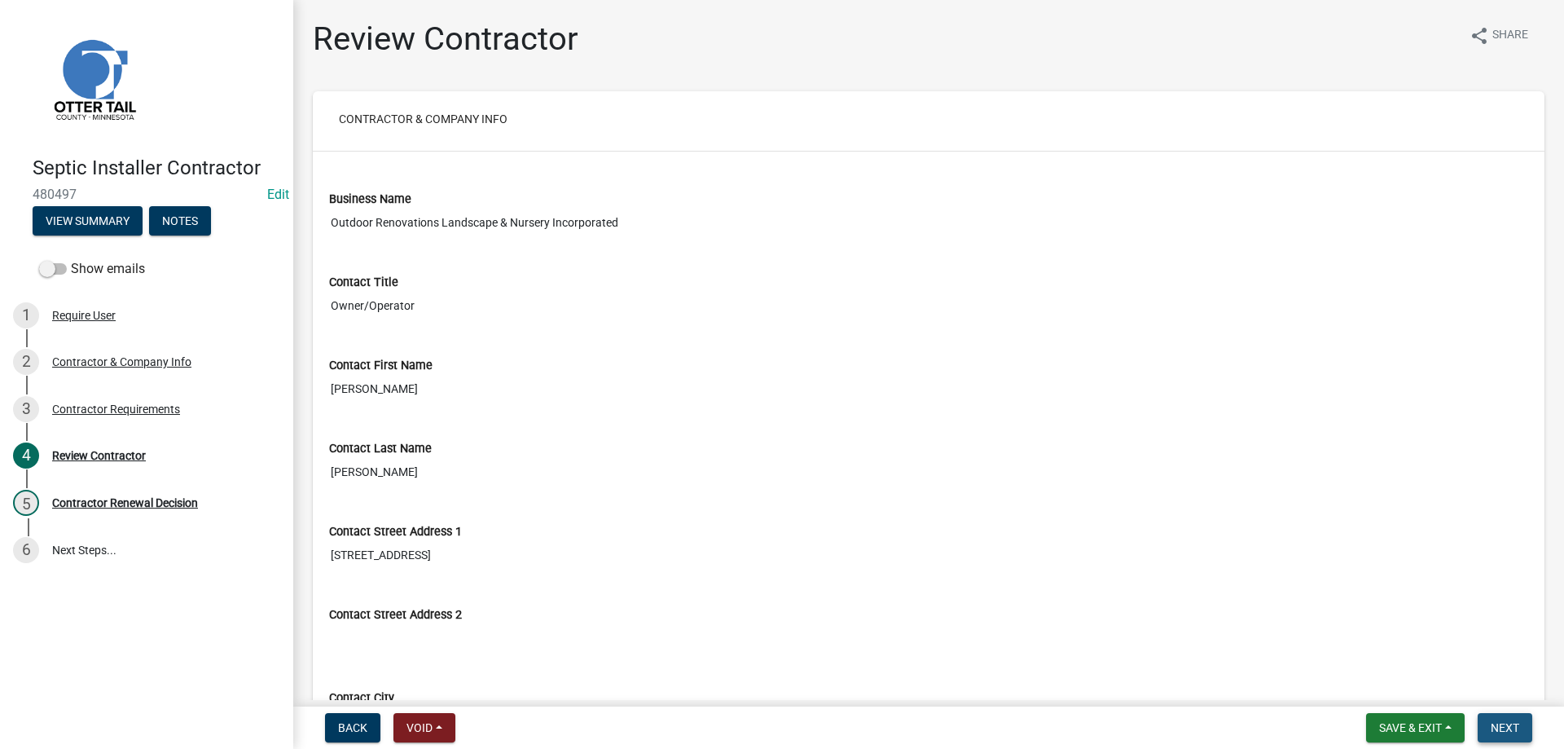
click at [1504, 724] on span "Next" at bounding box center [1505, 727] width 29 height 13
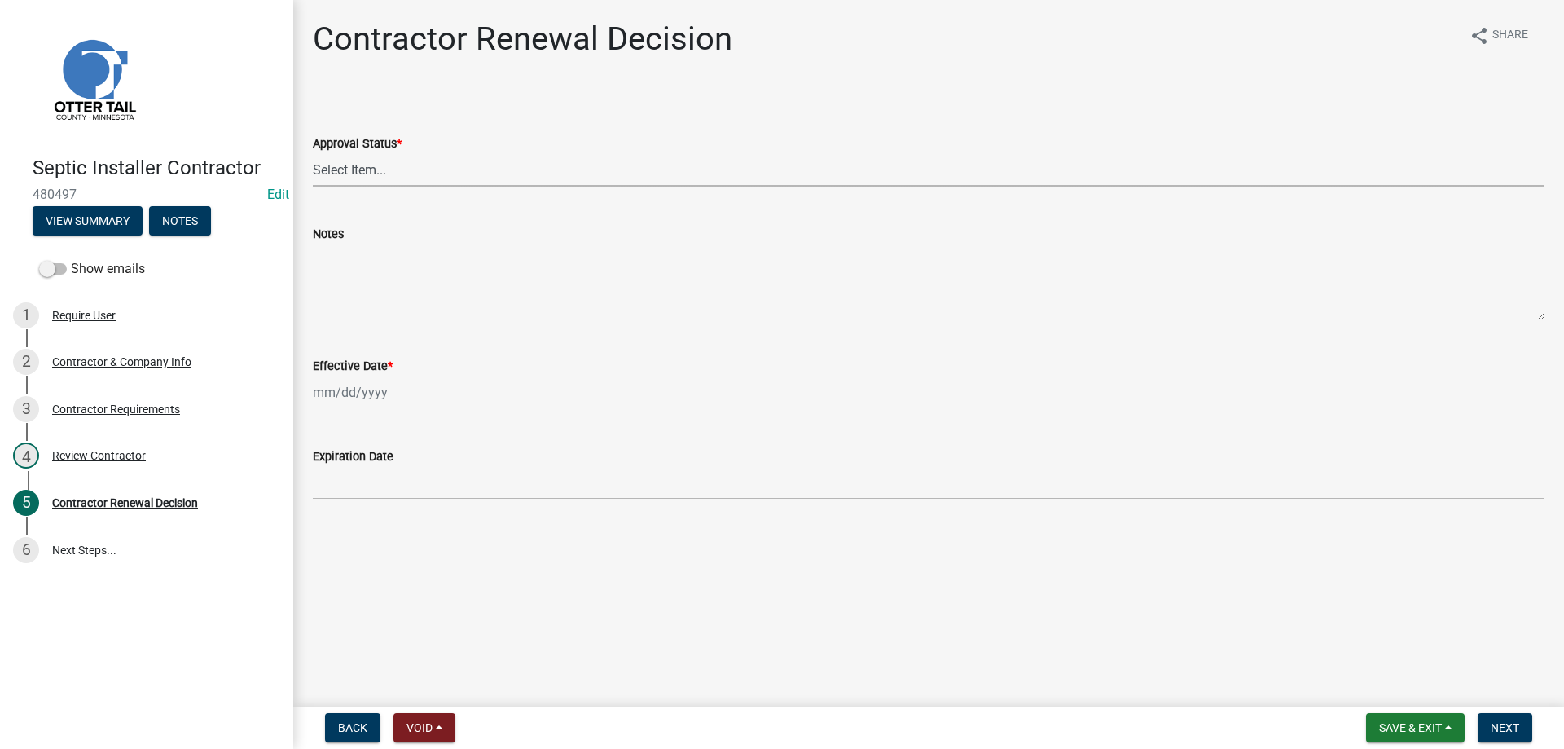
click at [313, 153] on select "Select Item... Approved Denied" at bounding box center [929, 169] width 1232 height 33
click option "Approved" at bounding box center [0, 0] width 0 height 0
select select "30db8998-795d-4bbe-8e49-f1ade8865815"
select select "9"
select select "2025"
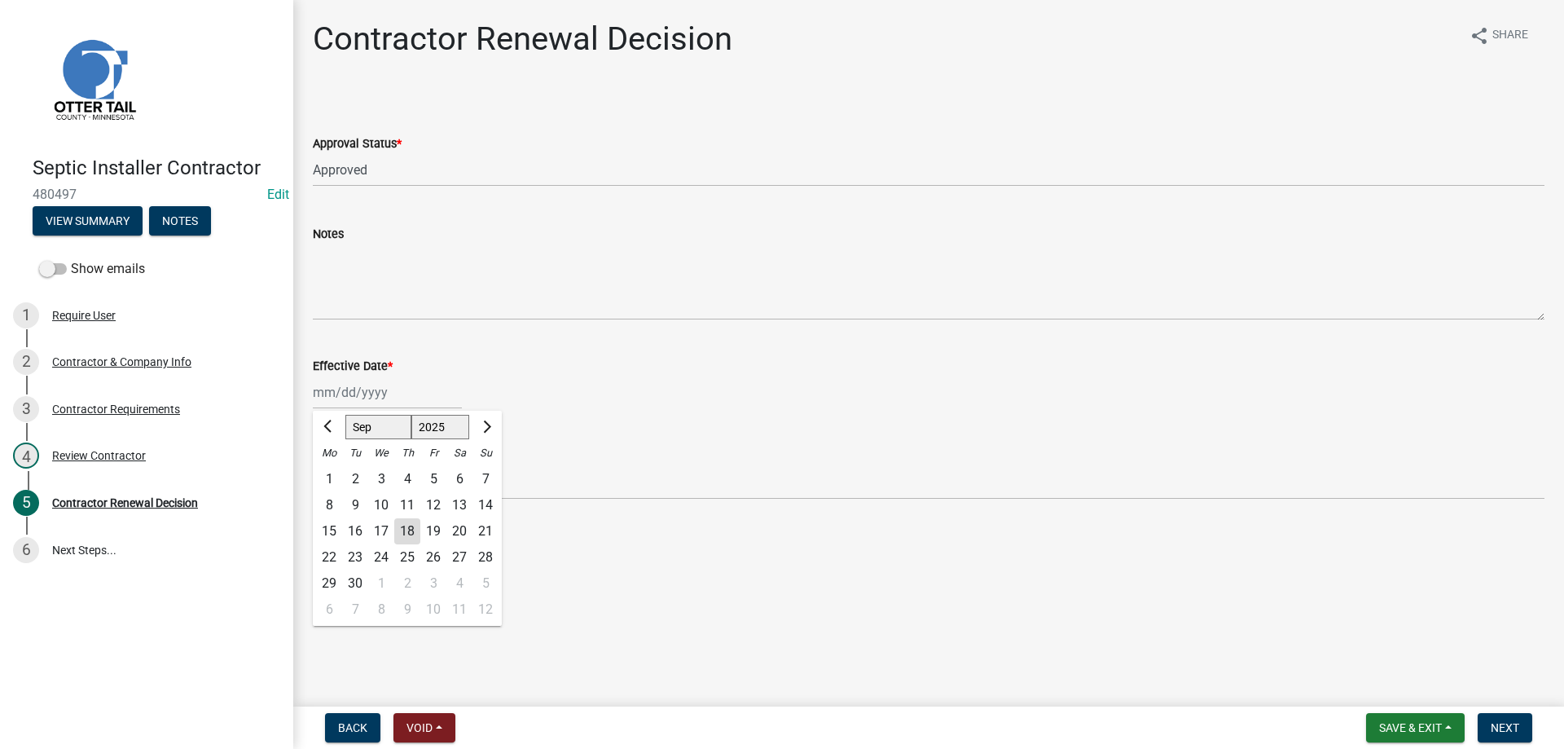
click at [333, 378] on input "Effective Date *" at bounding box center [387, 392] width 149 height 33
click at [404, 531] on div "18" at bounding box center [407, 531] width 26 height 26
type input "[DATE]"
click at [1493, 730] on span "Next" at bounding box center [1505, 727] width 29 height 13
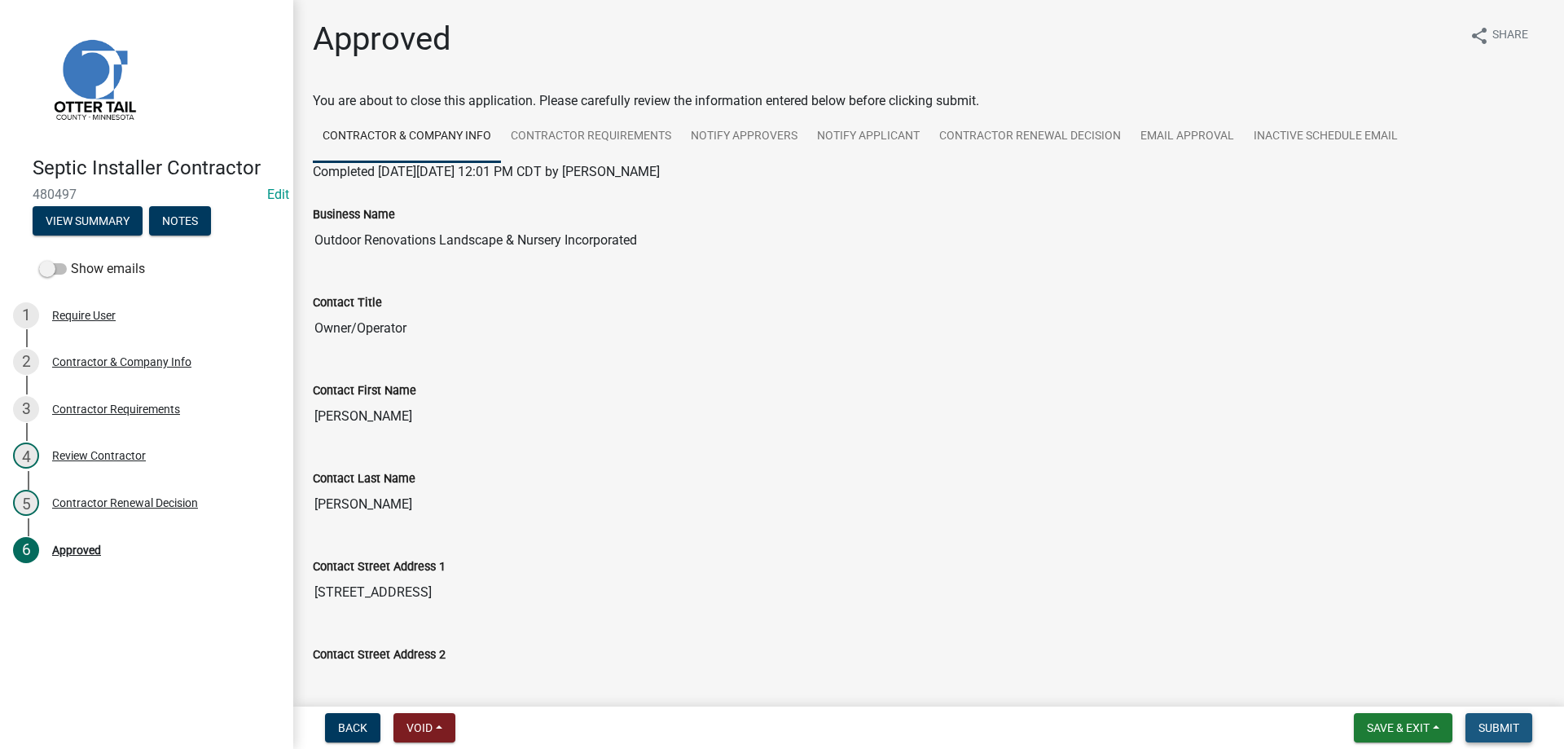
click at [1508, 730] on span "Submit" at bounding box center [1499, 727] width 41 height 13
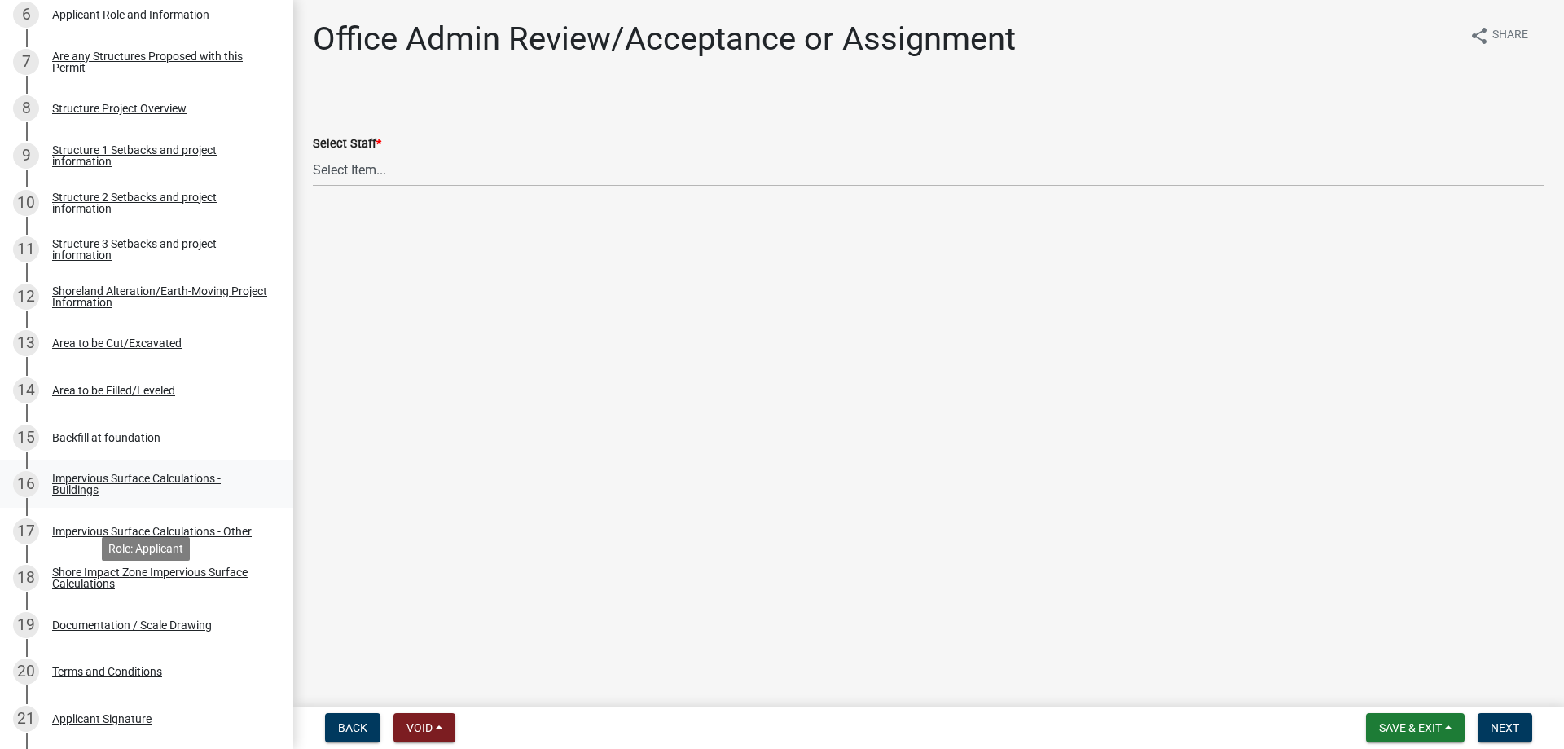
scroll to position [332, 0]
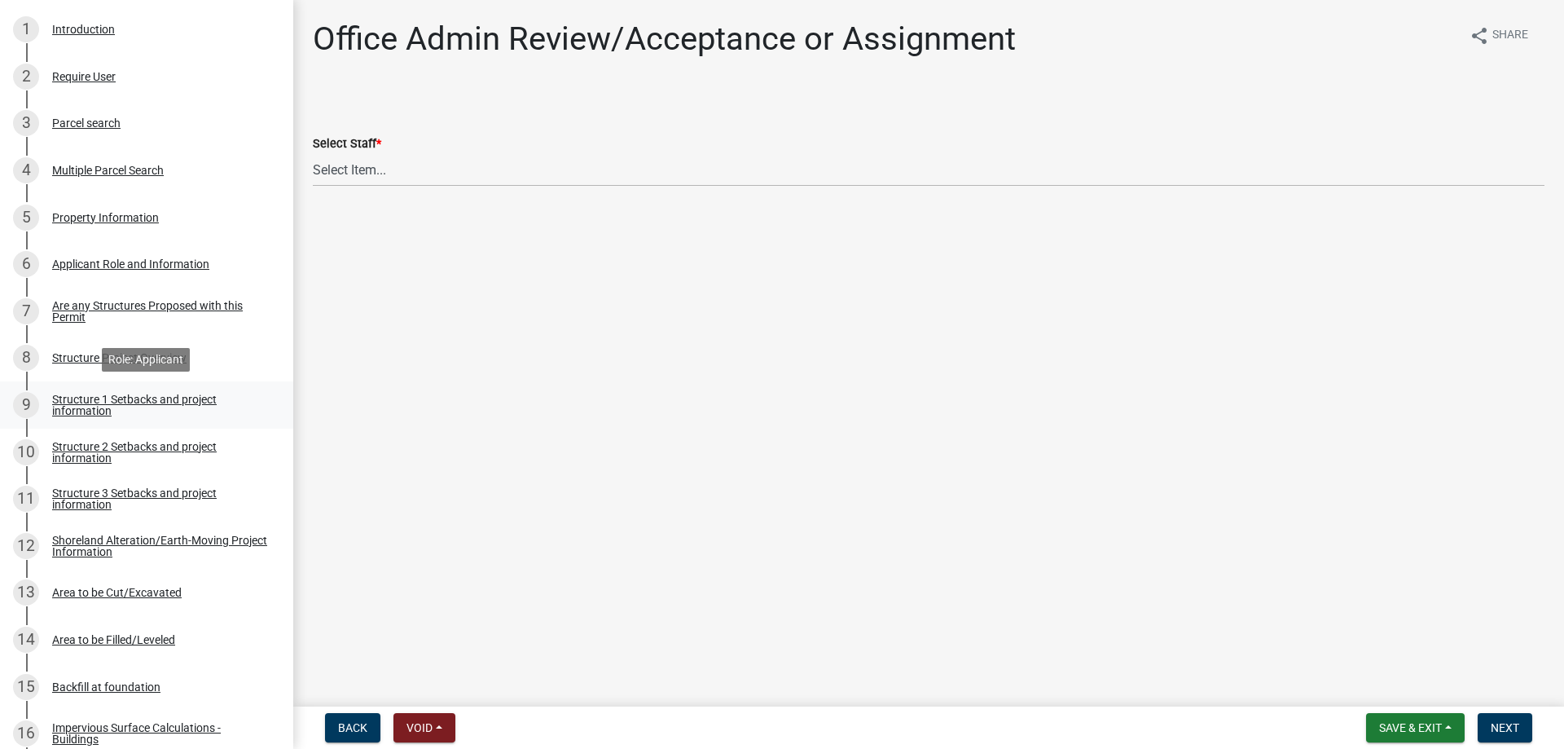
click at [97, 401] on div "Structure 1 Setbacks and project information" at bounding box center [159, 404] width 215 height 23
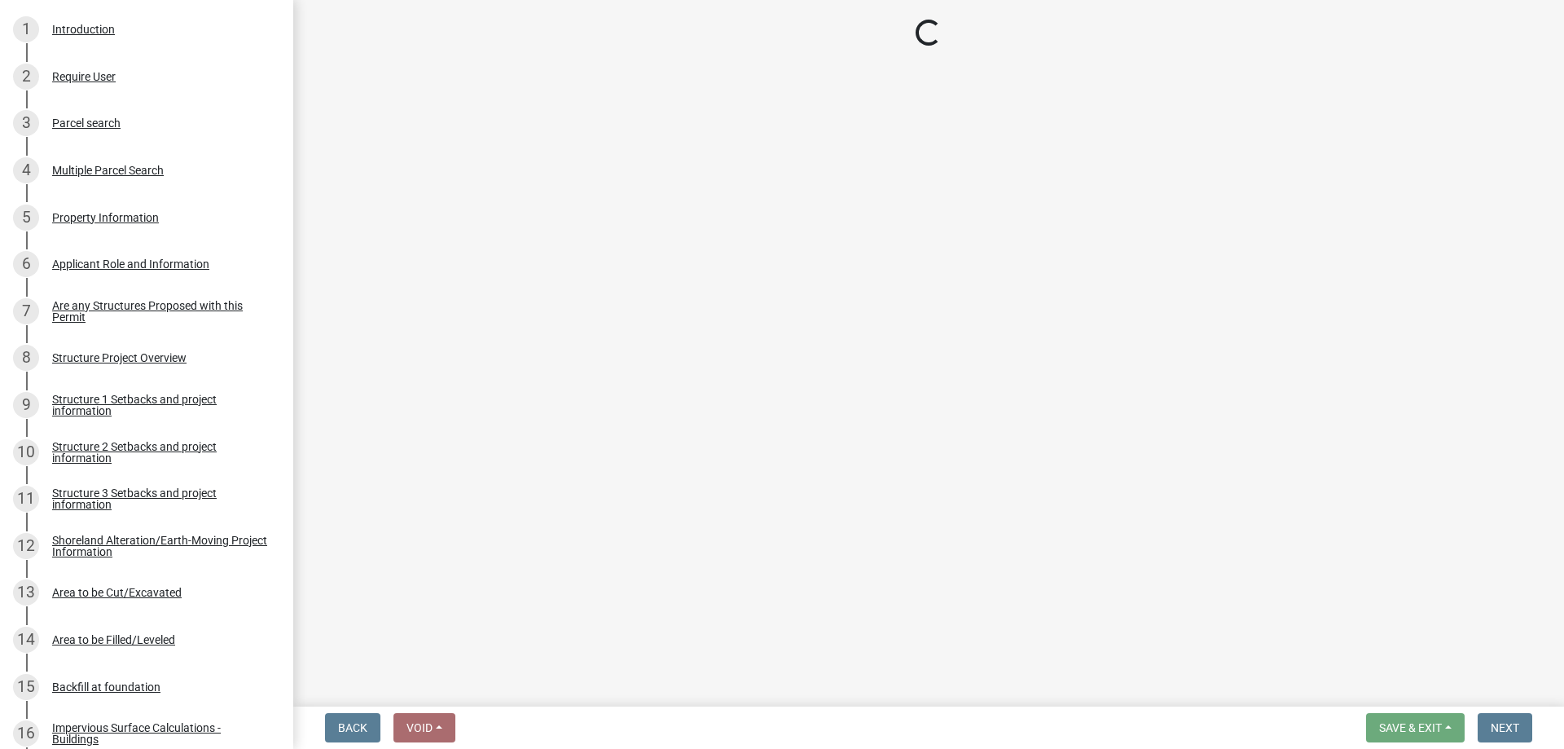
select select "c185e313-3403-4239-bd61-bb563c58a77a"
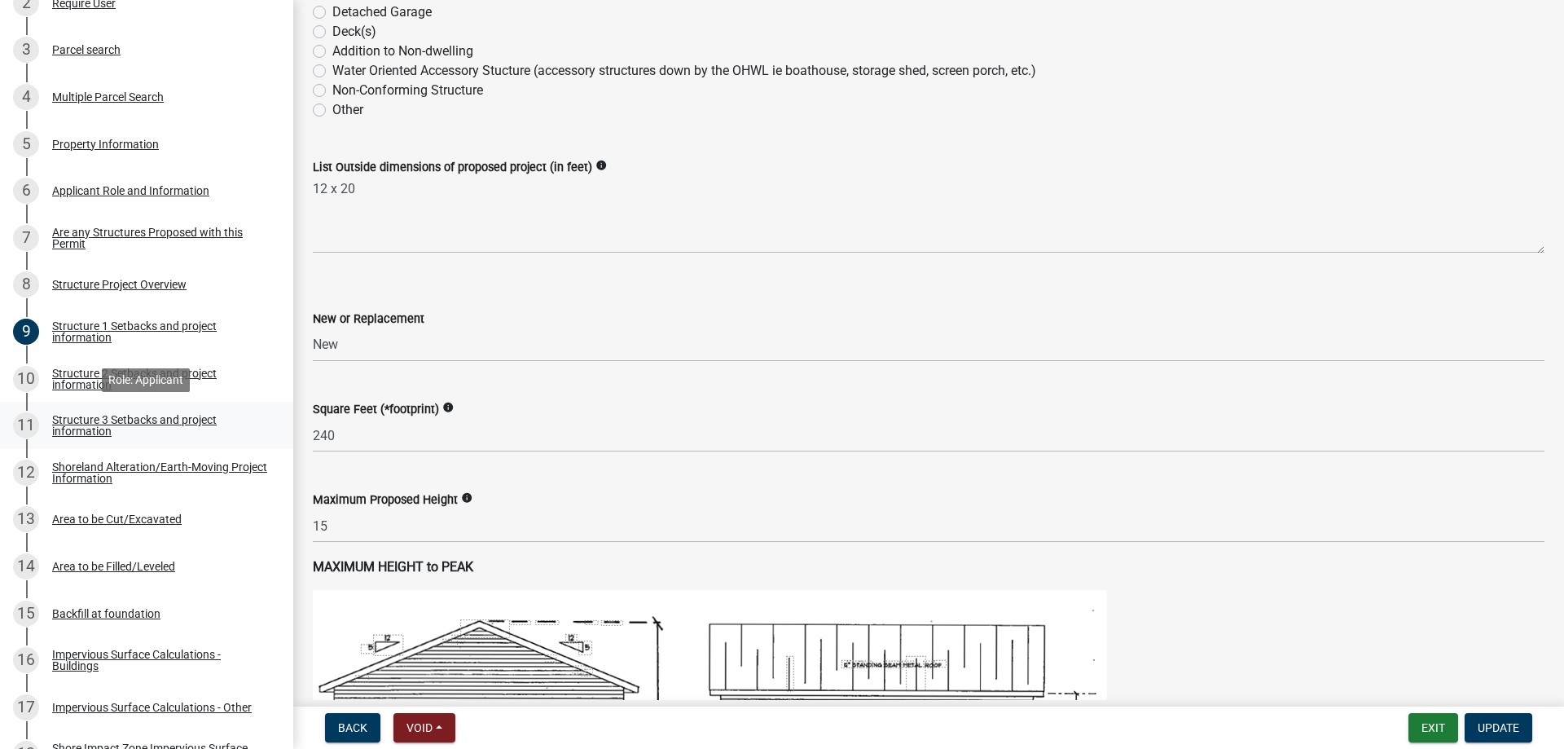
scroll to position [499, 0]
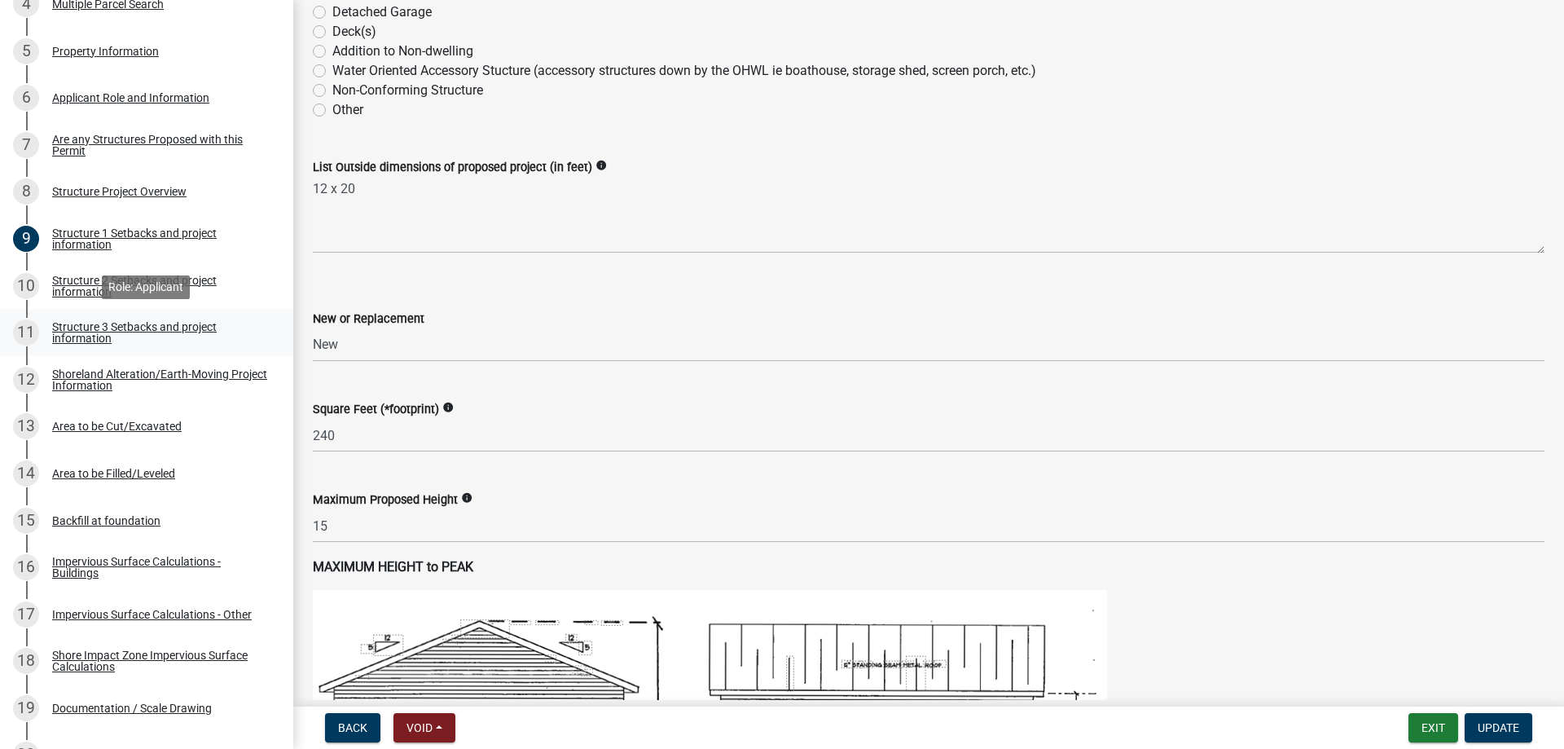
click at [93, 330] on div "Structure 3 Setbacks and project information" at bounding box center [159, 332] width 215 height 23
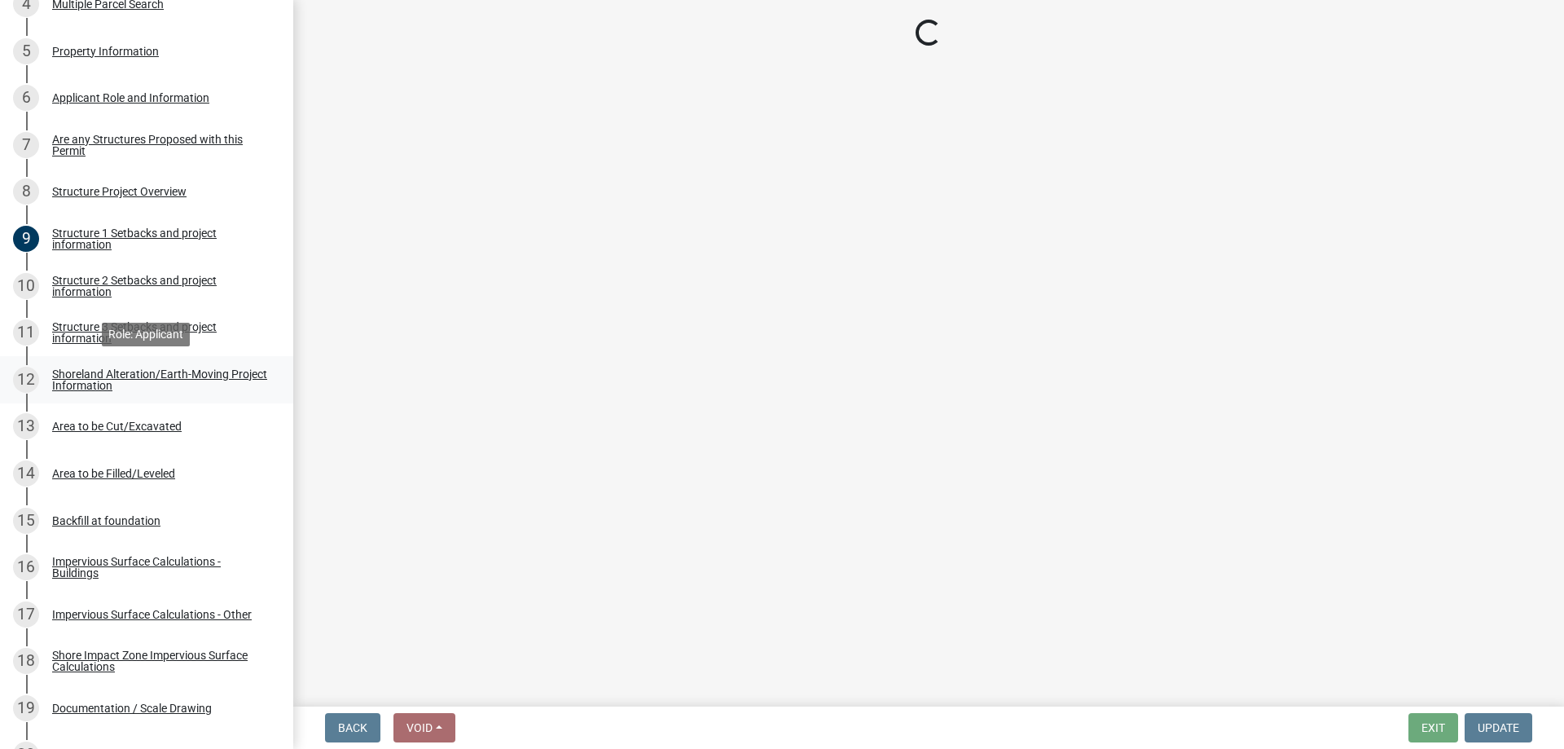
click at [80, 374] on div "Shoreland Alteration/Earth-Moving Project Information" at bounding box center [159, 379] width 215 height 23
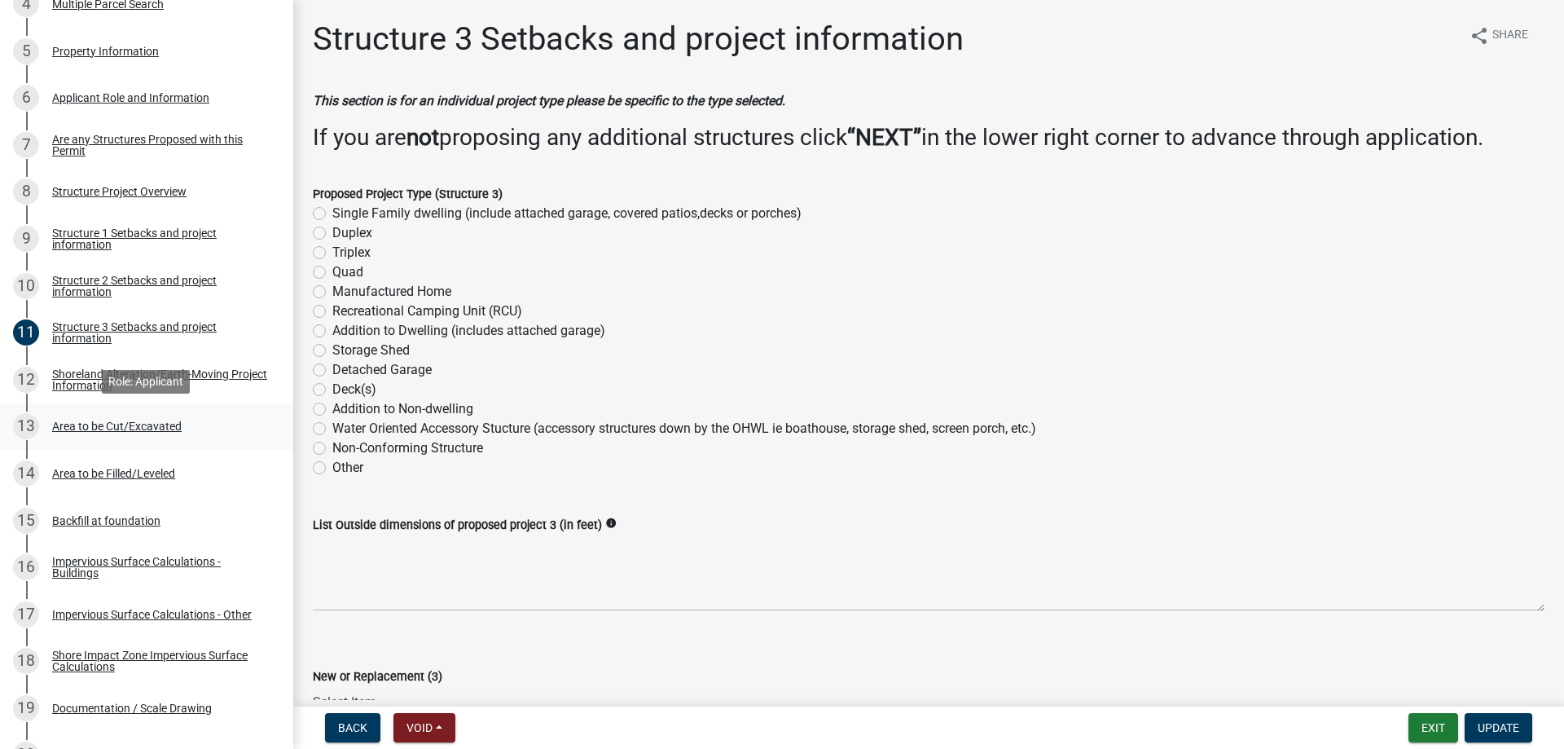
click at [99, 427] on div "Area to be Cut/Excavated" at bounding box center [117, 425] width 130 height 11
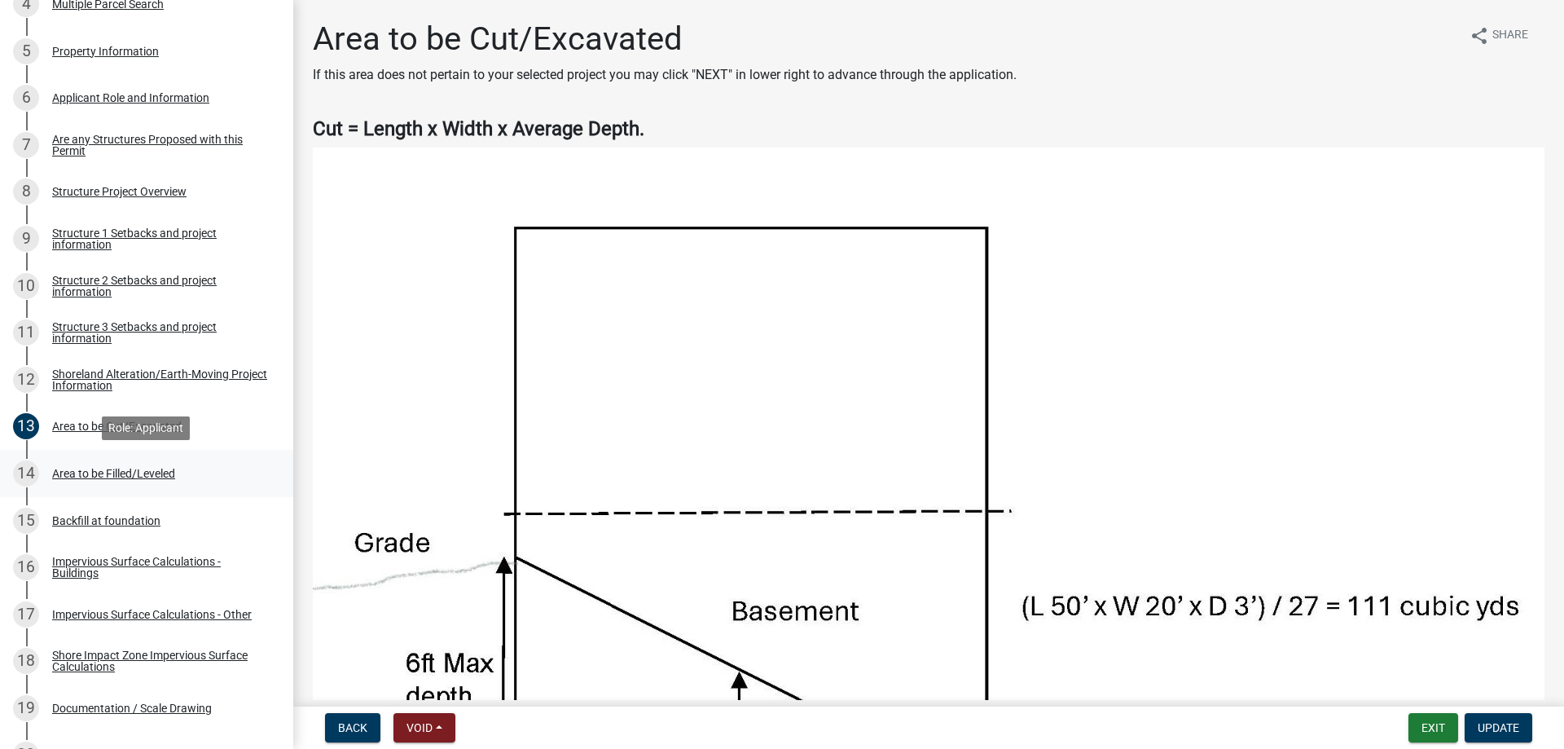
click at [116, 473] on div "Area to be Filled/Leveled" at bounding box center [113, 473] width 123 height 11
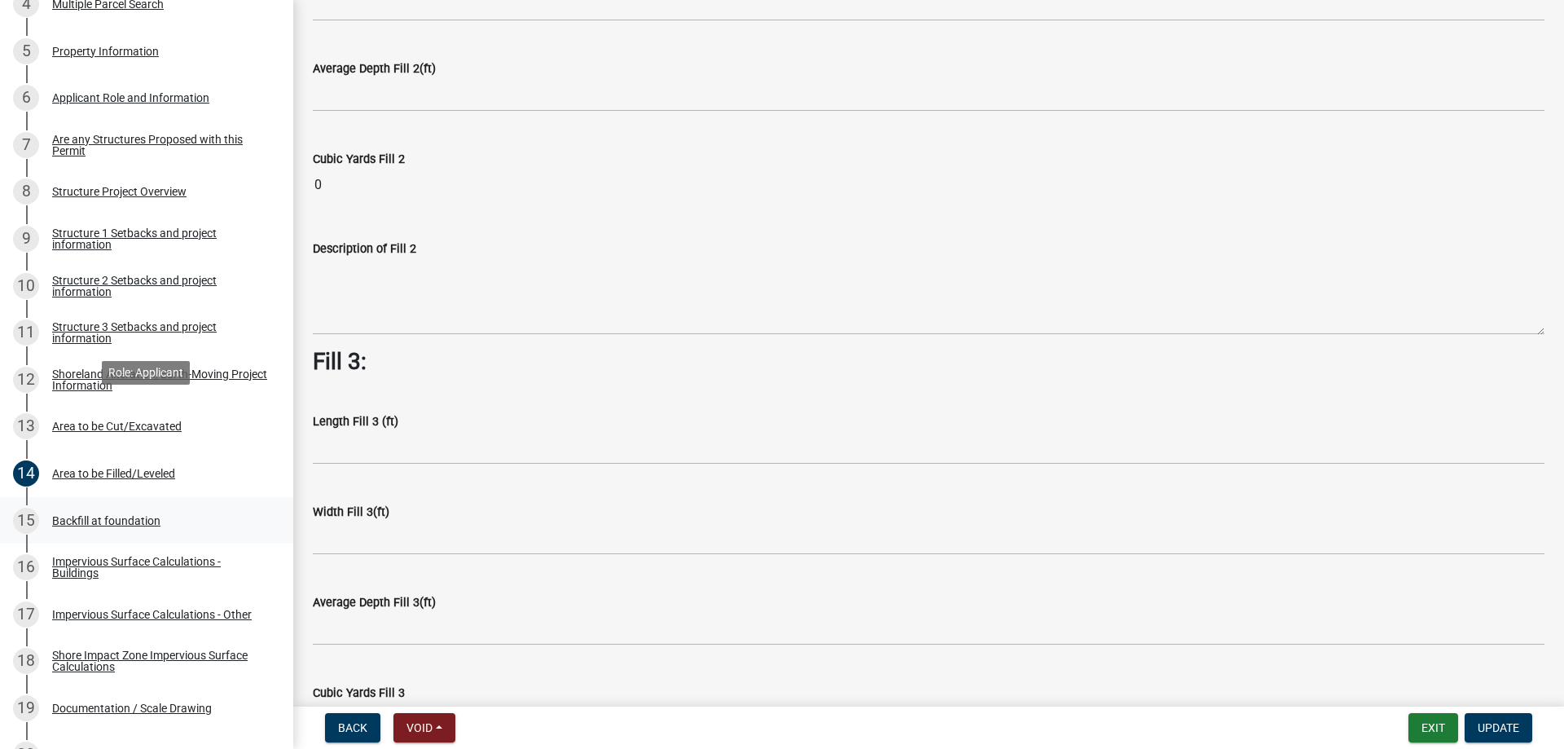
scroll to position [914, 0]
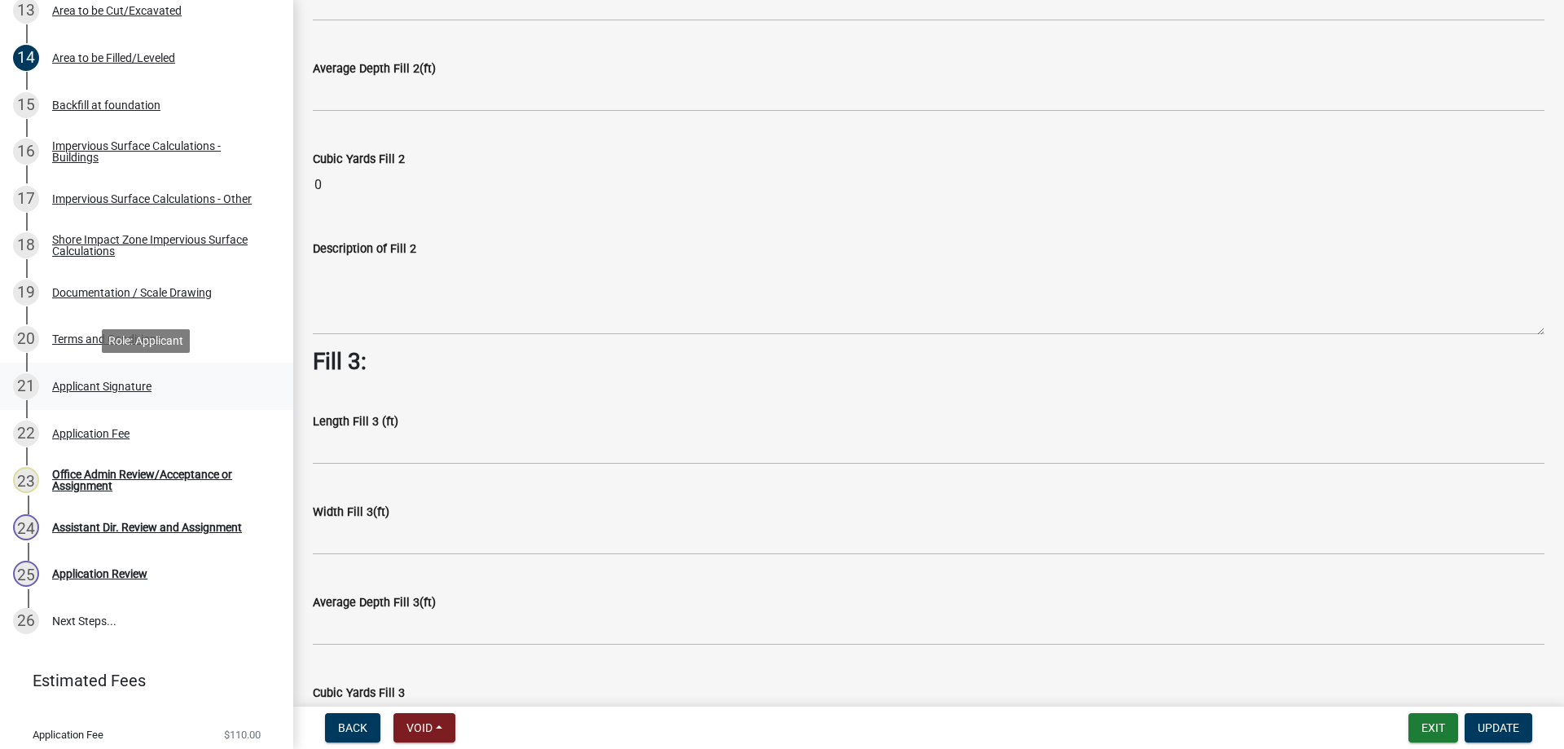
click at [89, 385] on div "Applicant Signature" at bounding box center [101, 385] width 99 height 11
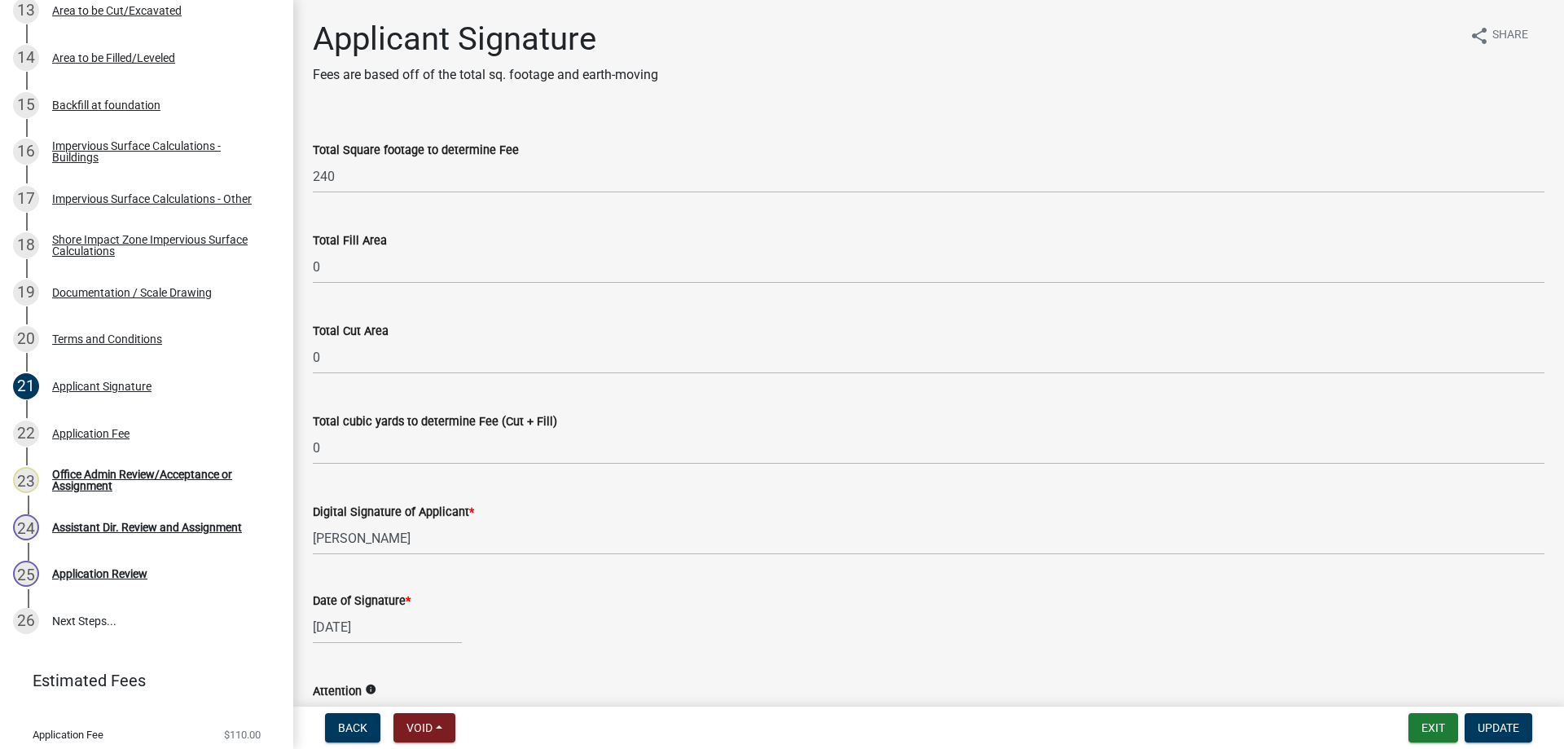
scroll to position [259, 0]
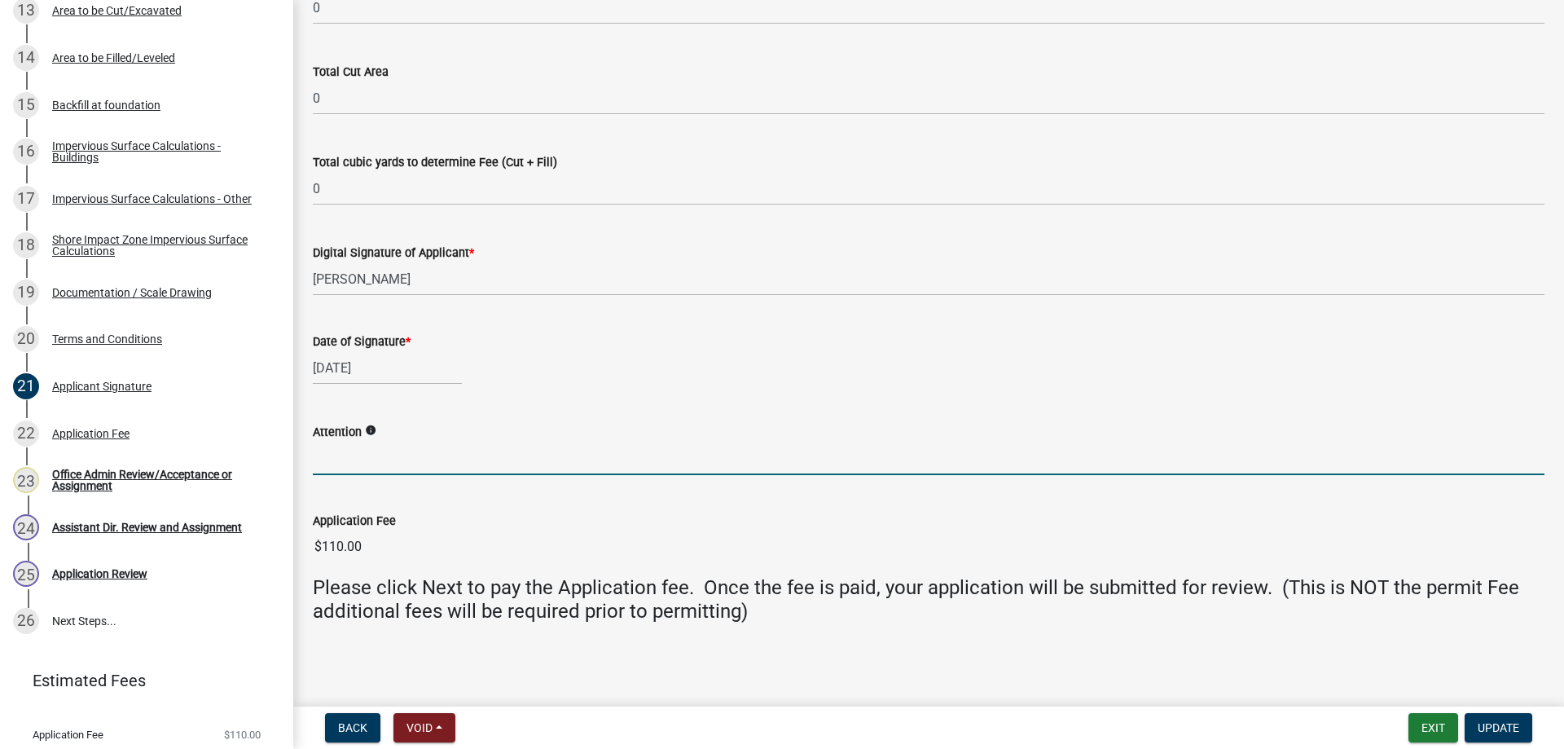
click at [323, 452] on input "Attention" at bounding box center [929, 458] width 1232 height 33
type input "[PERSON_NAME]"
click at [1496, 730] on span "Update" at bounding box center [1499, 727] width 42 height 13
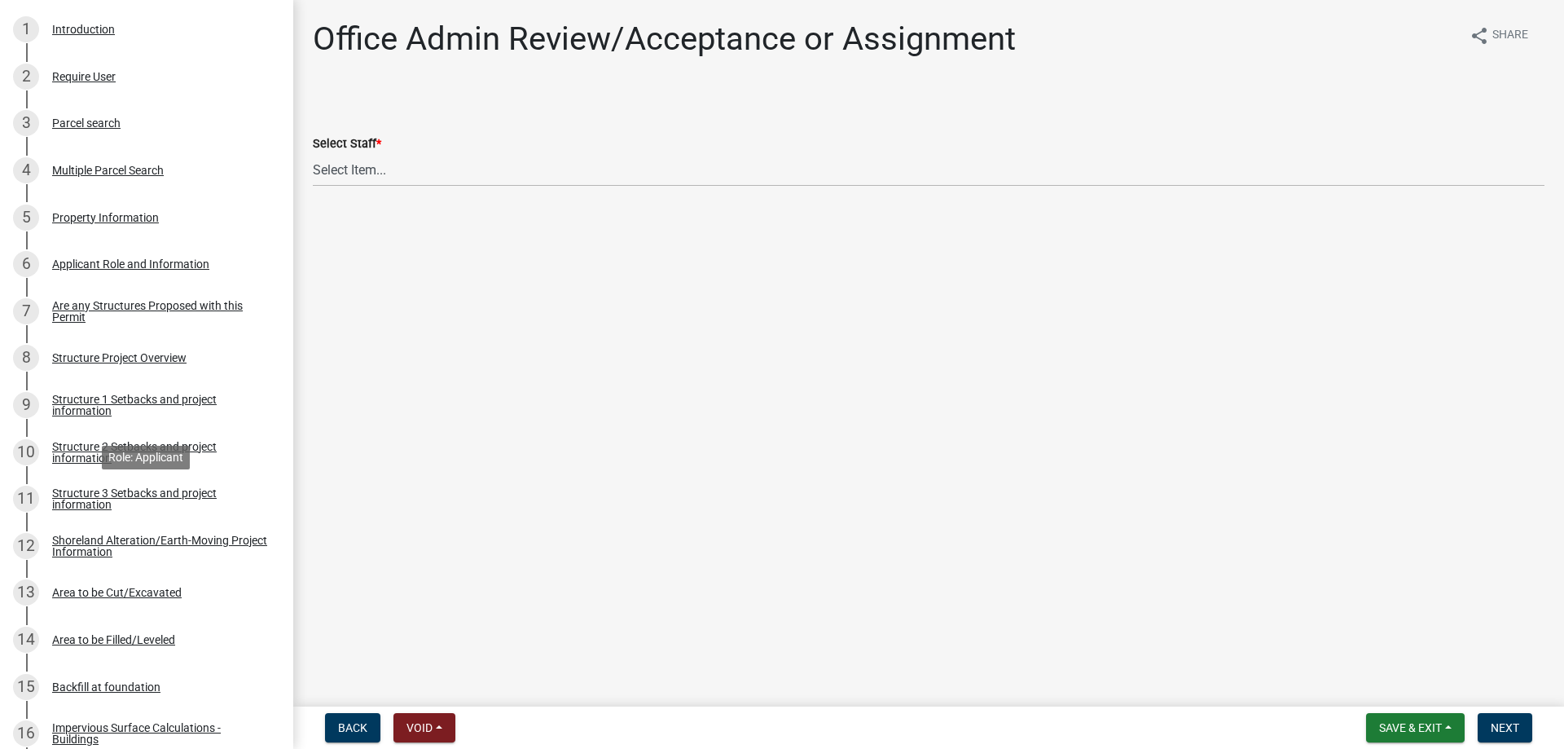
scroll to position [0, 0]
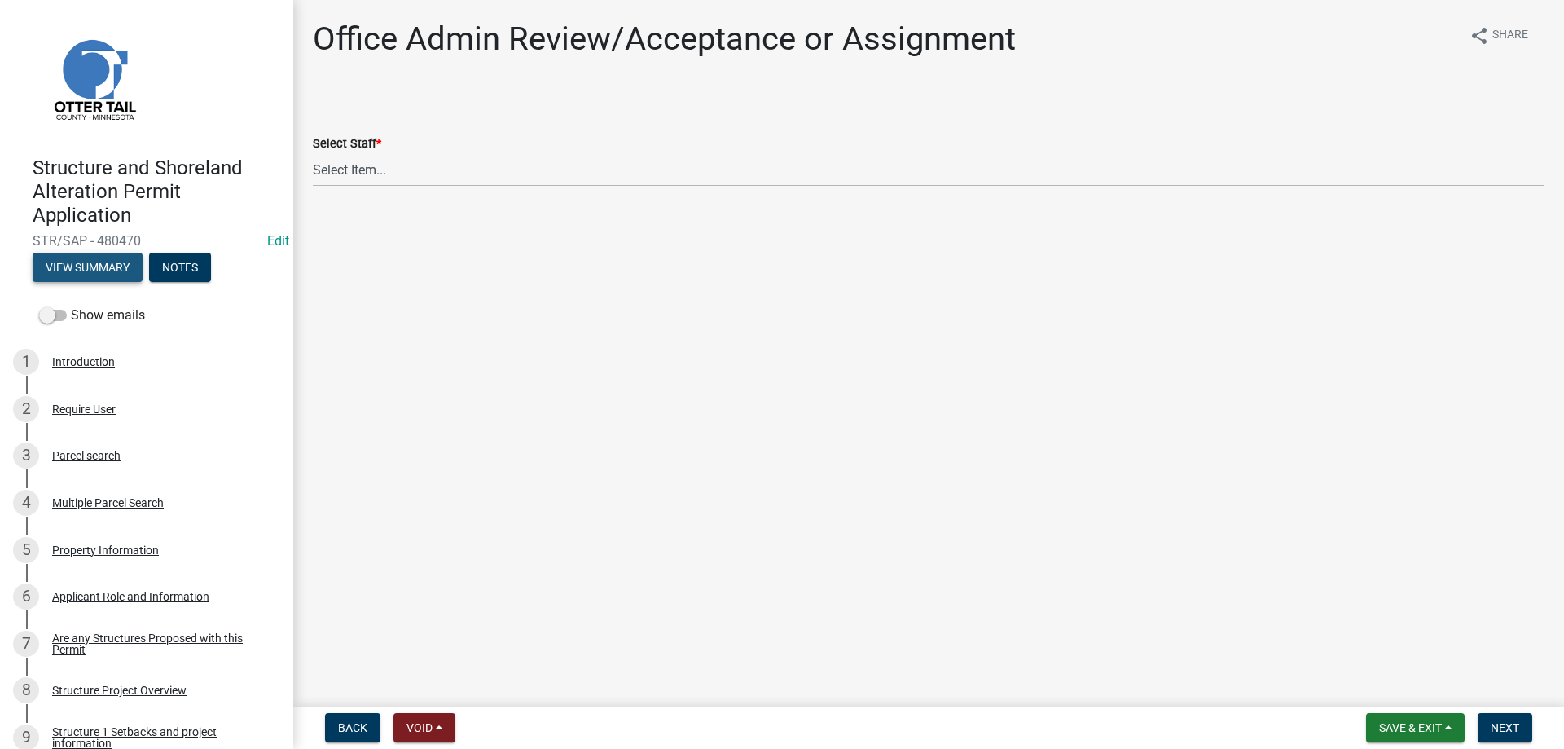
click at [112, 274] on button "View Summary" at bounding box center [88, 267] width 110 height 29
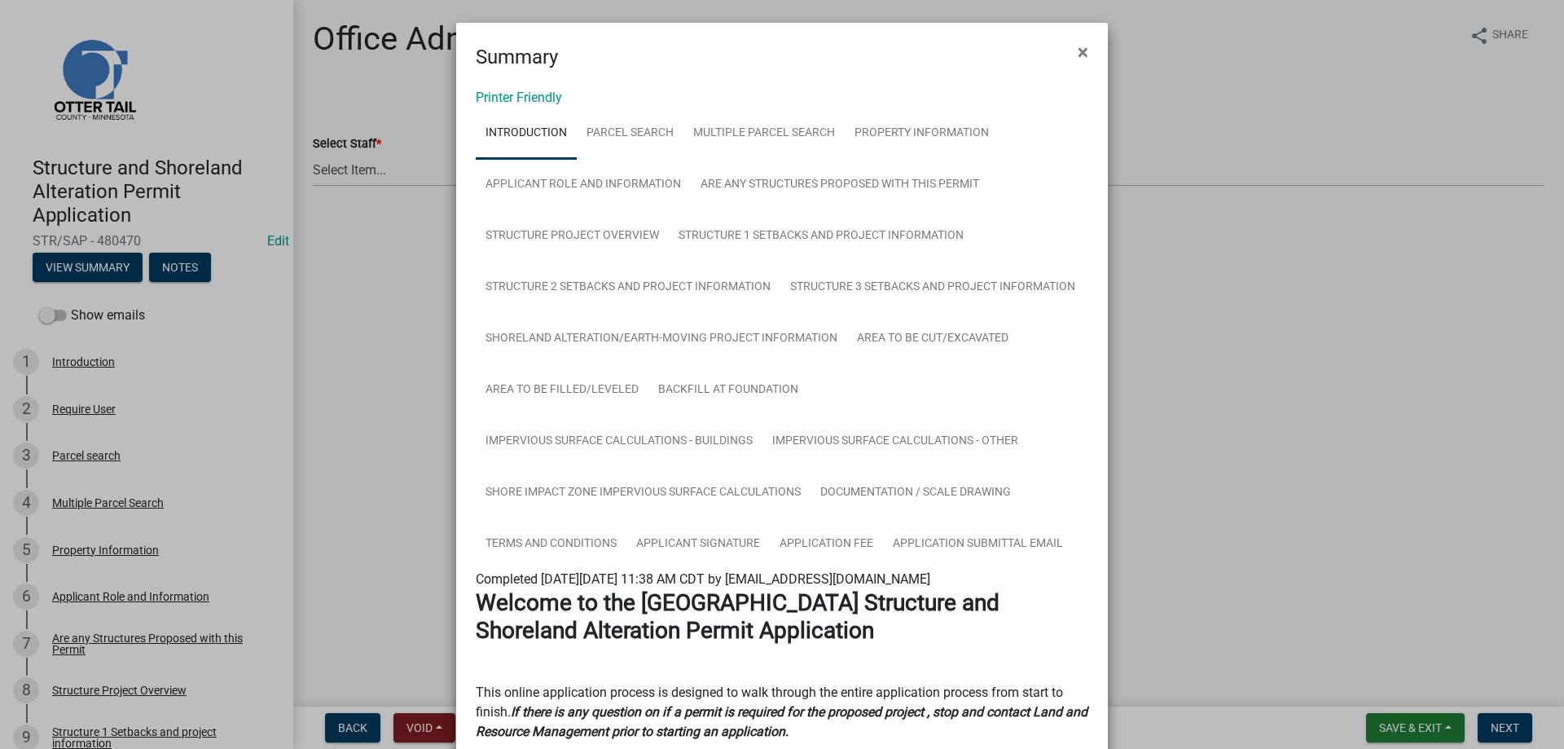
click at [174, 267] on ngb-modal-window "Summary × Printer Friendly Introduction Parcel search Multiple Parcel Search Pr…" at bounding box center [782, 374] width 1564 height 749
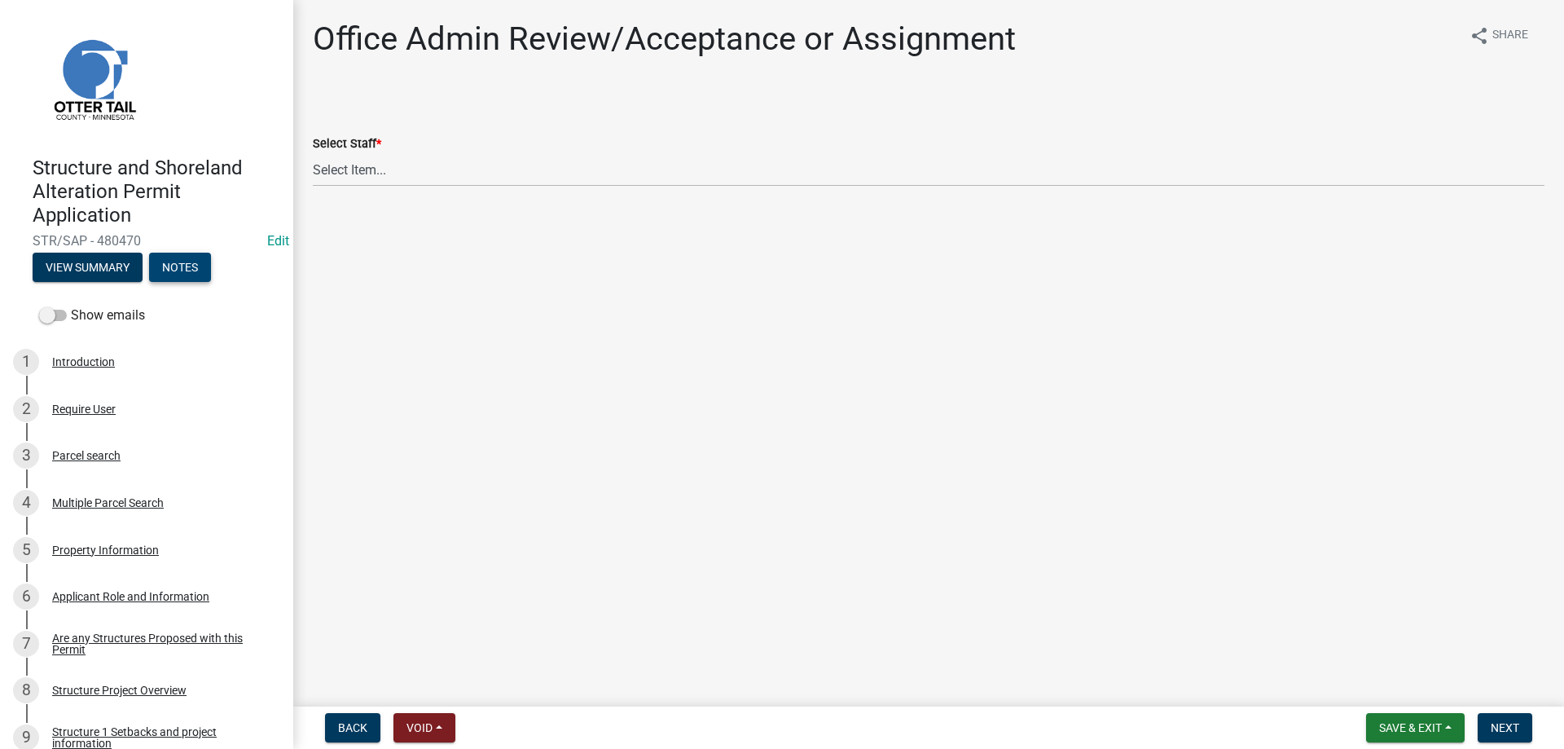
click at [179, 267] on button "Notes" at bounding box center [180, 267] width 62 height 29
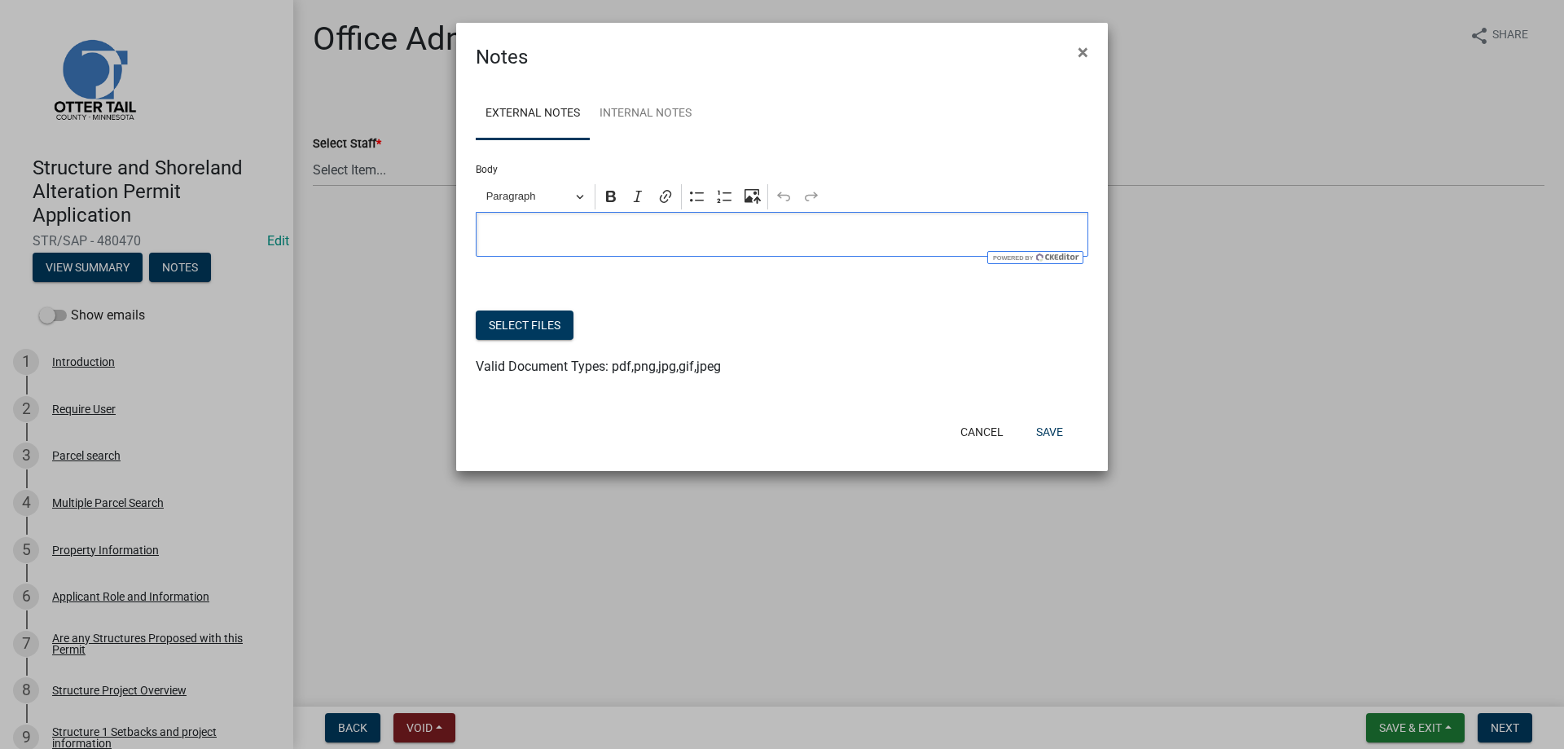
click at [558, 240] on p "Editor editing area: main. Press Alt+0 for help." at bounding box center [783, 235] width 596 height 20
click at [1050, 428] on button "Save" at bounding box center [1049, 431] width 53 height 29
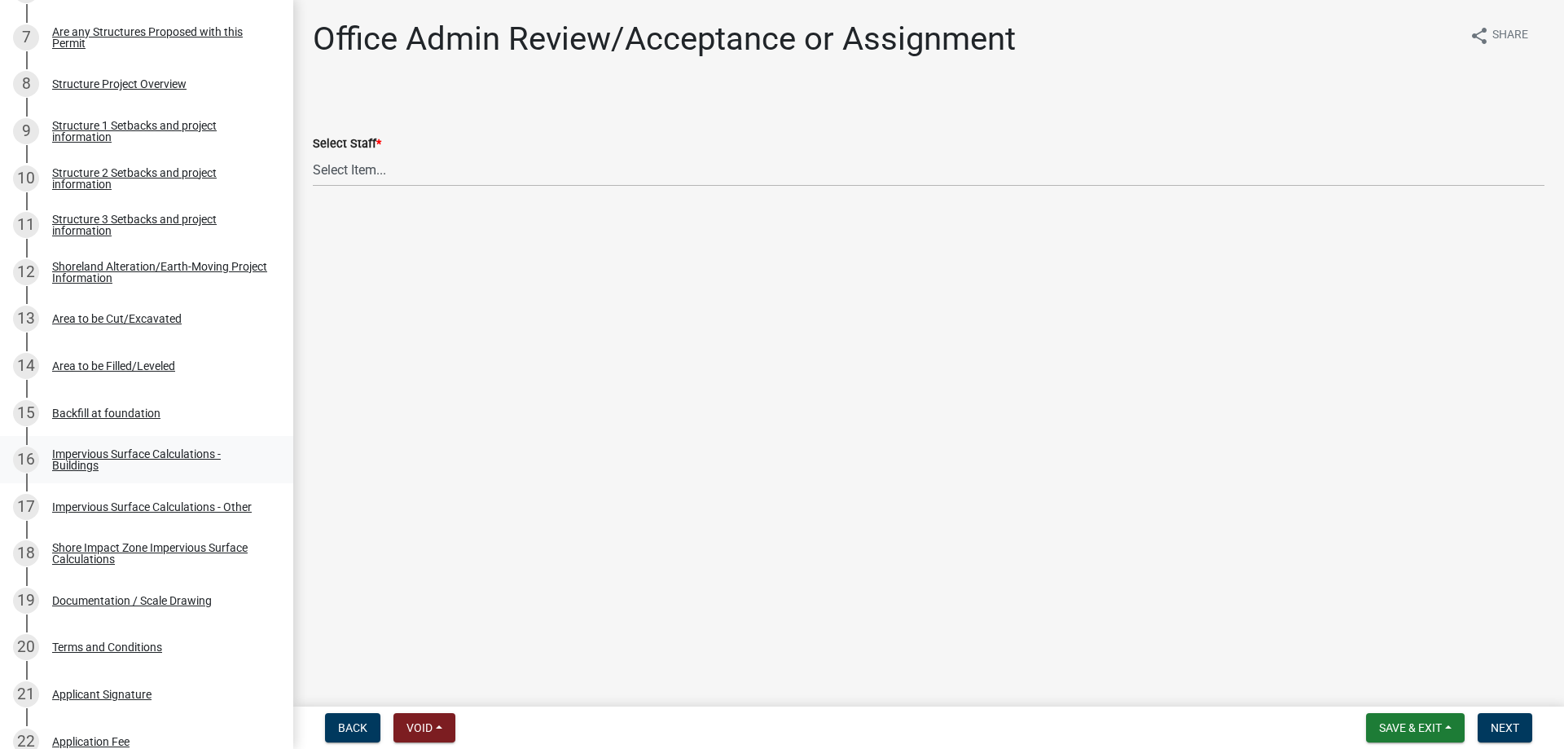
scroll to position [582, 0]
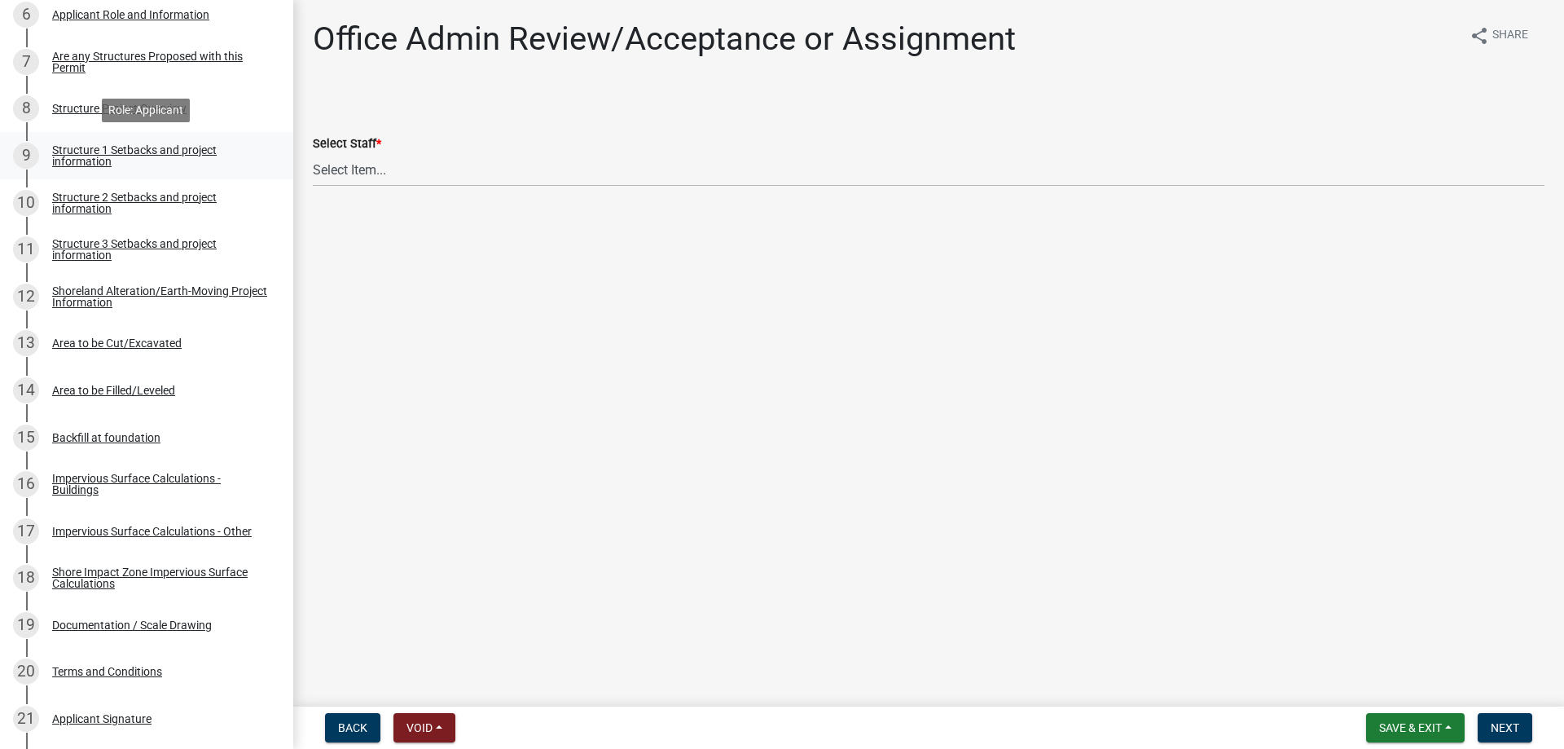
click at [112, 153] on div "Structure 1 Setbacks and project information" at bounding box center [159, 155] width 215 height 23
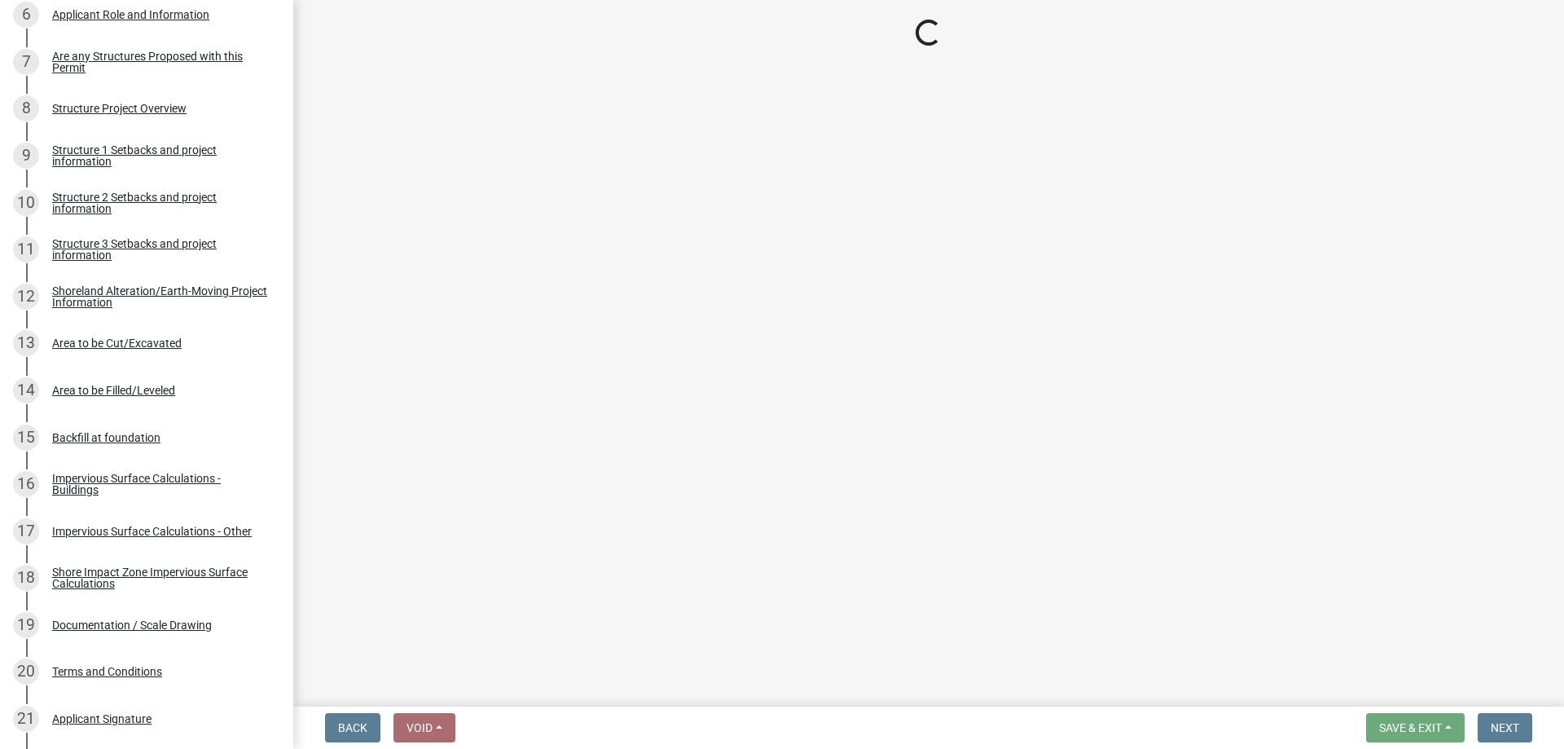
select select "c185e313-3403-4239-bd61-bb563c58a77a"
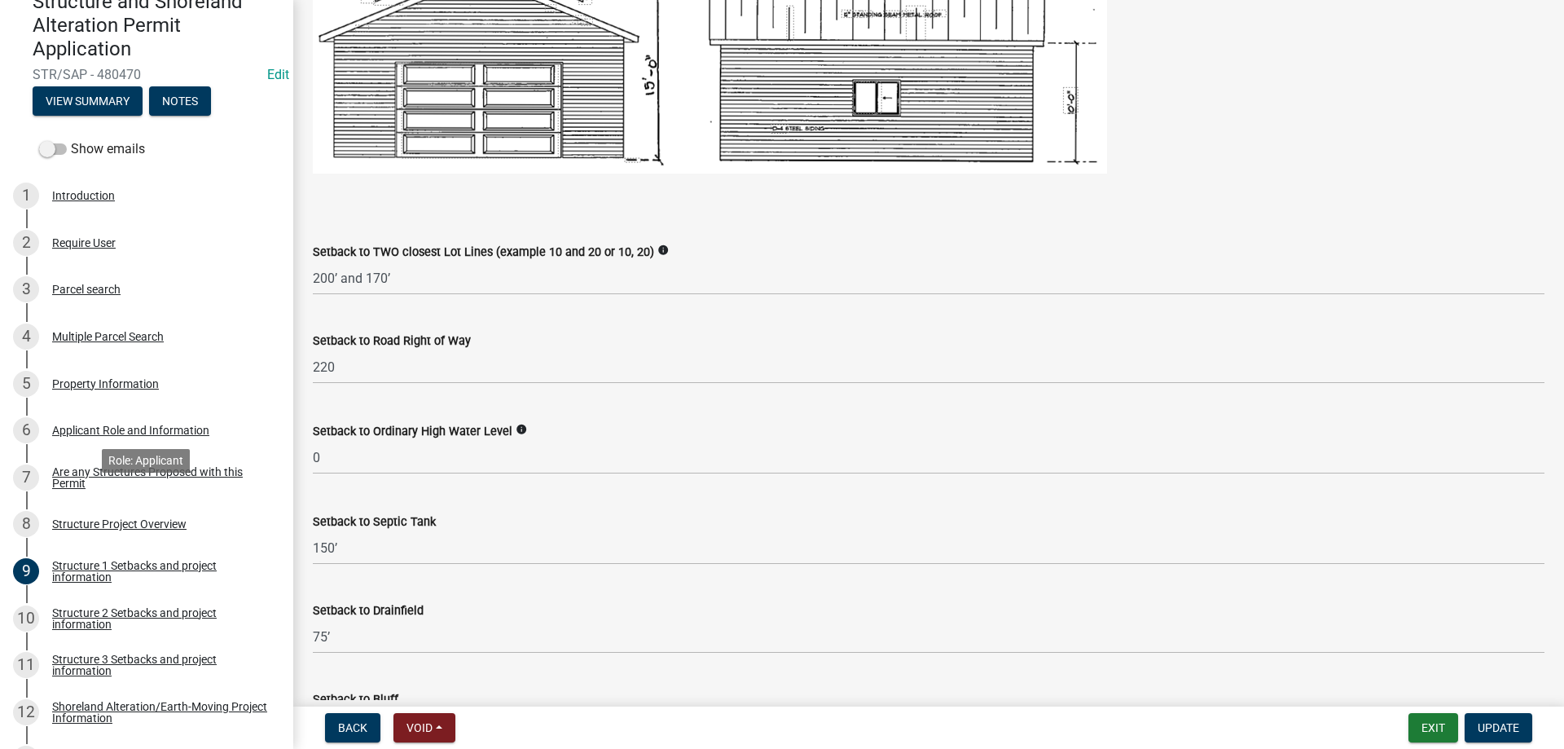
scroll to position [83, 0]
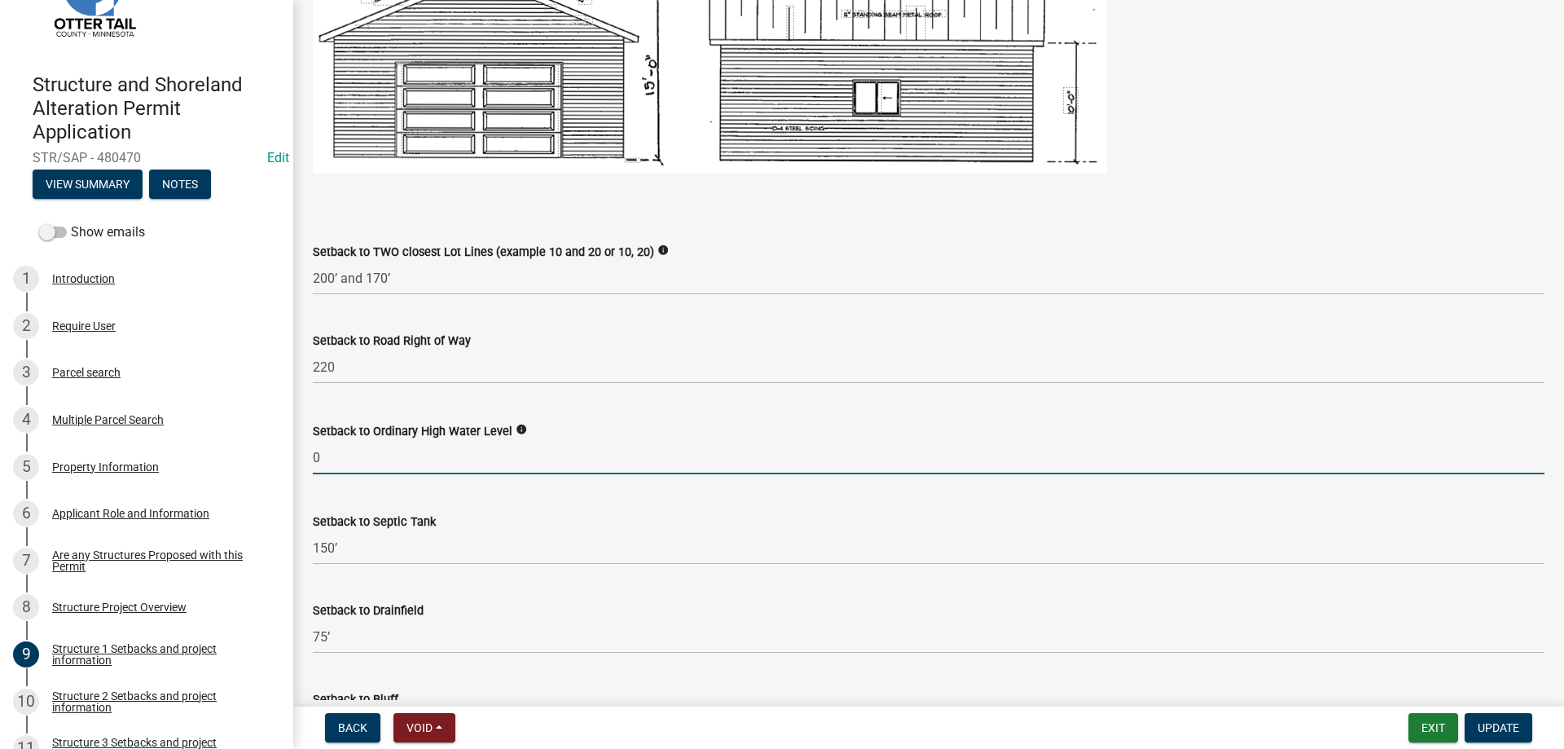
drag, startPoint x: 344, startPoint y: 464, endPoint x: 279, endPoint y: 464, distance: 64.4
click at [313, 464] on input "0" at bounding box center [929, 457] width 1232 height 33
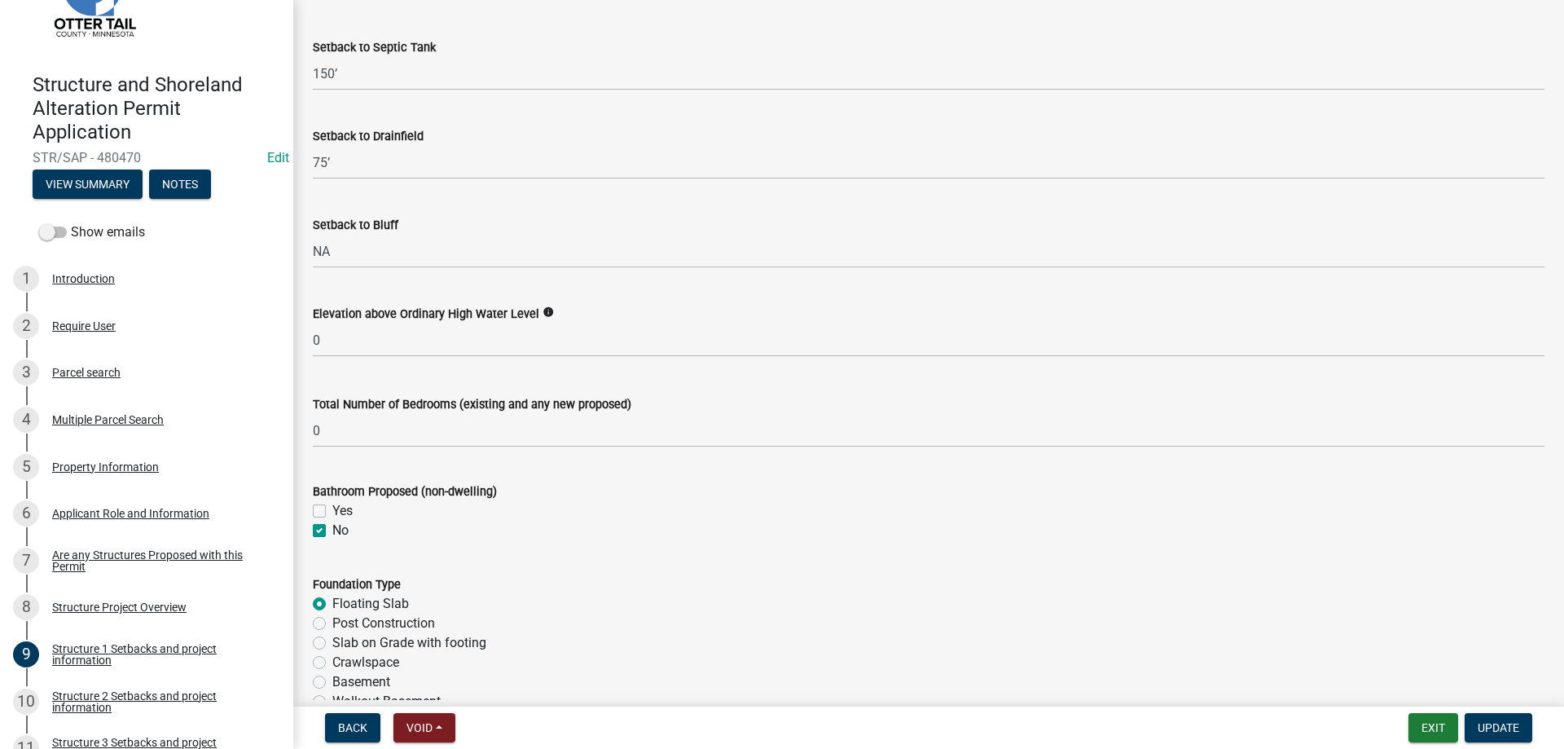
scroll to position [1469, 0]
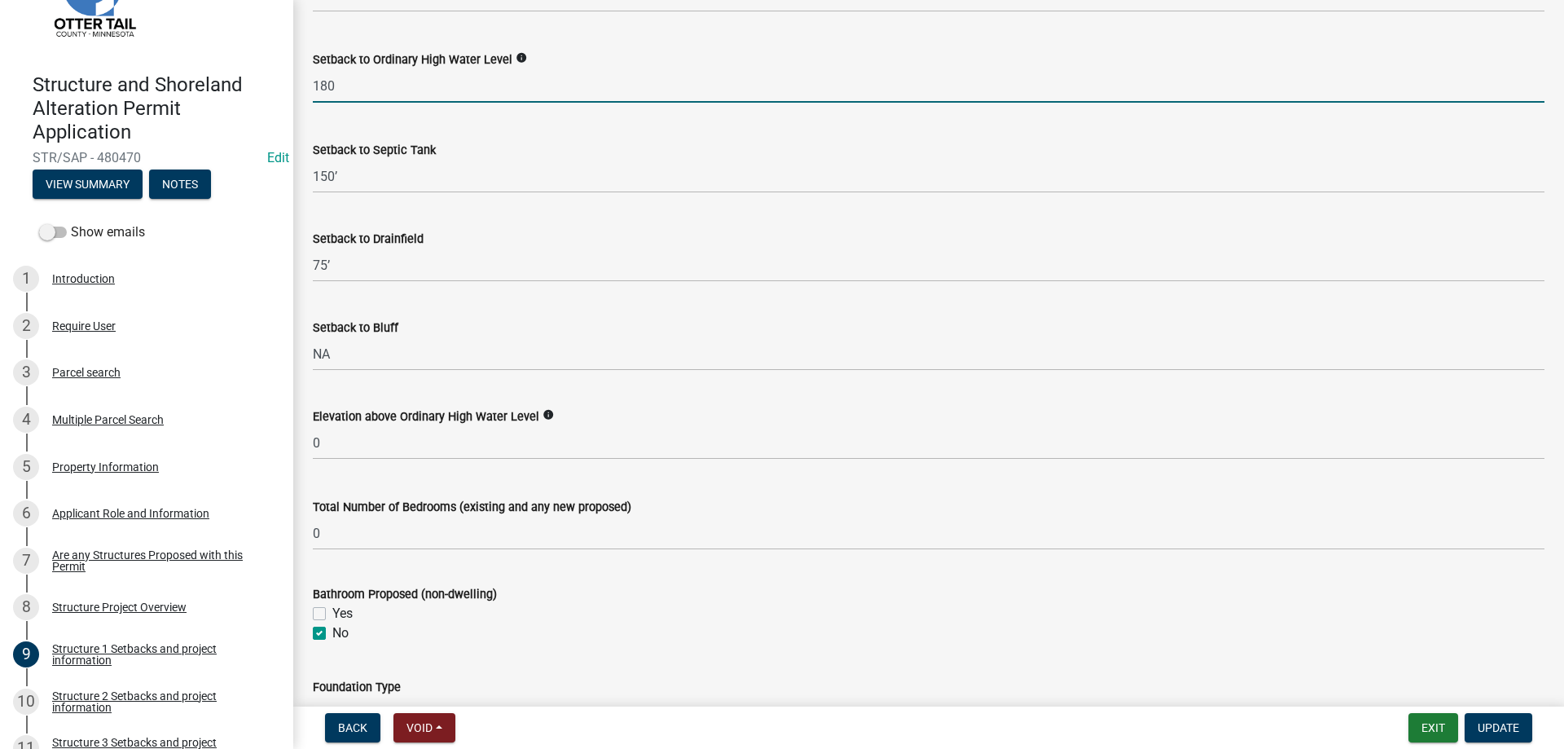
type input "180"
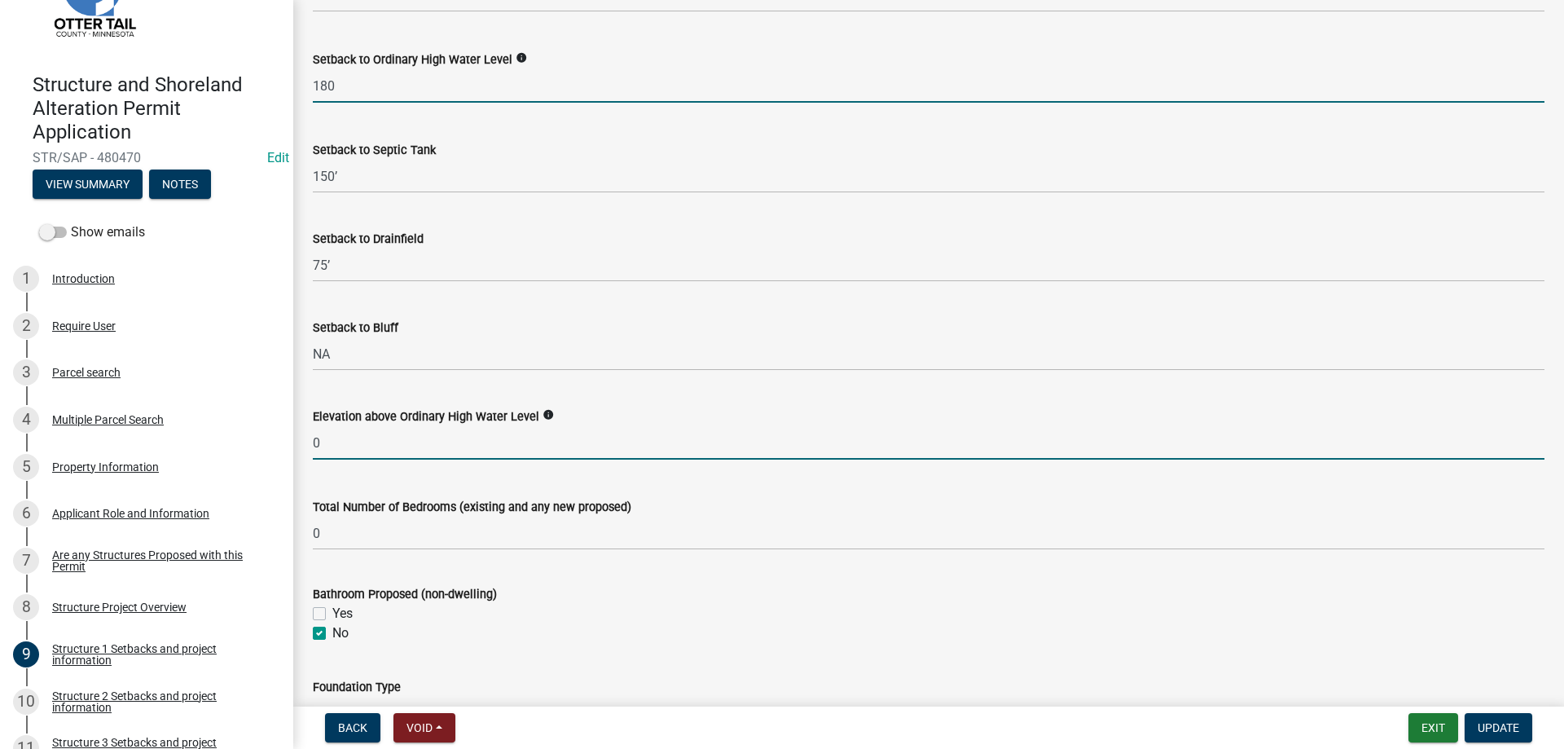
click at [344, 447] on input "0" at bounding box center [929, 442] width 1232 height 33
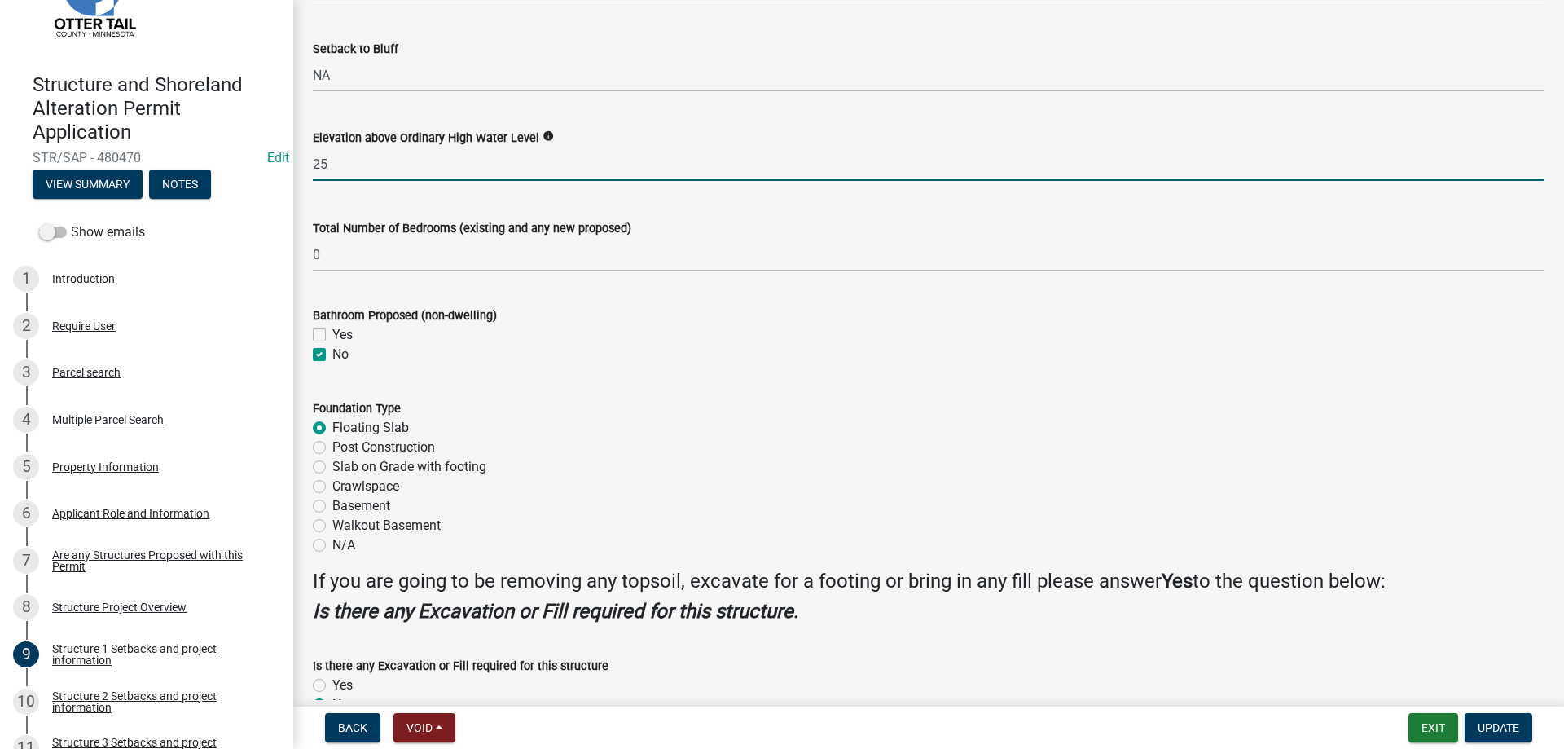
scroll to position [1840, 0]
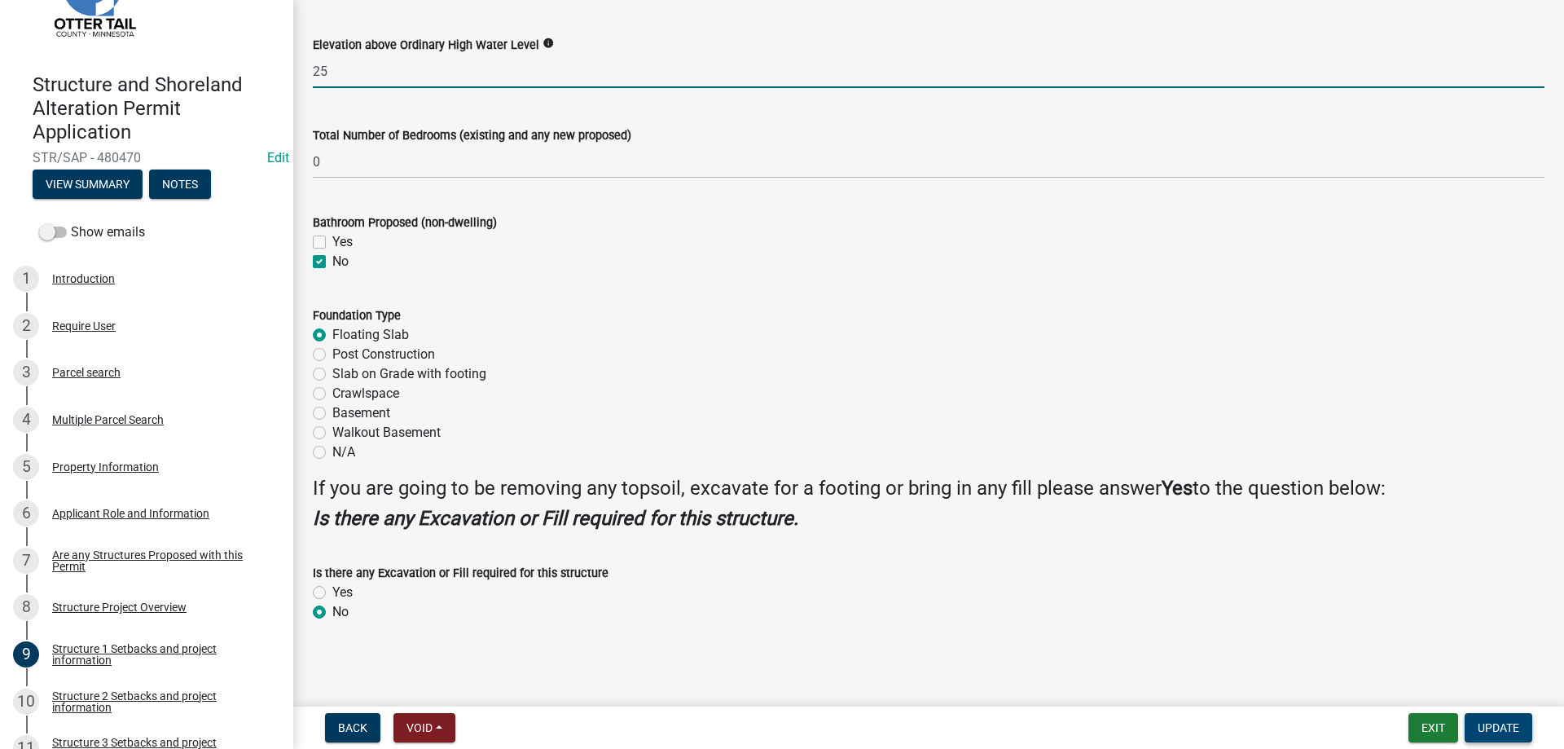
type input "25"
click at [1510, 732] on span "Update" at bounding box center [1499, 727] width 42 height 13
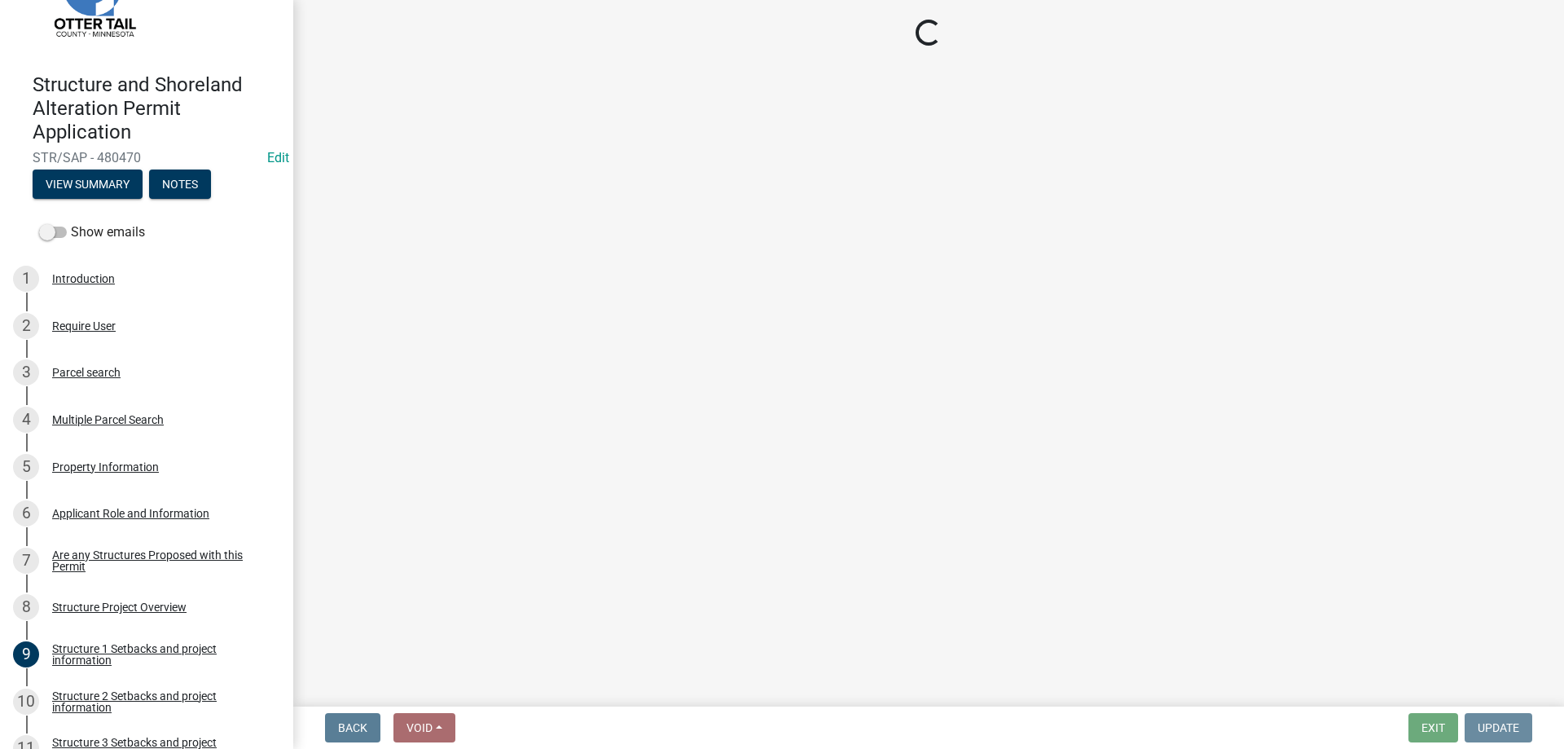
scroll to position [0, 0]
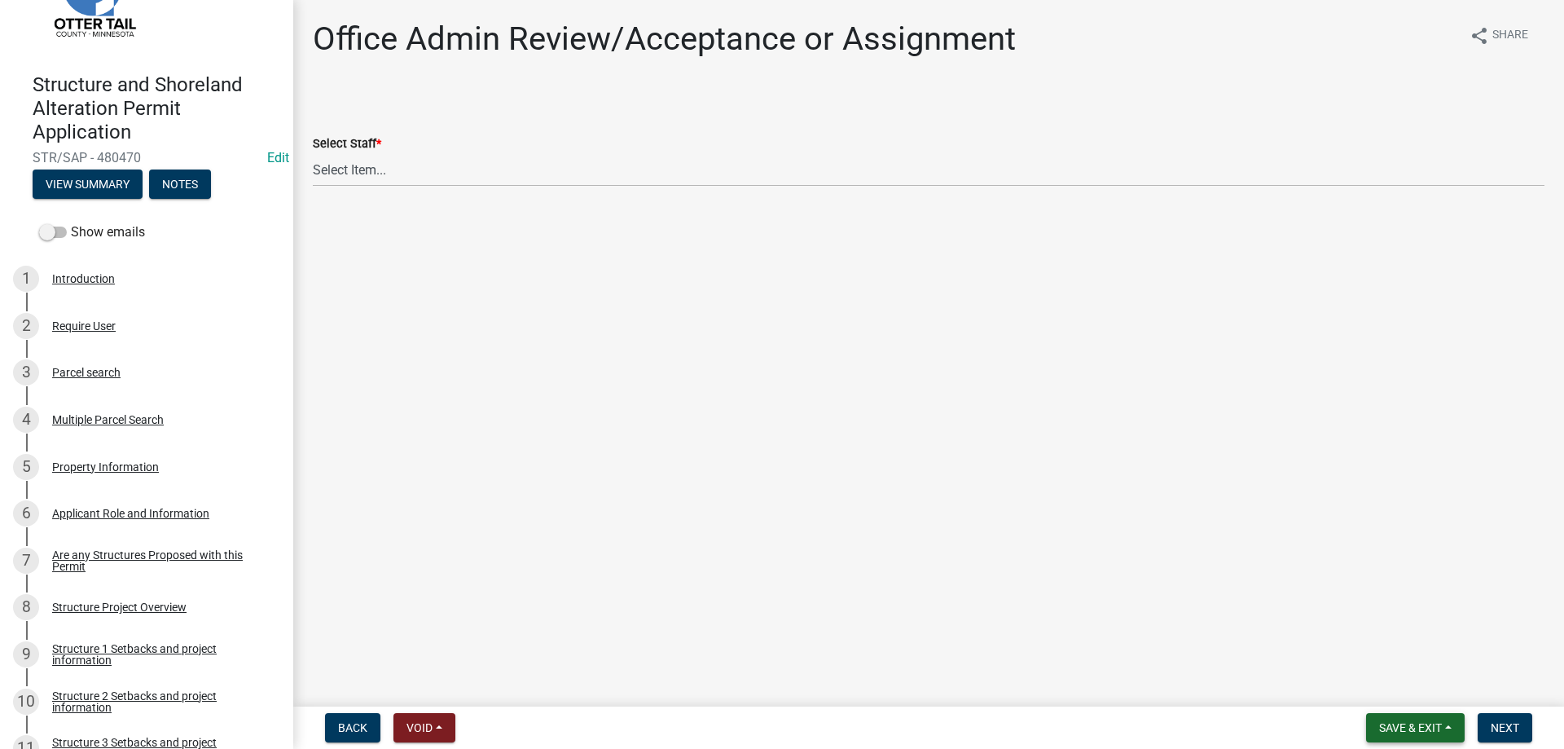
click at [1388, 723] on span "Save & Exit" at bounding box center [1410, 727] width 63 height 13
click at [1374, 682] on button "Save & Exit" at bounding box center [1399, 685] width 130 height 39
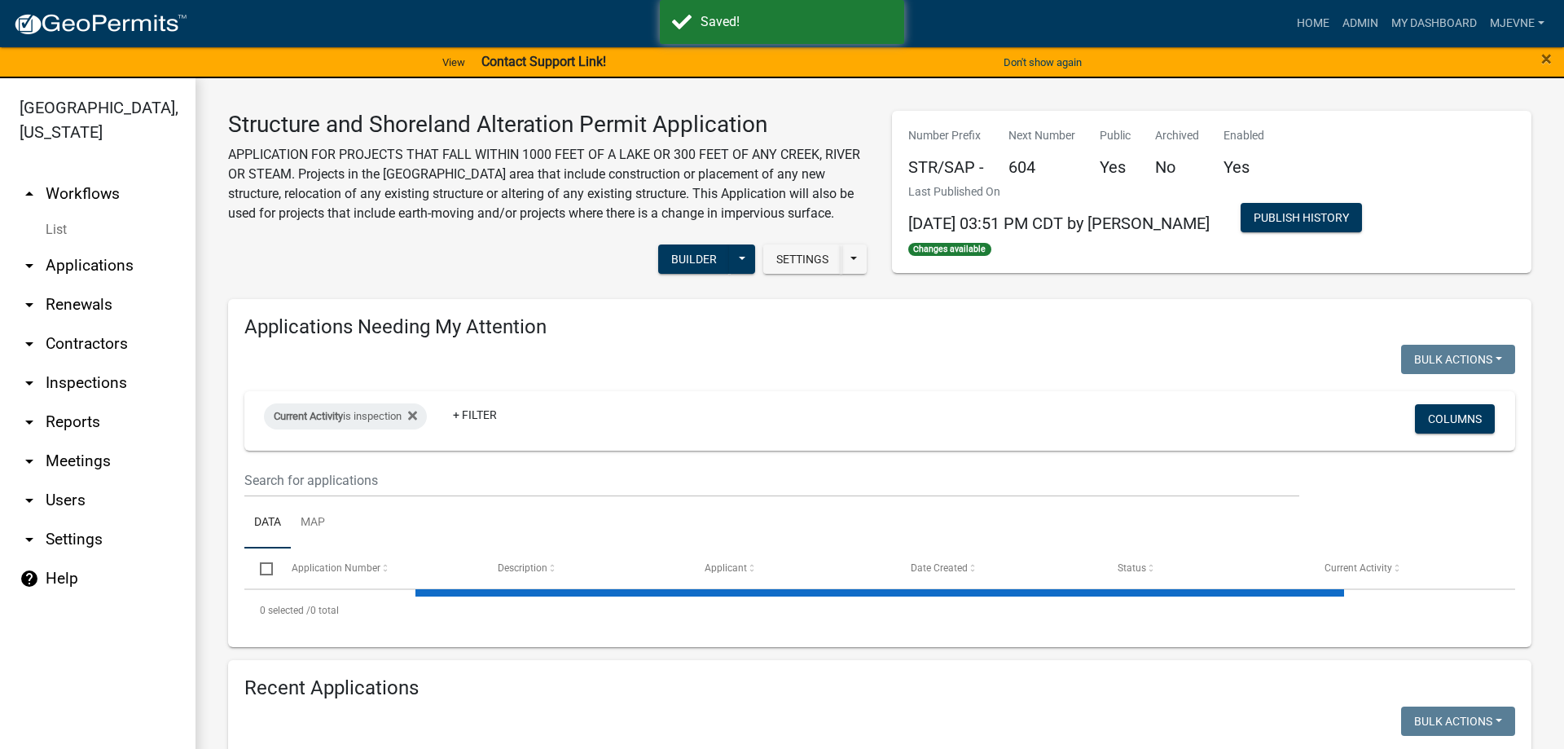
select select "3: 100"
select select "1: 25"
